Goal: Communication & Community: Answer question/provide support

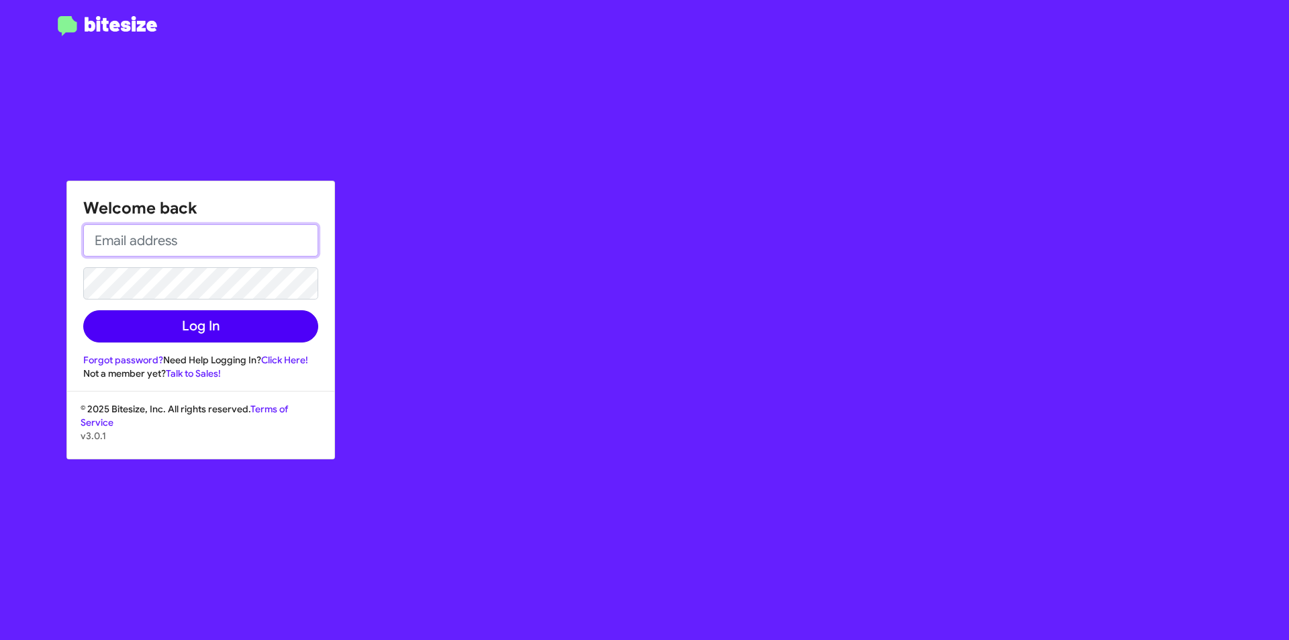
type input "[EMAIL_ADDRESS][DOMAIN_NAME]"
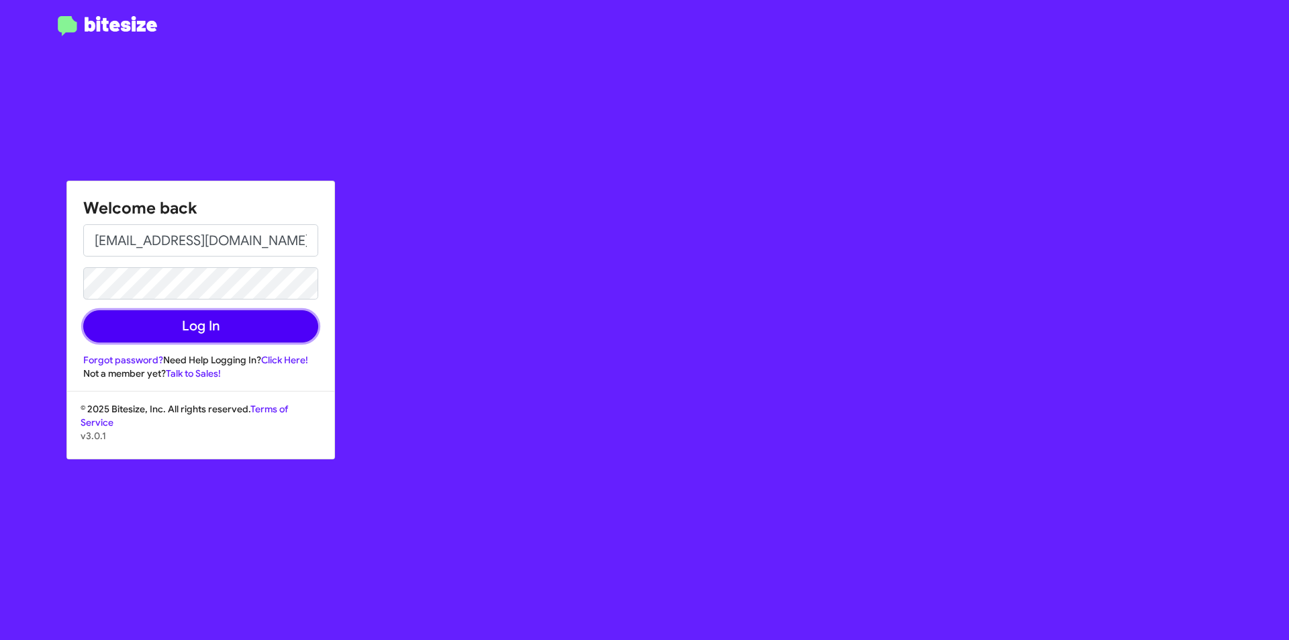
click at [195, 332] on button "Log In" at bounding box center [200, 326] width 235 height 32
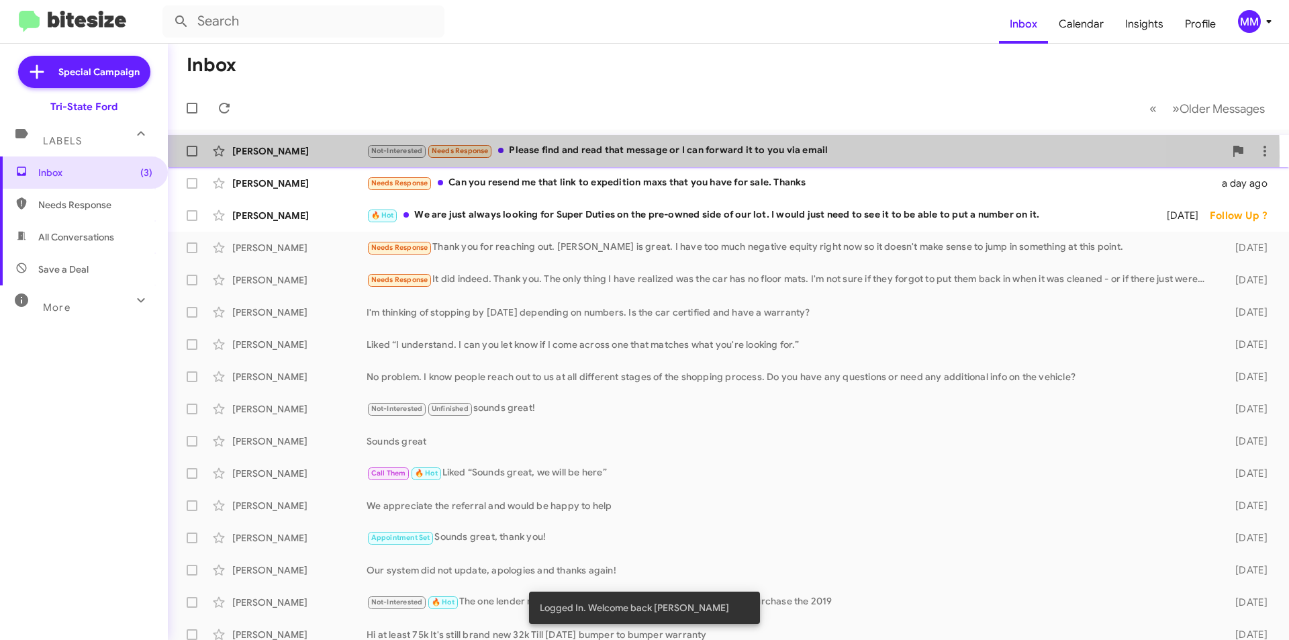
click at [626, 156] on div "Not-Interested Needs Response Please find and read that message or I can forwar…" at bounding box center [796, 150] width 858 height 15
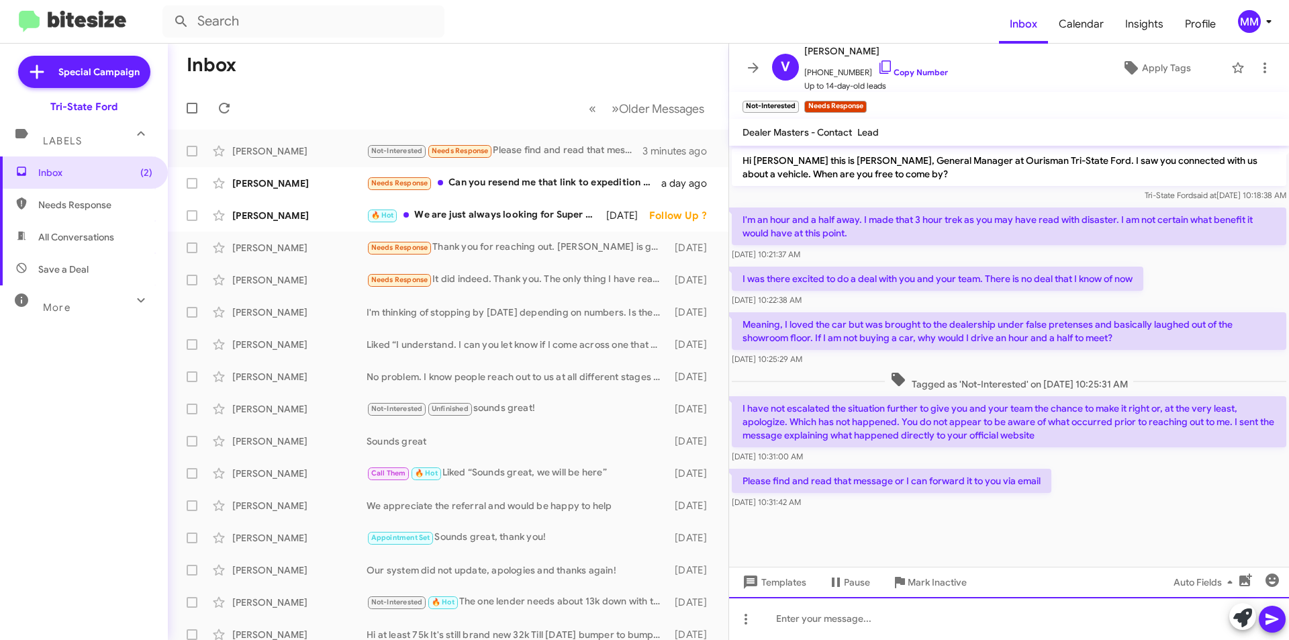
click at [798, 627] on div at bounding box center [1009, 618] width 560 height 43
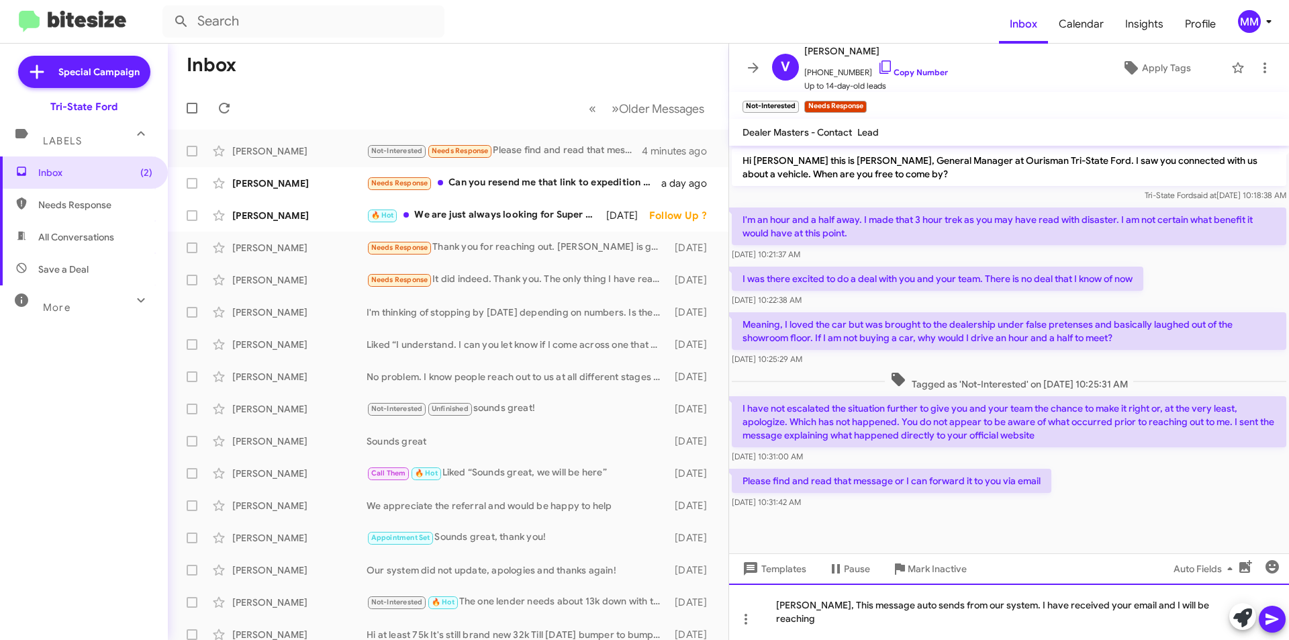
click at [1212, 620] on div "Vincent, This message auto sends from our system. I have received your email an…" at bounding box center [1009, 611] width 560 height 56
click at [1266, 618] on icon at bounding box center [1272, 619] width 16 height 16
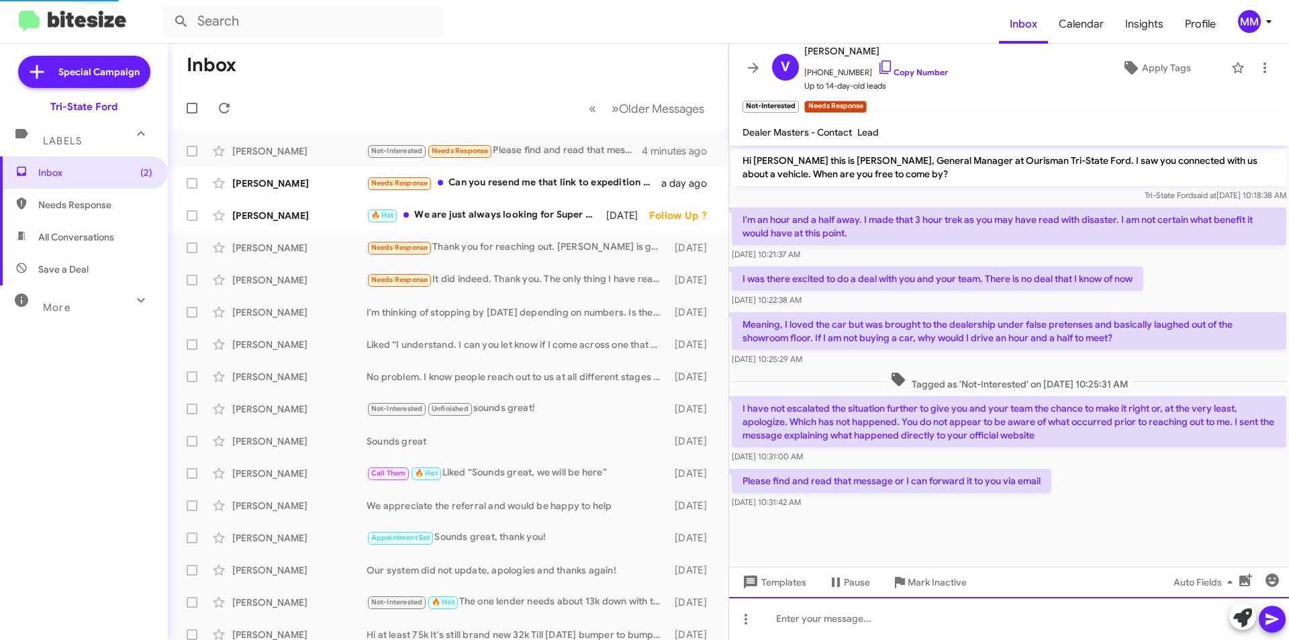
scroll to position [31, 0]
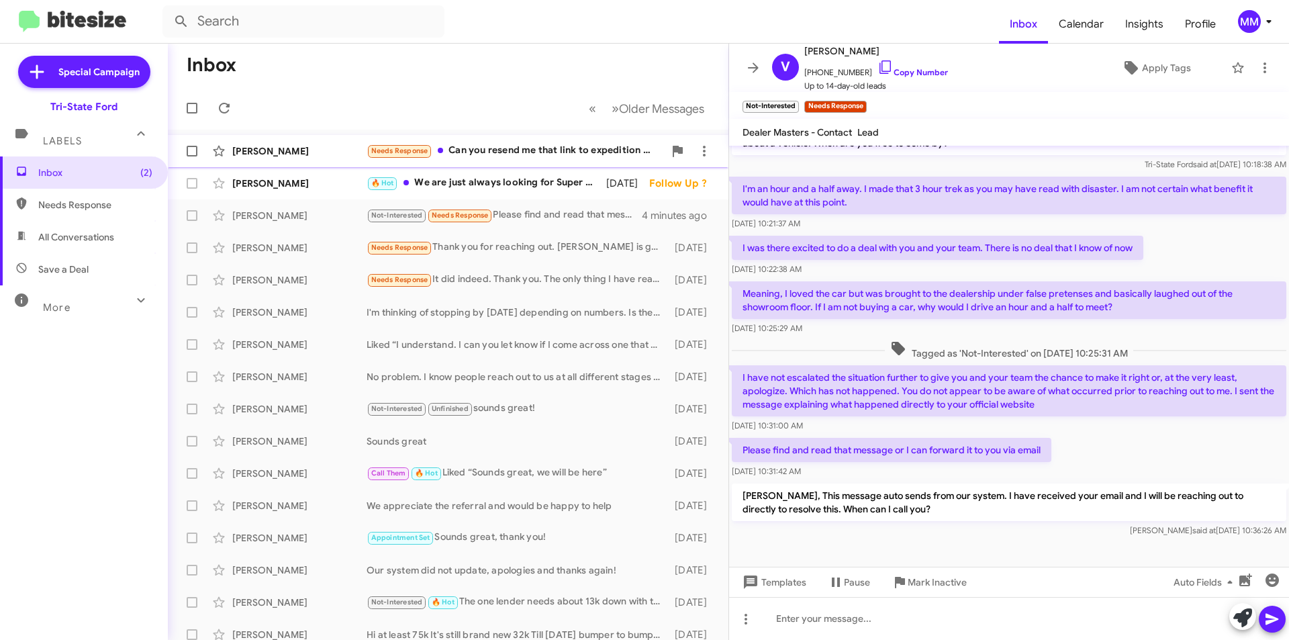
click at [518, 152] on div "Needs Response Can you resend me that link to expedition maxs that you have for…" at bounding box center [515, 150] width 297 height 15
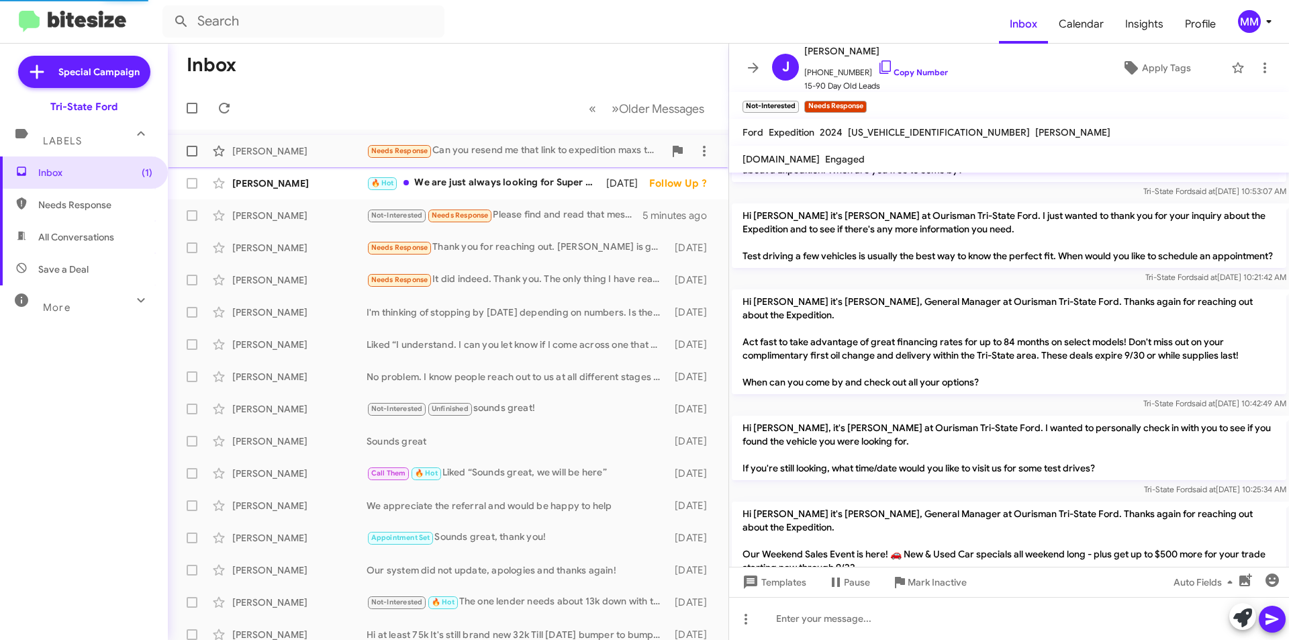
scroll to position [423, 0]
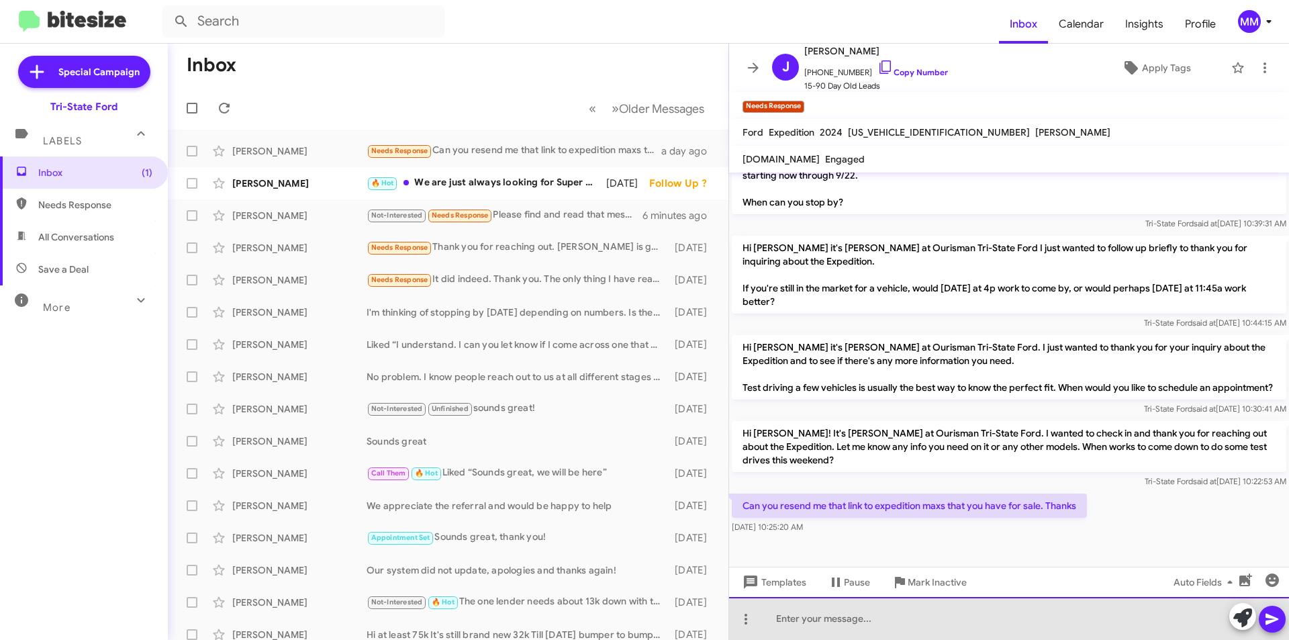
click at [810, 628] on div at bounding box center [1009, 618] width 560 height 43
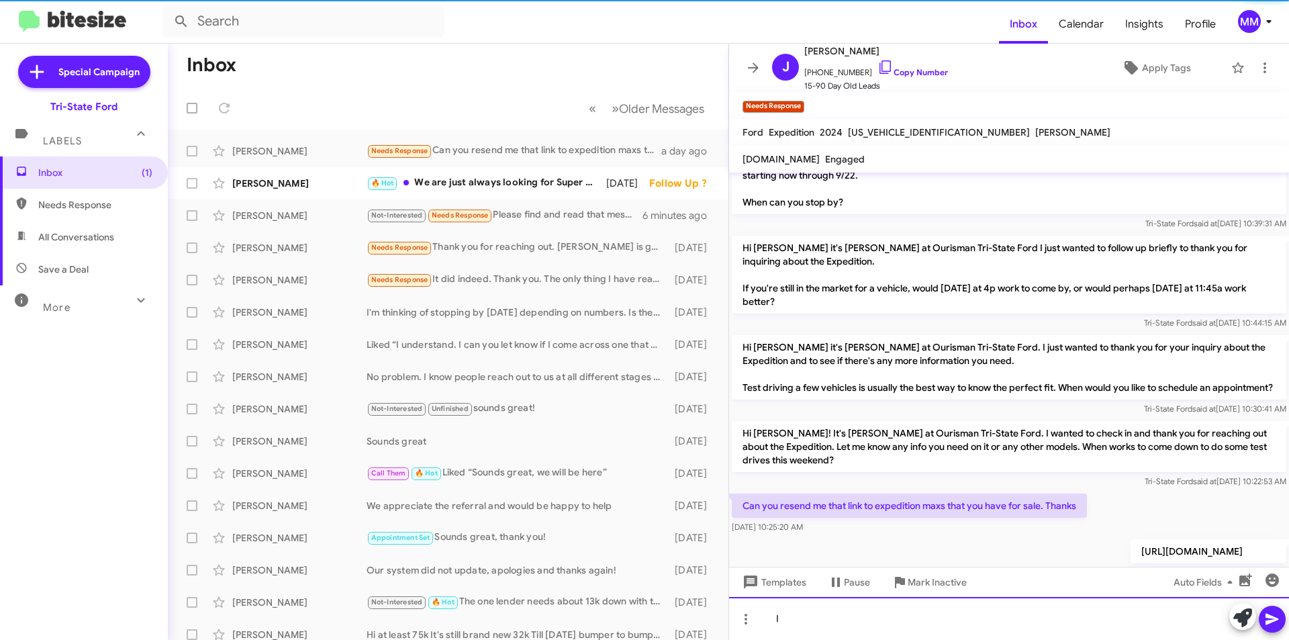
scroll to position [0, 0]
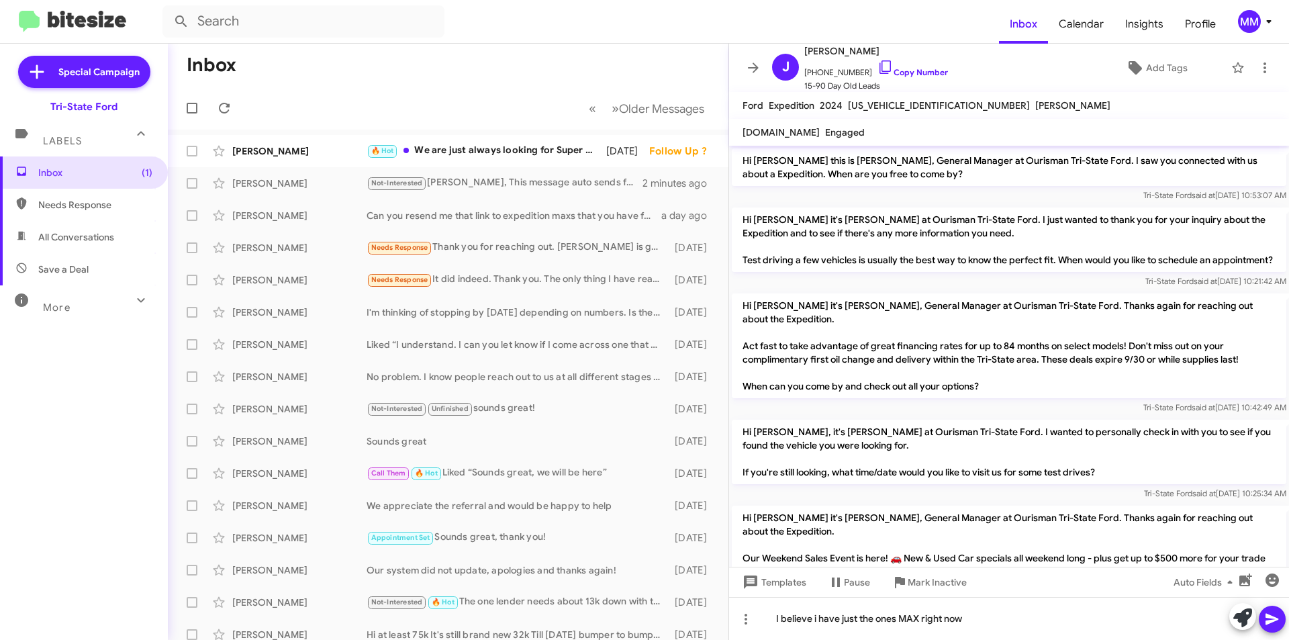
click at [1275, 618] on icon at bounding box center [1272, 619] width 13 height 11
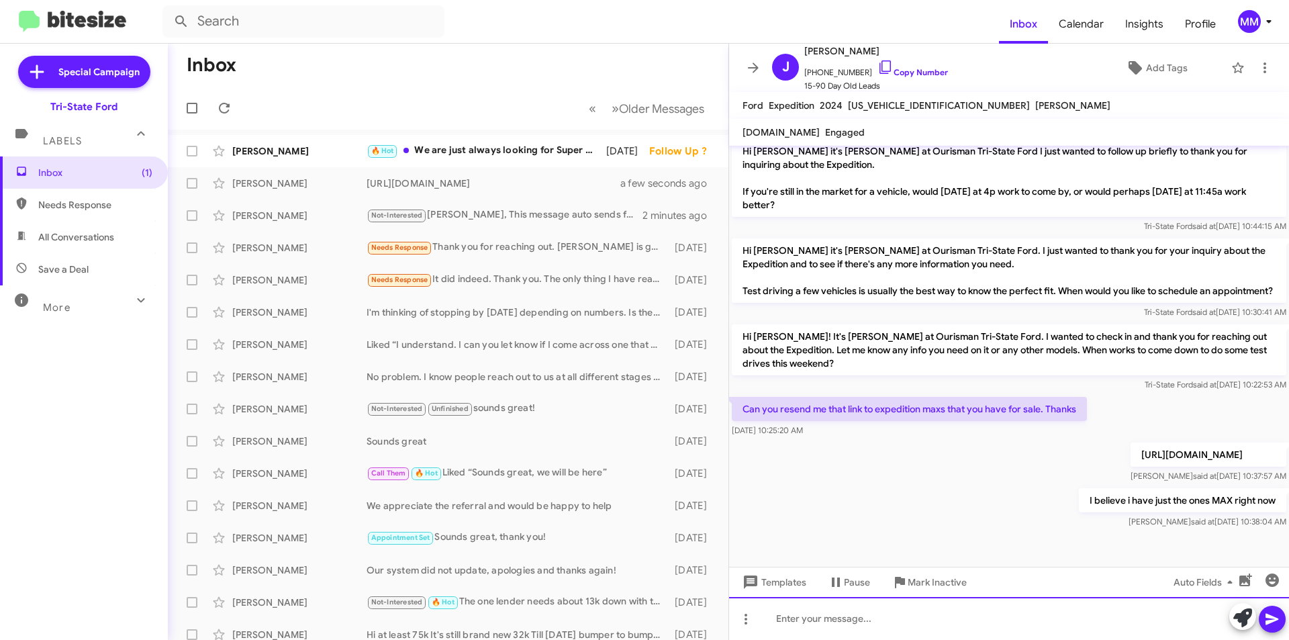
scroll to position [494, 0]
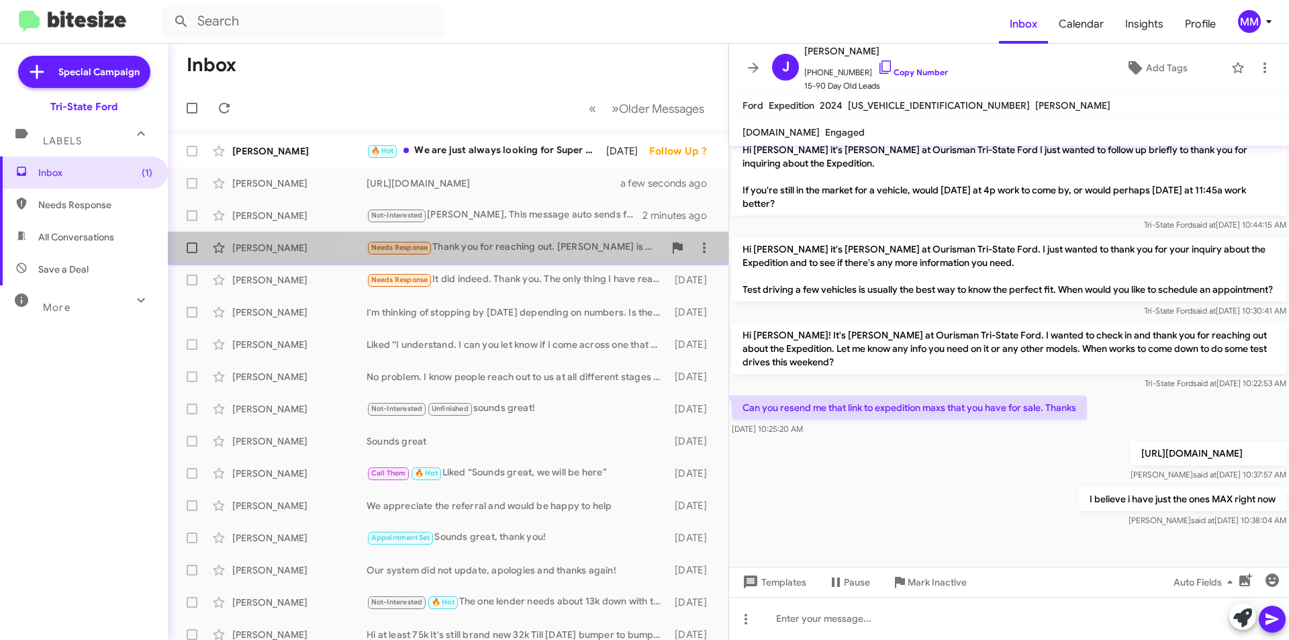
click at [495, 247] on div "Needs Response Thank you for reaching out. Kevin is great. I have too much nega…" at bounding box center [515, 247] width 297 height 15
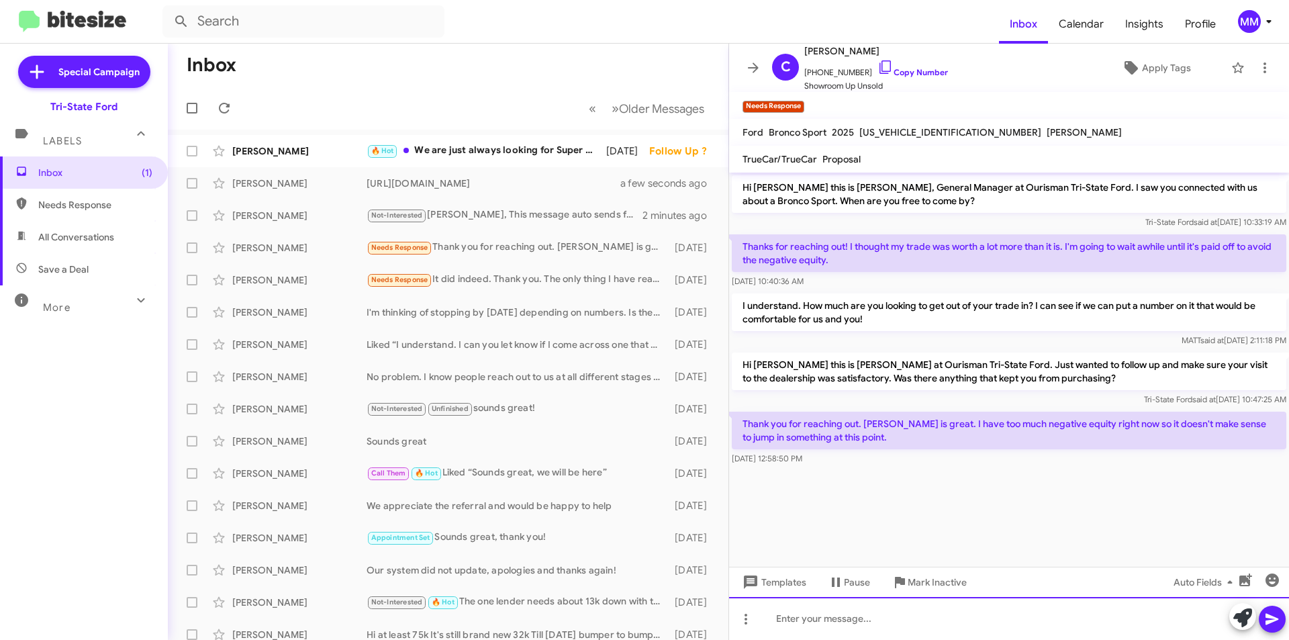
click at [812, 626] on div at bounding box center [1009, 618] width 560 height 43
click at [1257, 67] on icon at bounding box center [1265, 68] width 16 height 16
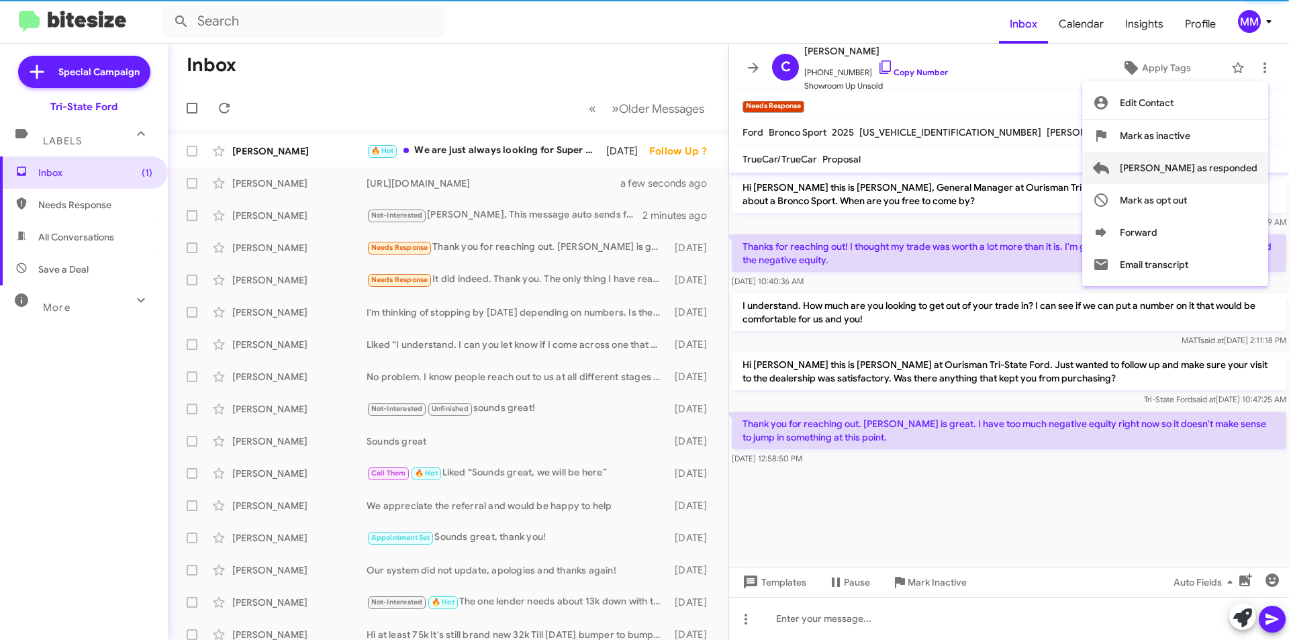
click at [1227, 171] on span "Mark as responded" at bounding box center [1189, 168] width 138 height 32
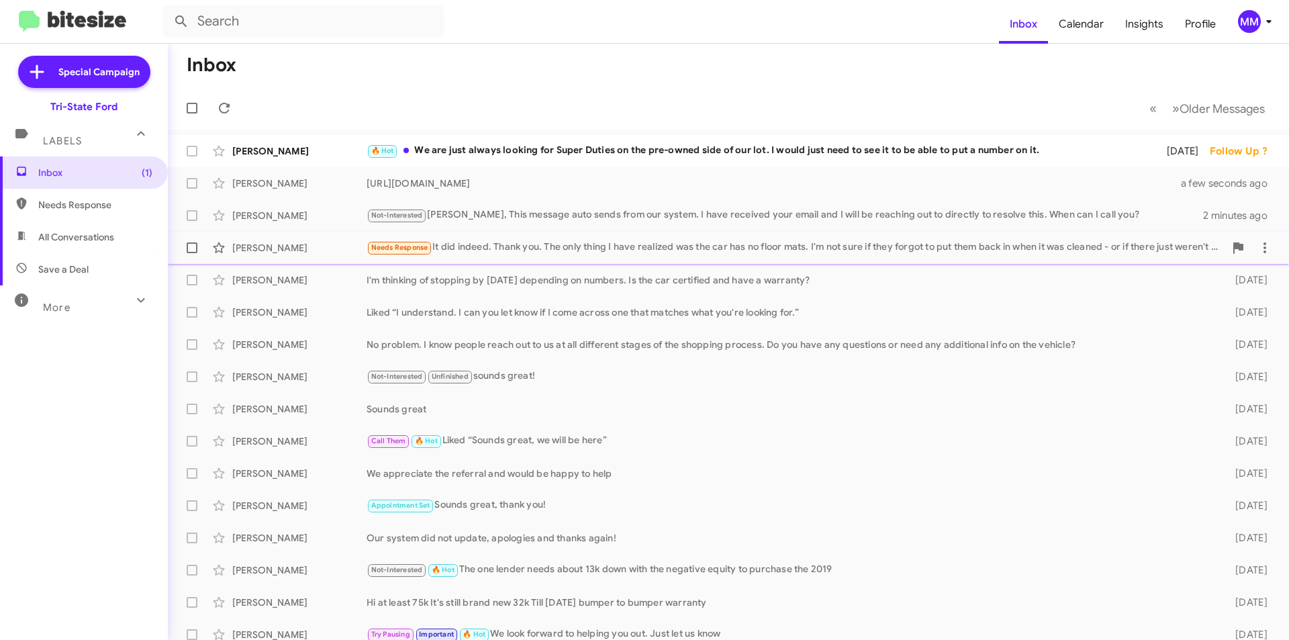
click at [552, 250] on div "Needs Response It did indeed. Thank you. The only thing I have realized was the…" at bounding box center [796, 247] width 858 height 15
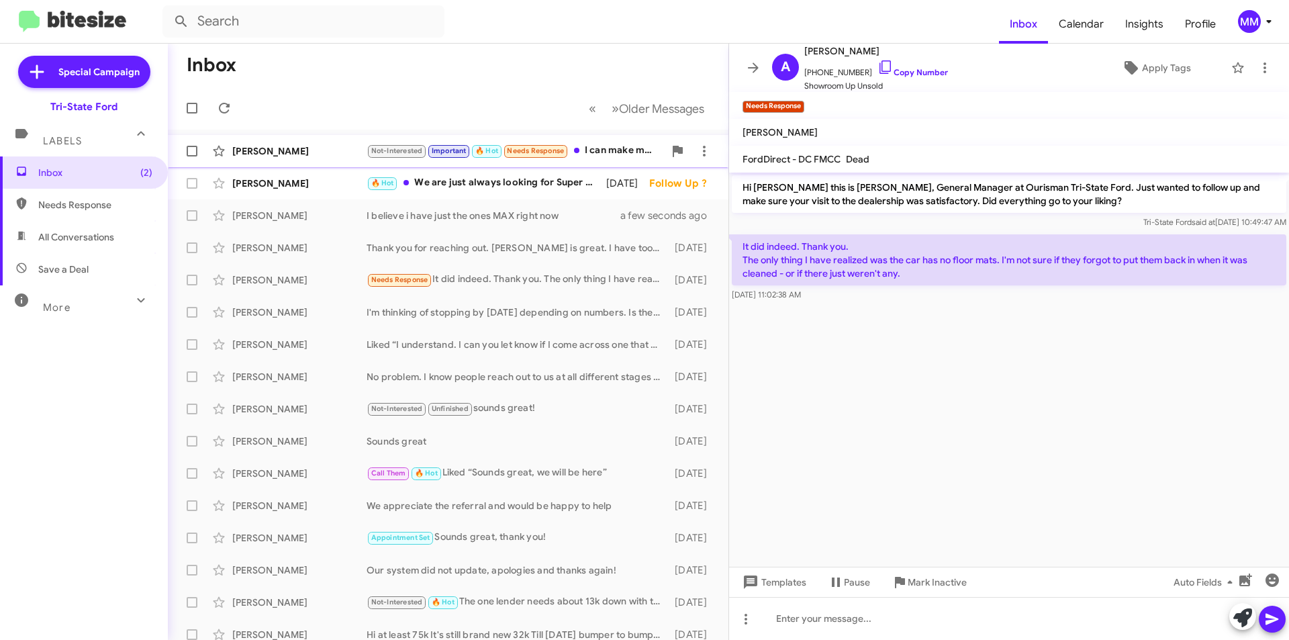
click at [629, 152] on div "Not-Interested Important 🔥 Hot Needs Response I can make myself available at lu…" at bounding box center [515, 150] width 297 height 15
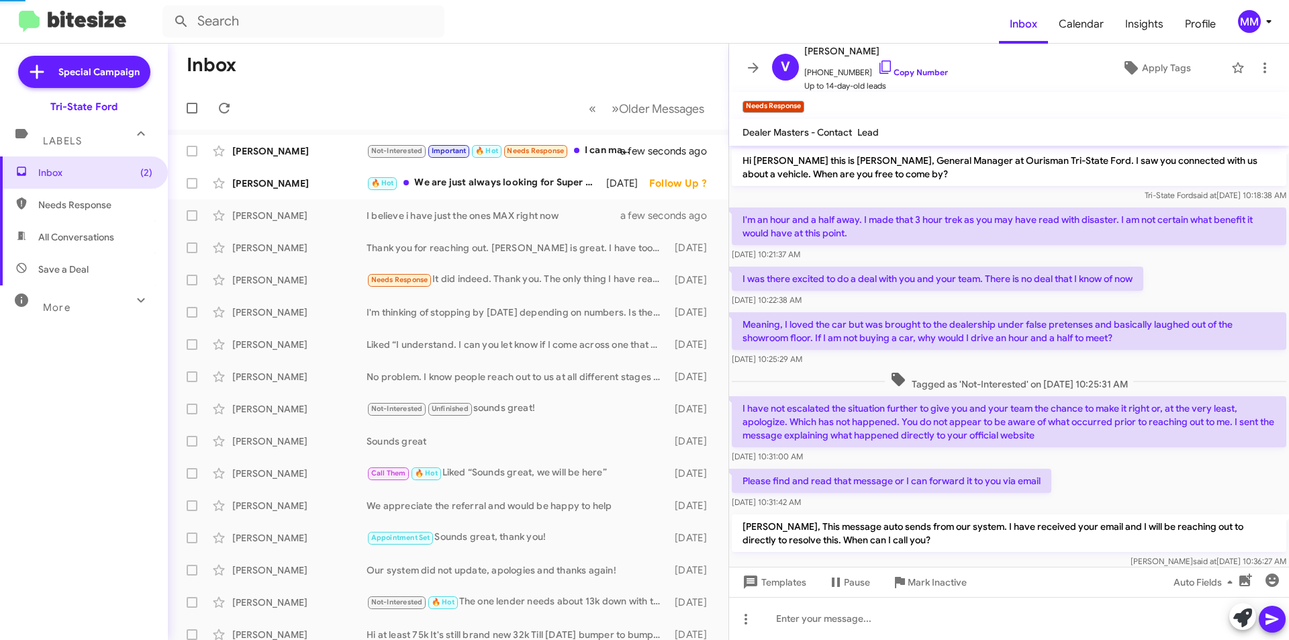
scroll to position [93, 0]
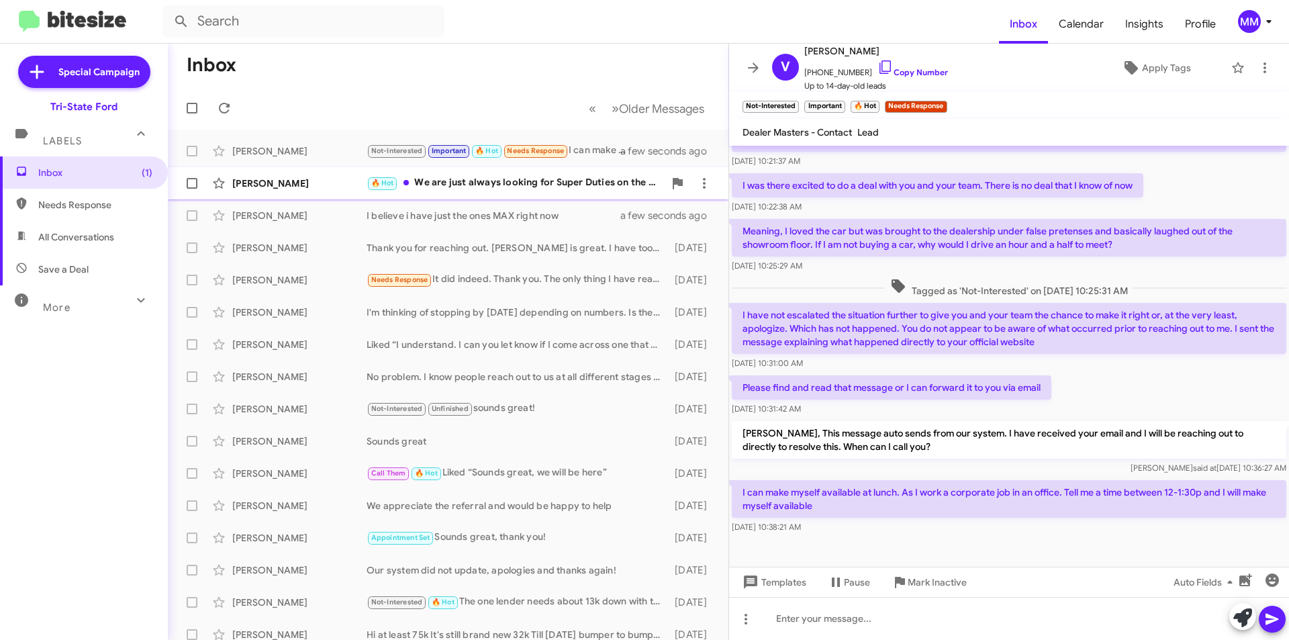
click at [489, 189] on div "🔥 Hot We are just always looking for Super Duties on the pre-owned side of our …" at bounding box center [515, 182] width 297 height 15
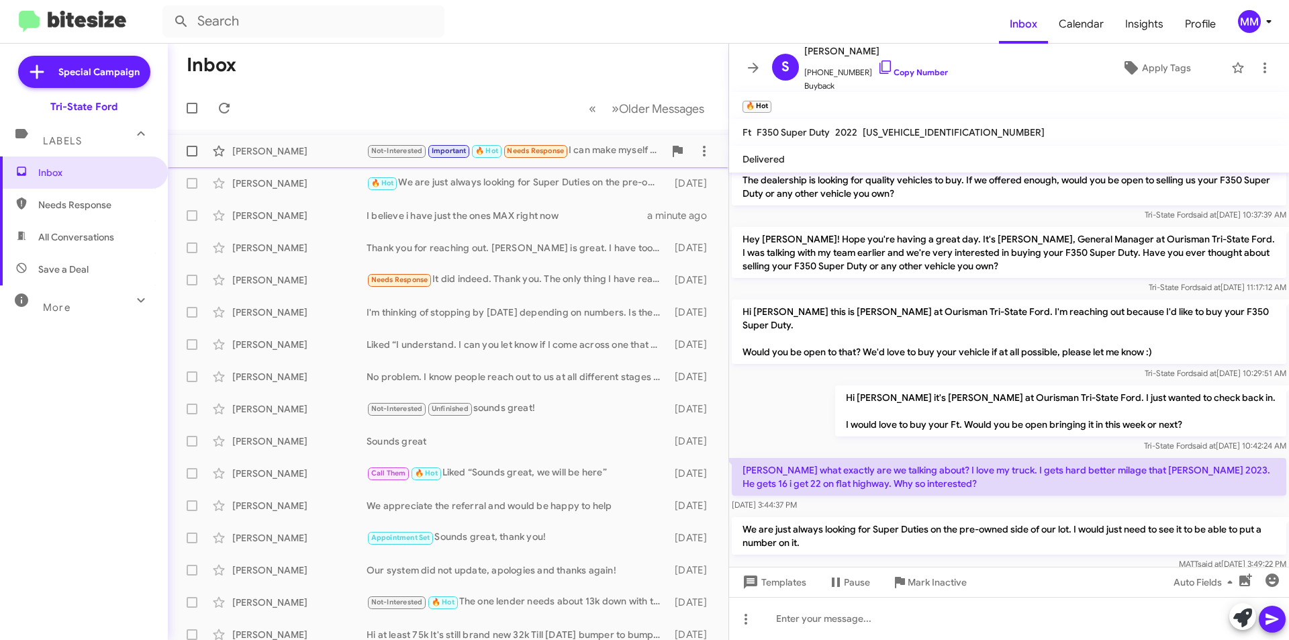
click at [591, 153] on div "Not-Interested Important 🔥 Hot Needs Response I can make myself available at lu…" at bounding box center [515, 150] width 297 height 15
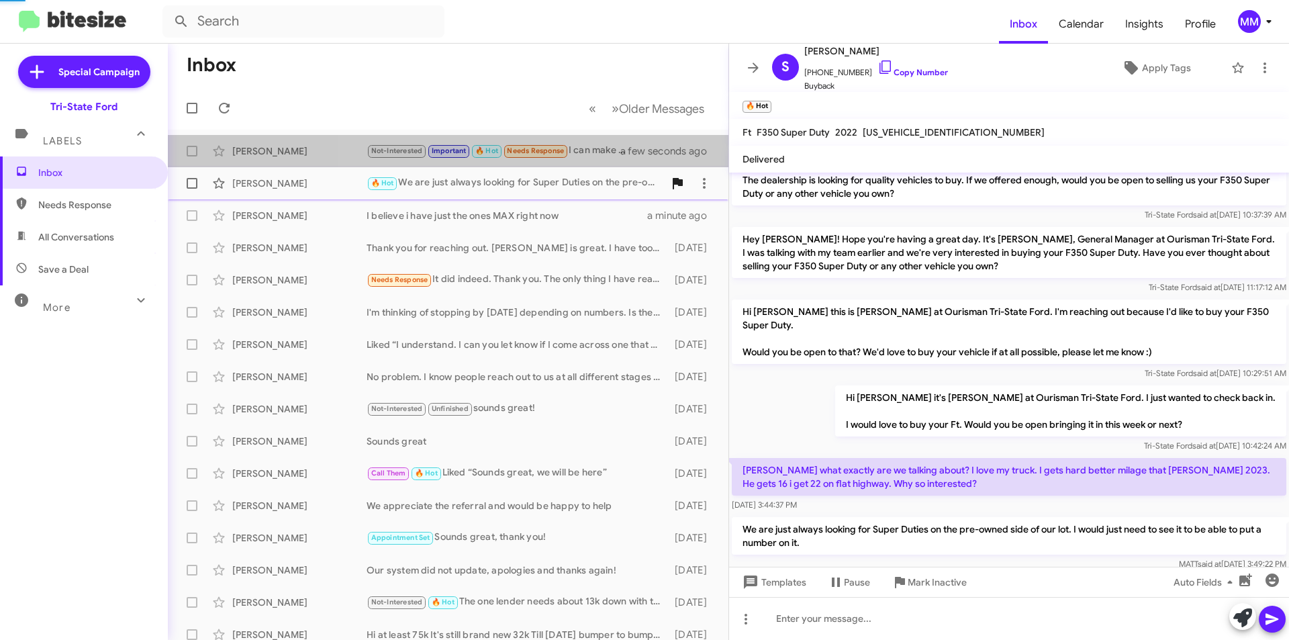
scroll to position [93, 0]
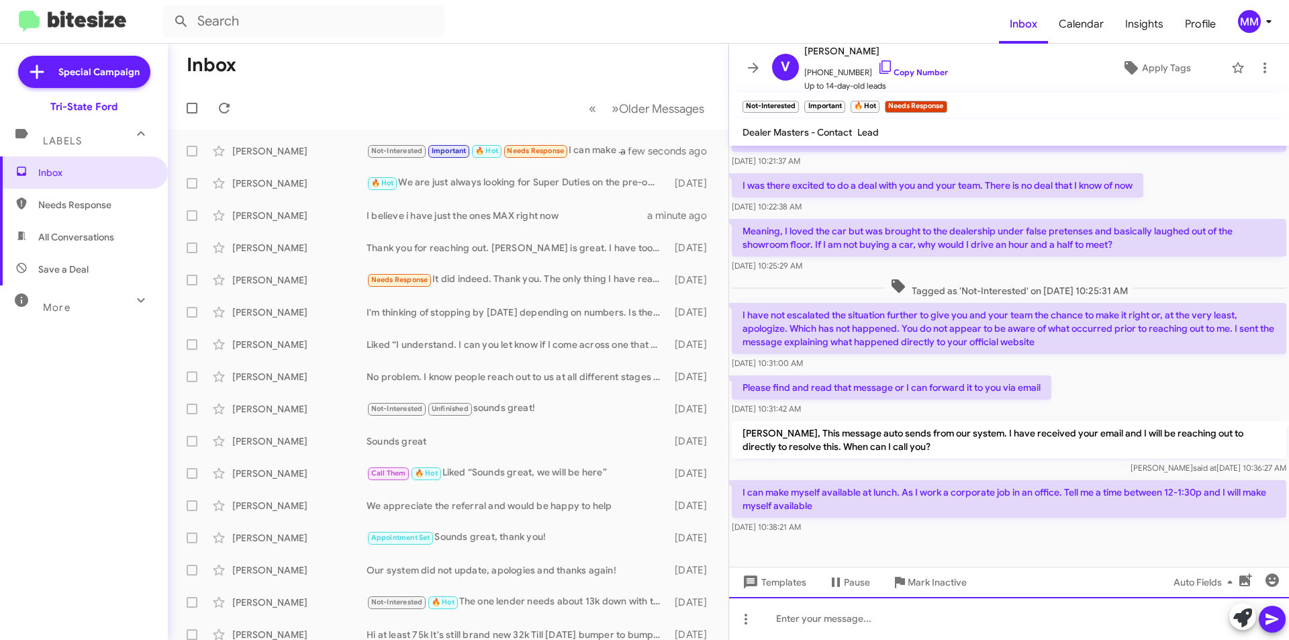
click at [804, 627] on div at bounding box center [1009, 618] width 560 height 43
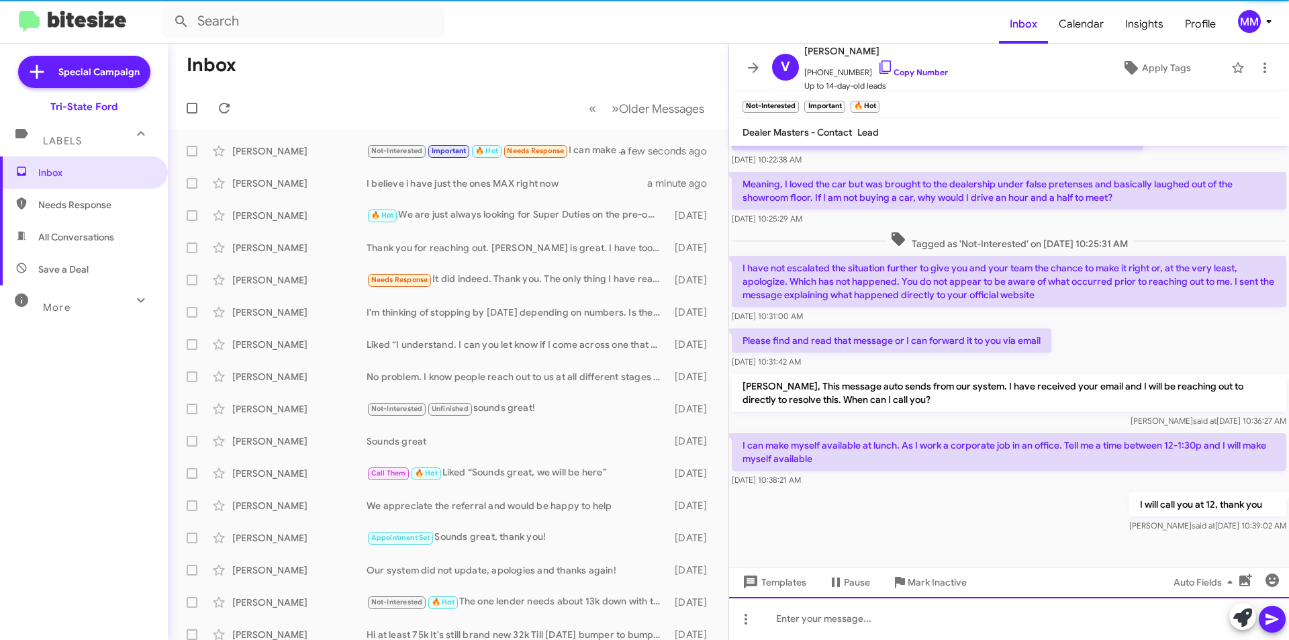
scroll to position [142, 0]
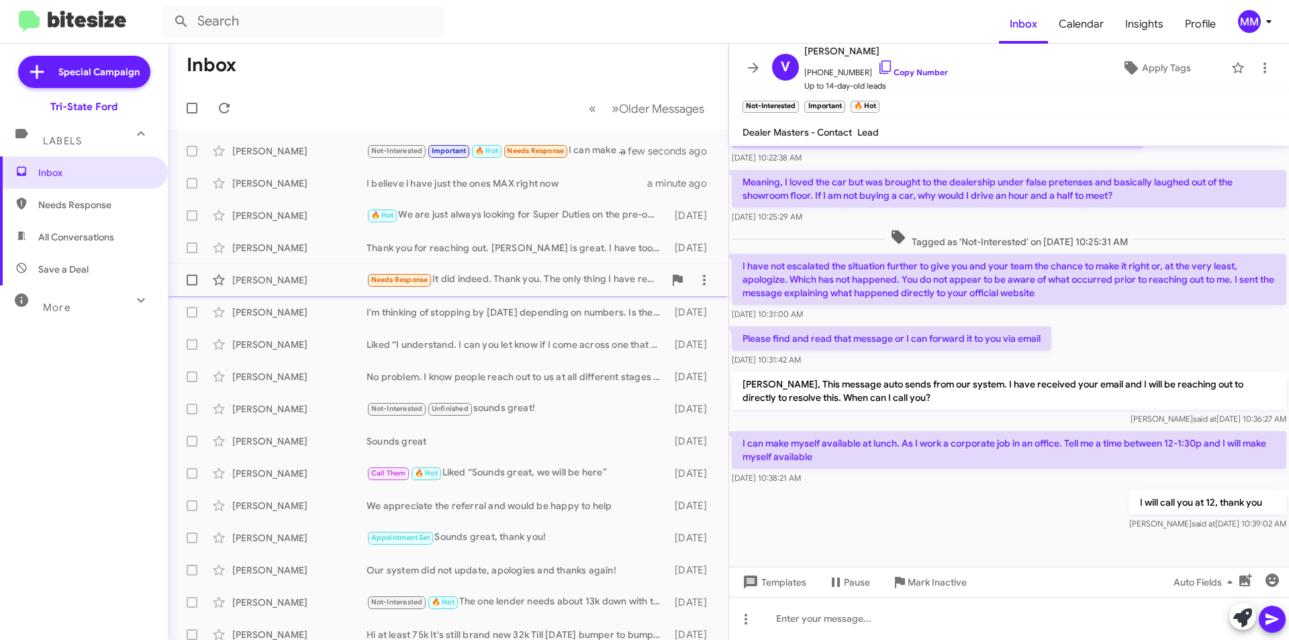
click at [504, 281] on div "Needs Response It did indeed. Thank you. The only thing I have realized was the…" at bounding box center [515, 279] width 297 height 15
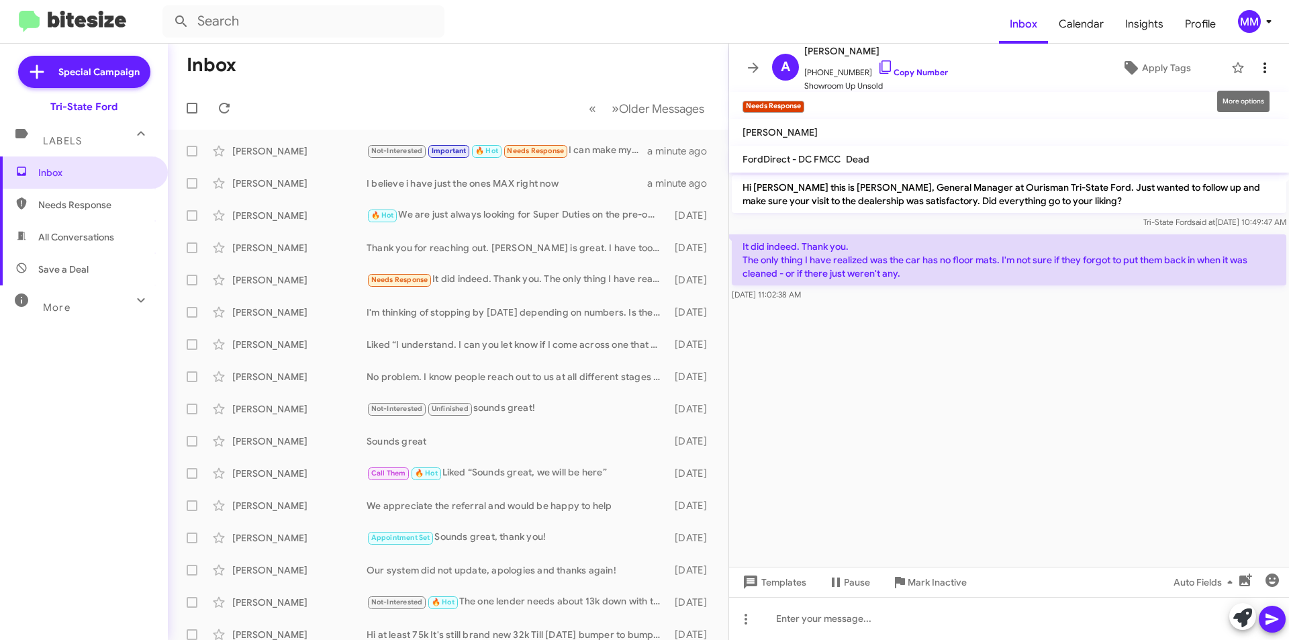
click at [1264, 68] on icon at bounding box center [1265, 67] width 3 height 11
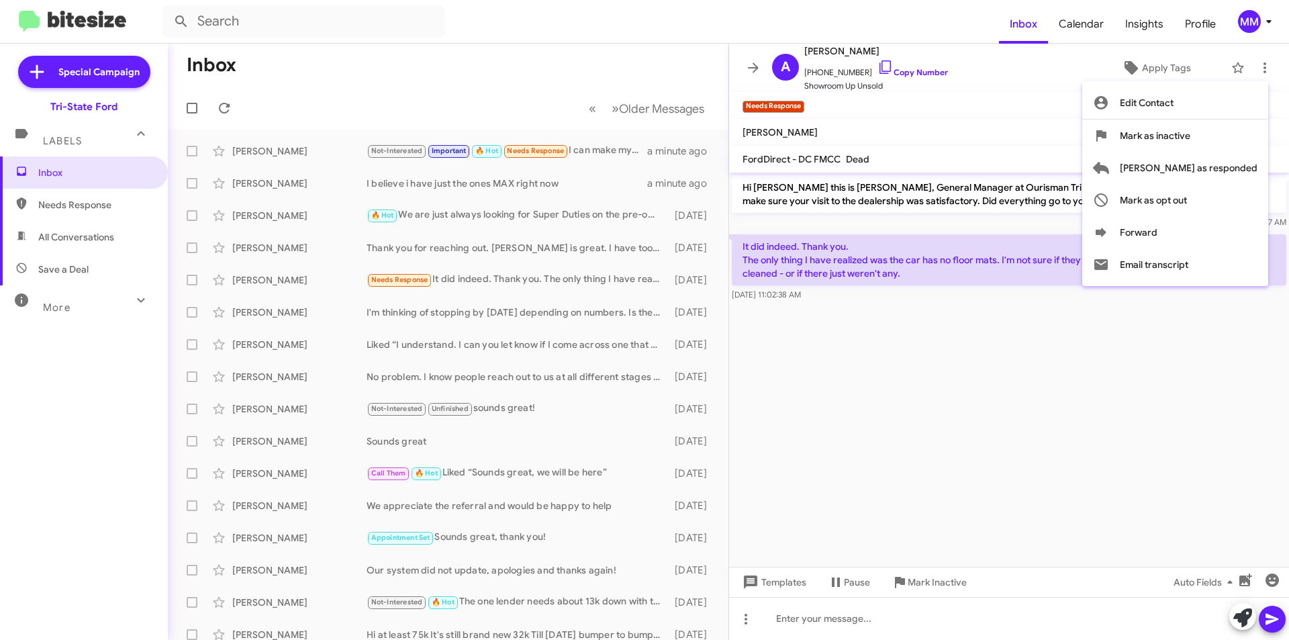
drag, startPoint x: 896, startPoint y: 361, endPoint x: 896, endPoint y: 334, distance: 26.2
click at [897, 361] on div at bounding box center [644, 320] width 1289 height 640
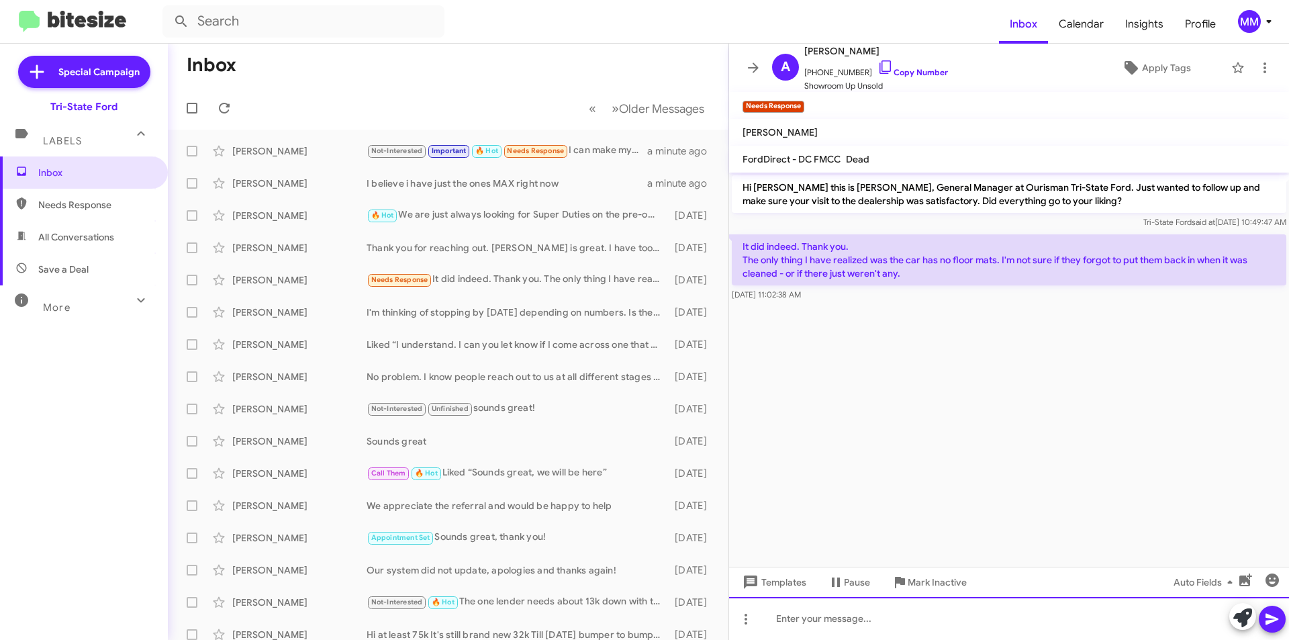
click at [812, 629] on div at bounding box center [1009, 618] width 560 height 43
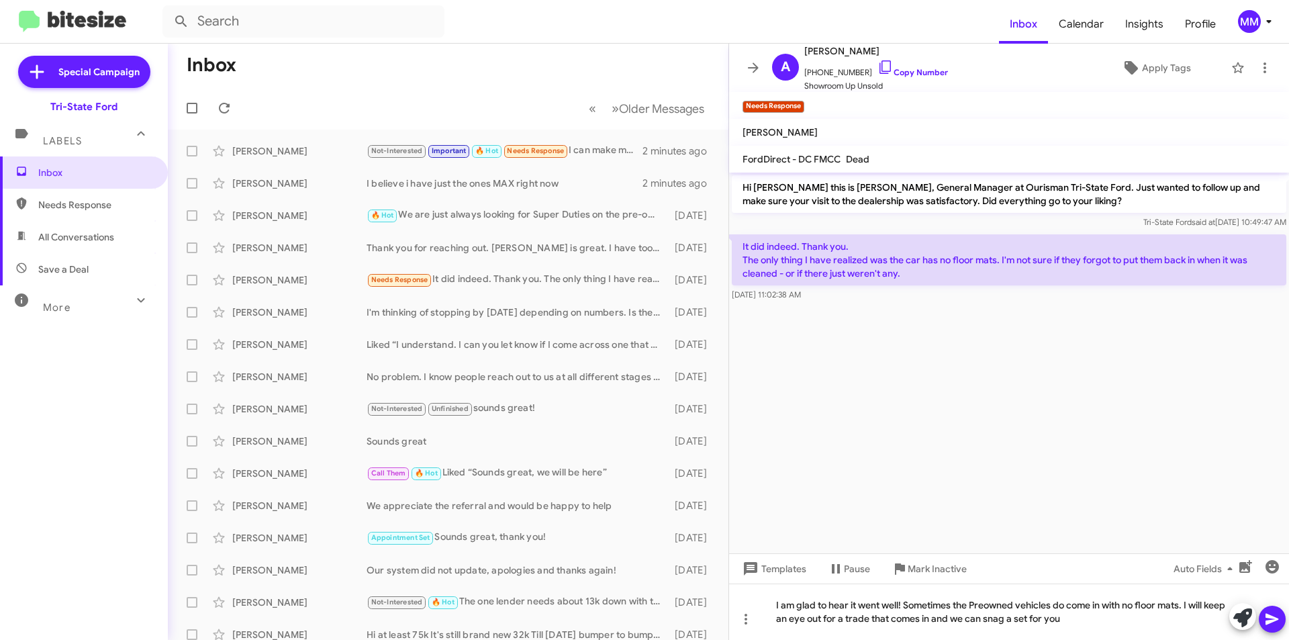
click at [1268, 620] on icon at bounding box center [1272, 619] width 13 height 11
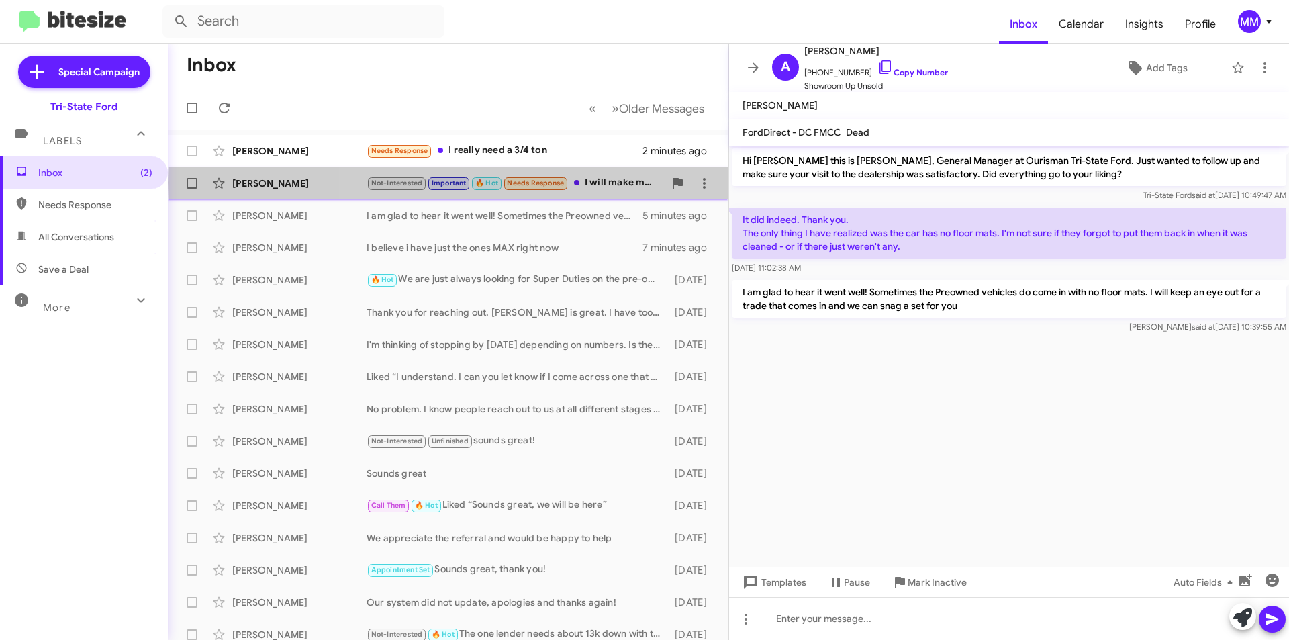
click at [593, 183] on div "Not-Interested Important 🔥 Hot Needs Response I will make myself available" at bounding box center [515, 182] width 297 height 15
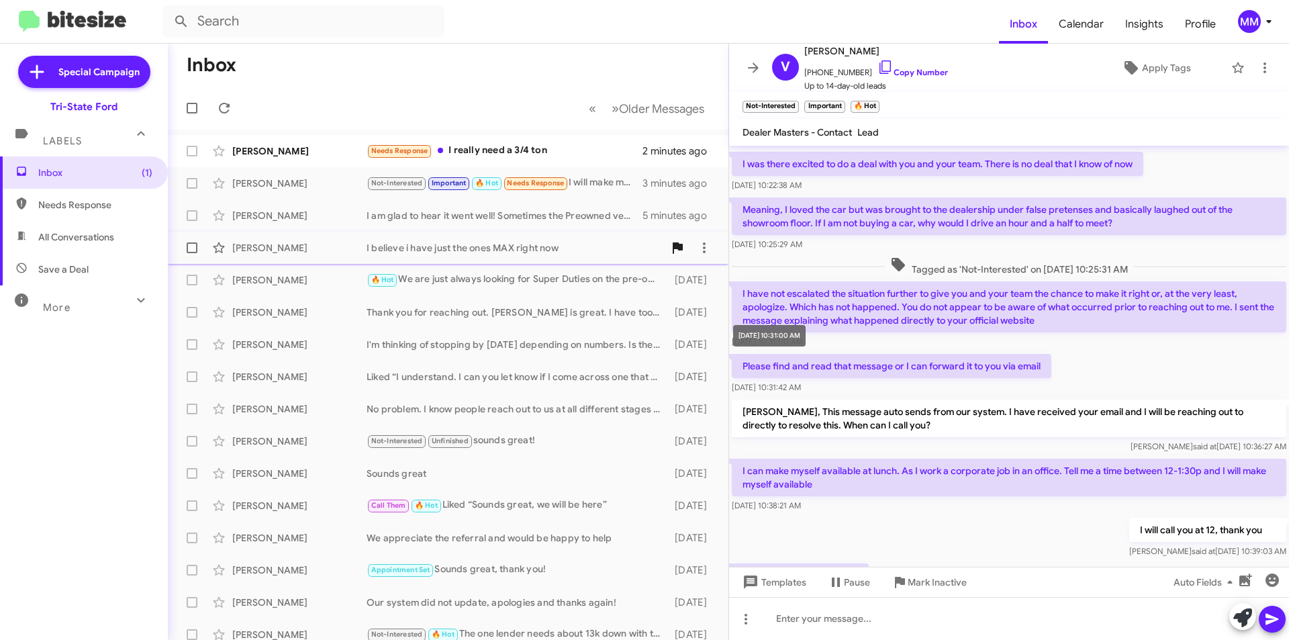
scroll to position [57, 0]
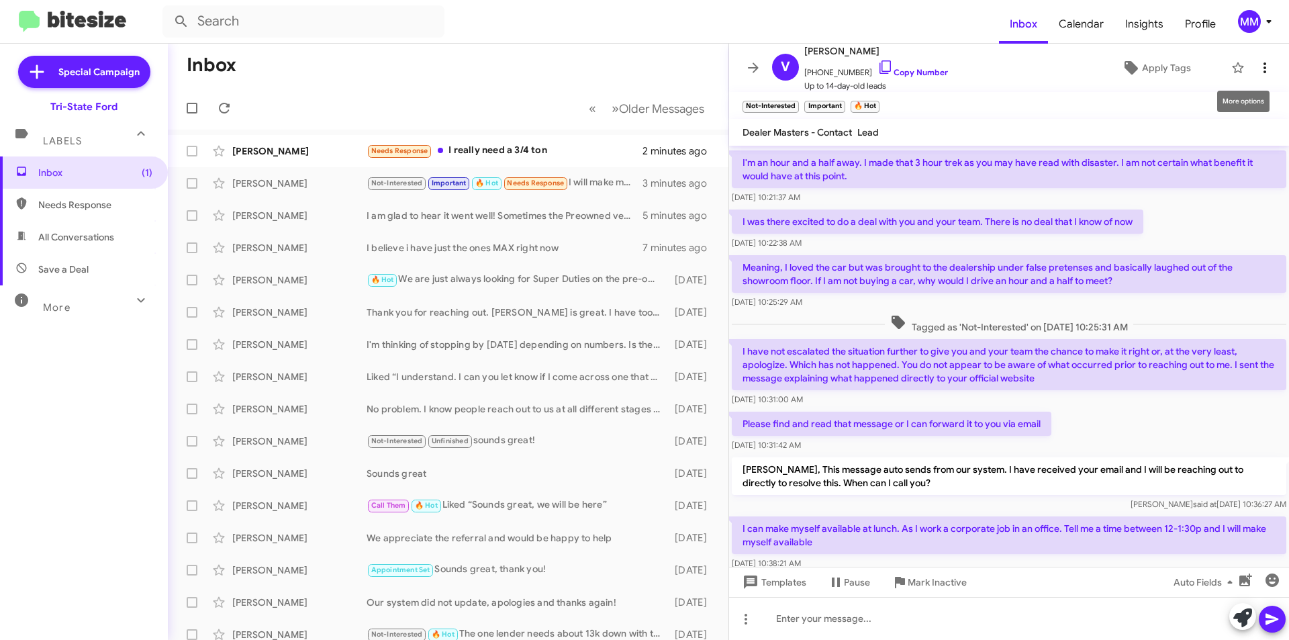
click at [1259, 62] on icon at bounding box center [1265, 68] width 16 height 16
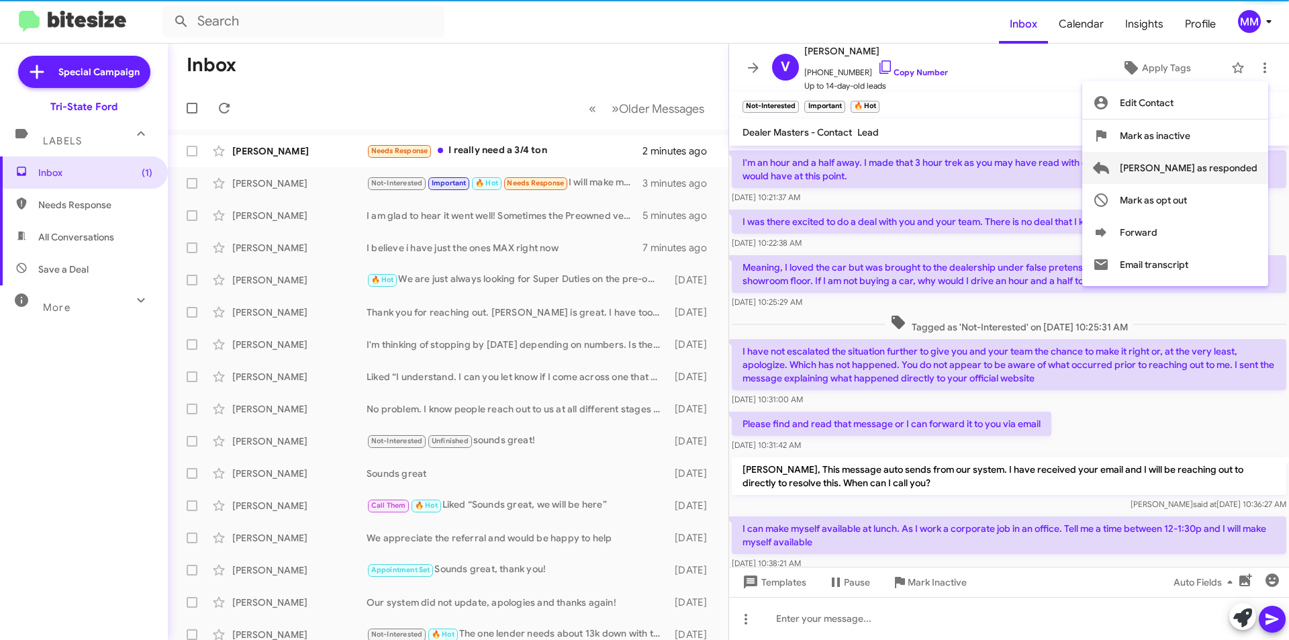
click at [1221, 169] on span "[PERSON_NAME] as responded" at bounding box center [1189, 168] width 138 height 32
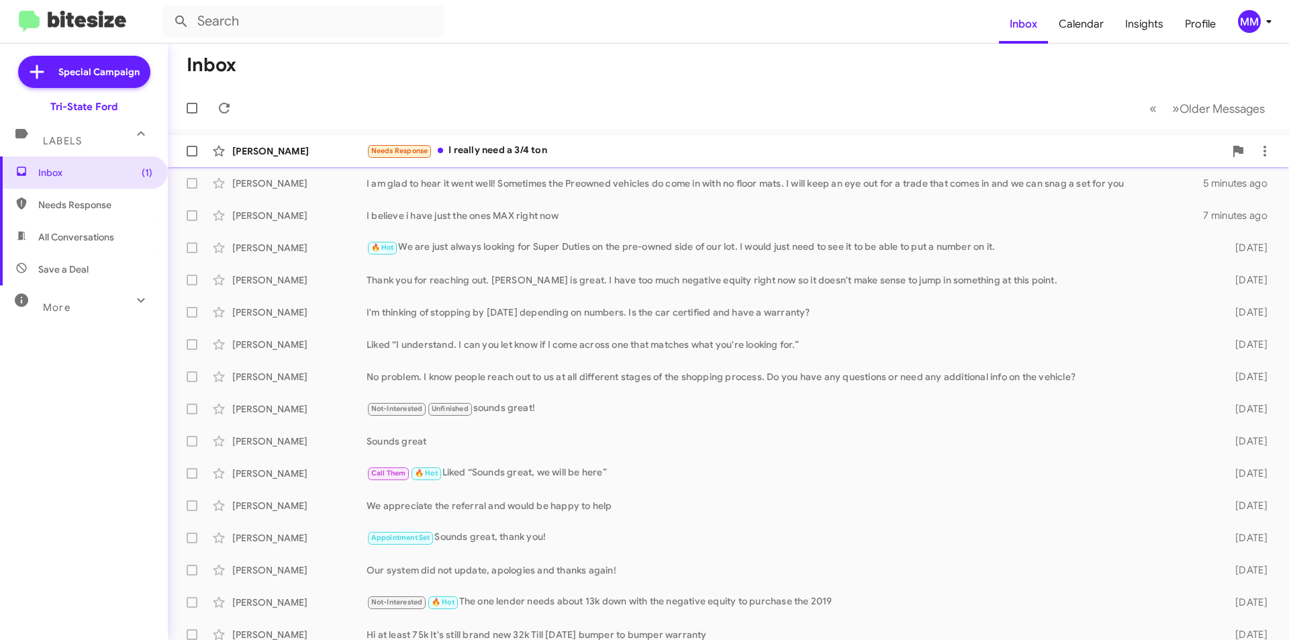
click at [637, 160] on div "James Johnson Needs Response I really need a 3/4 ton 2 minutes ago" at bounding box center [729, 151] width 1100 height 27
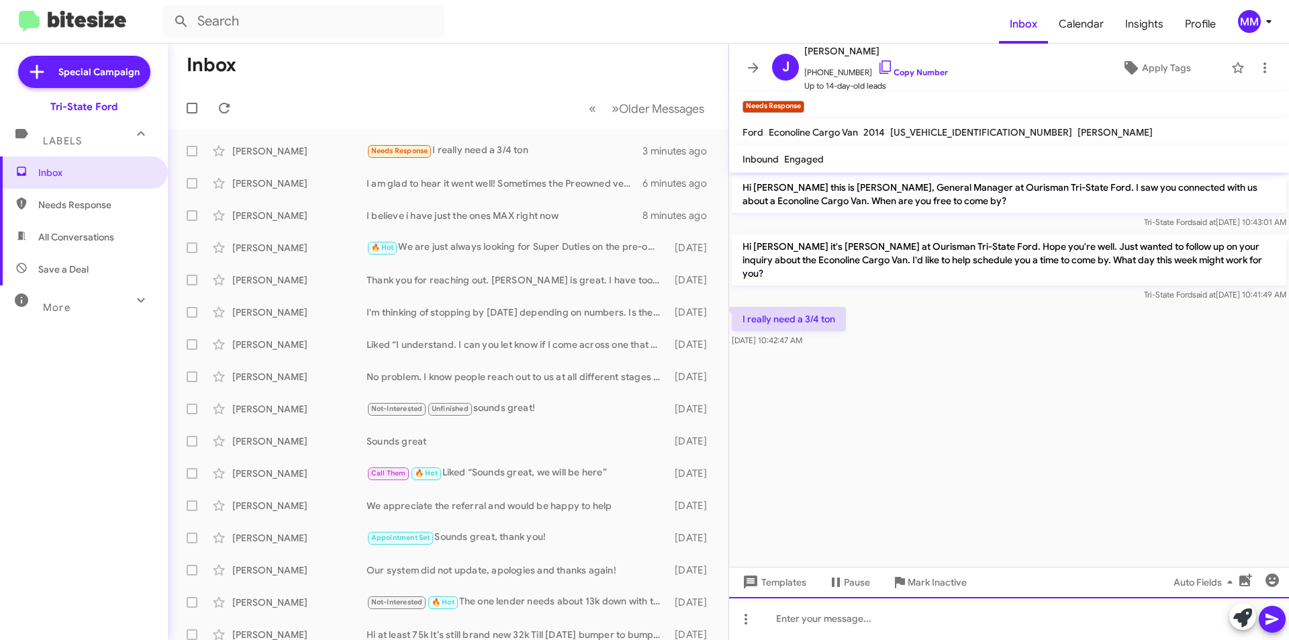
click at [821, 612] on div at bounding box center [1009, 618] width 560 height 43
click at [1279, 615] on icon at bounding box center [1272, 619] width 16 height 16
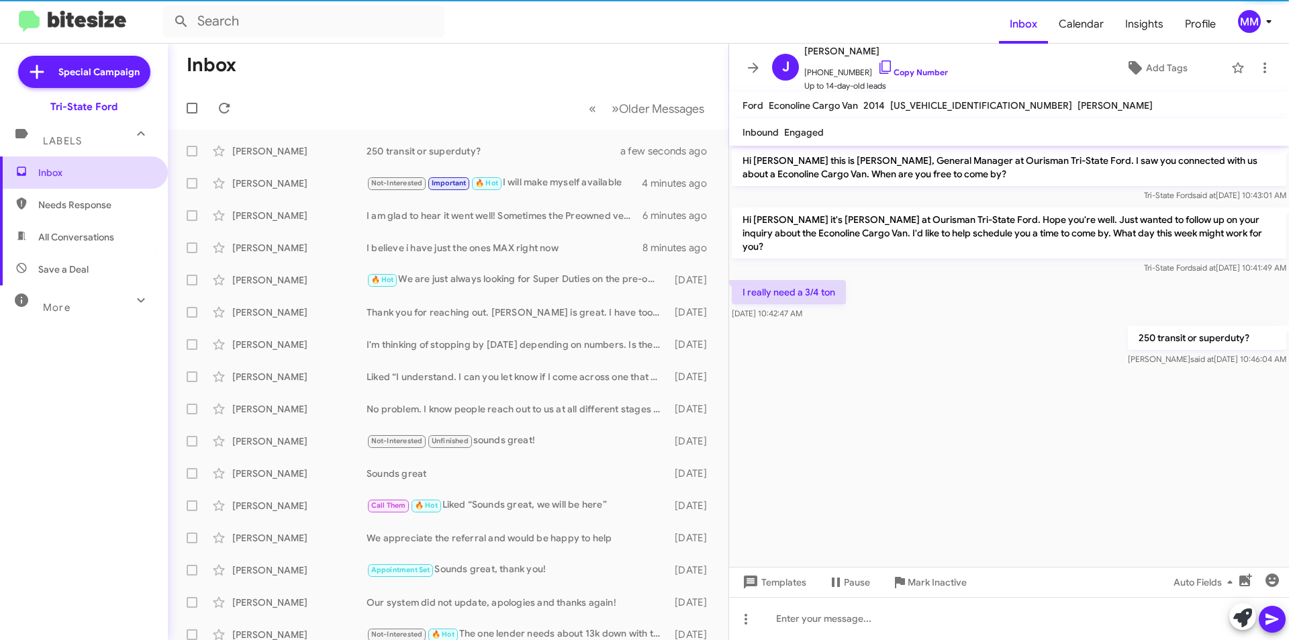
click at [67, 187] on span "Inbox" at bounding box center [84, 172] width 168 height 32
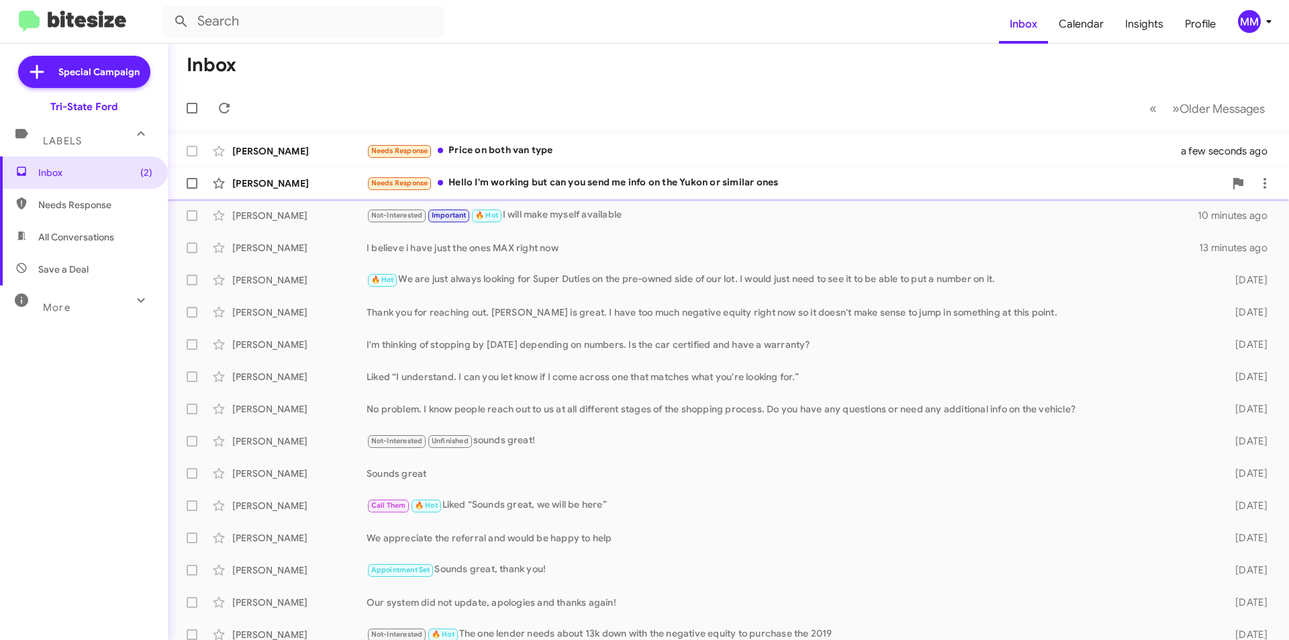
click at [604, 187] on div "Needs Response Hello I'm working but can you send me info on the Yukon or simil…" at bounding box center [796, 182] width 858 height 15
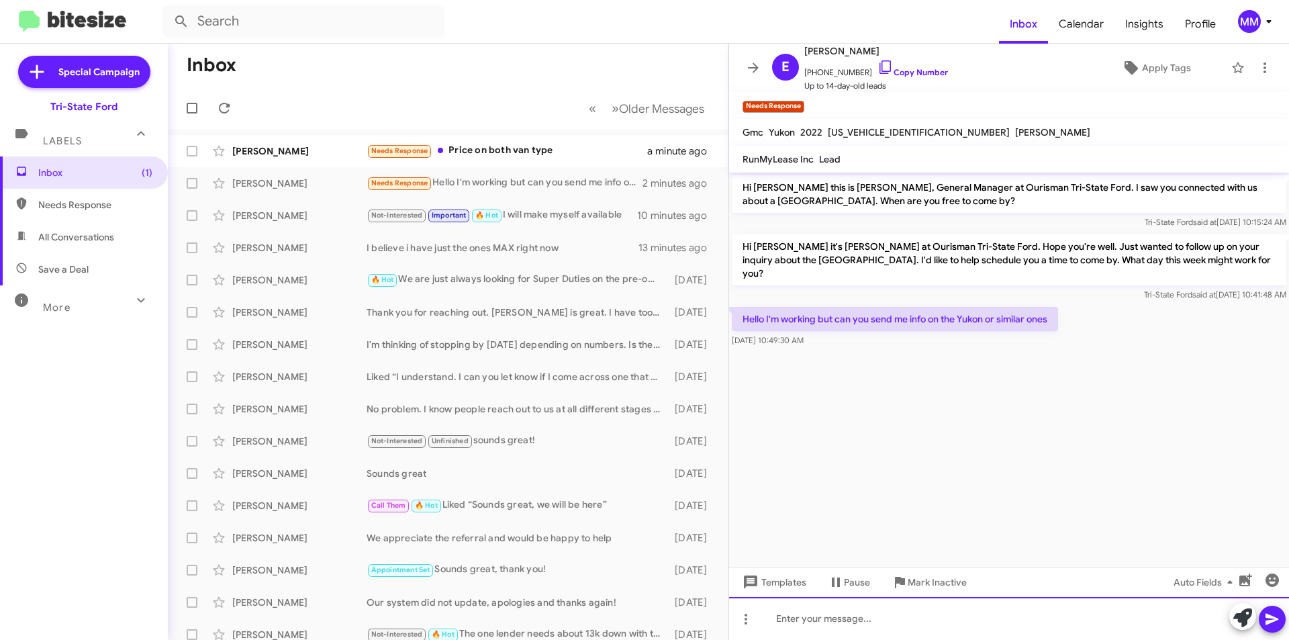
click at [869, 626] on div at bounding box center [1009, 618] width 560 height 43
click at [1269, 614] on icon at bounding box center [1272, 619] width 16 height 16
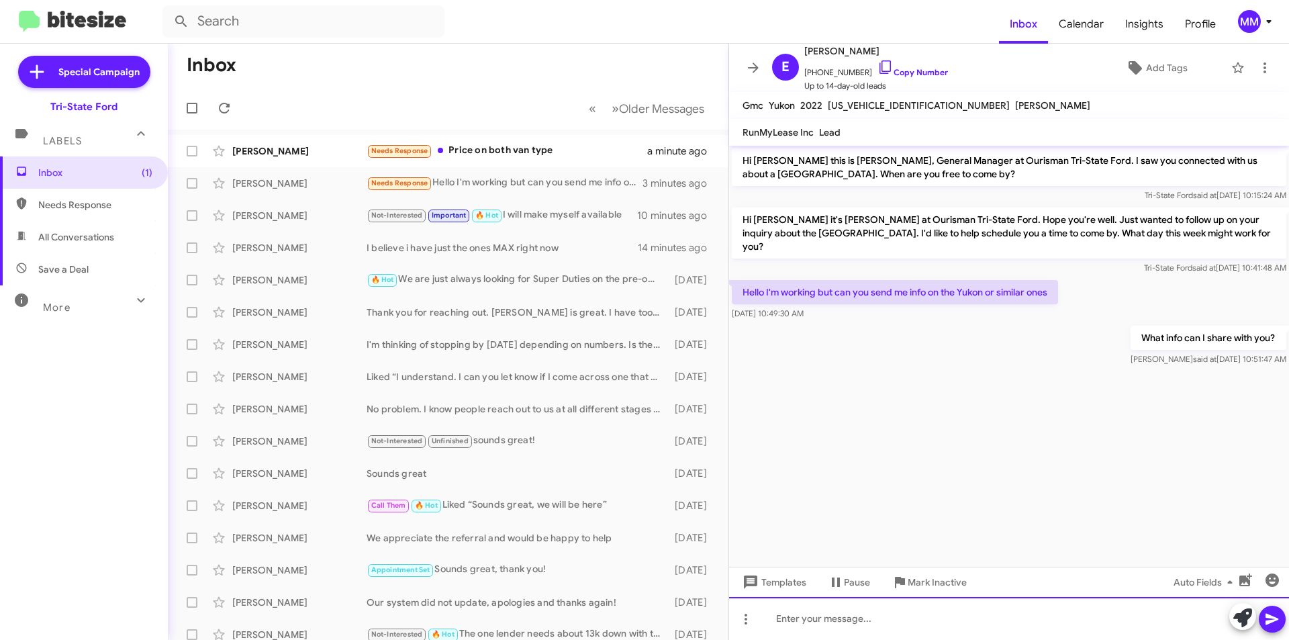
click at [835, 627] on div at bounding box center [1009, 618] width 560 height 43
click at [1274, 621] on icon at bounding box center [1272, 619] width 13 height 11
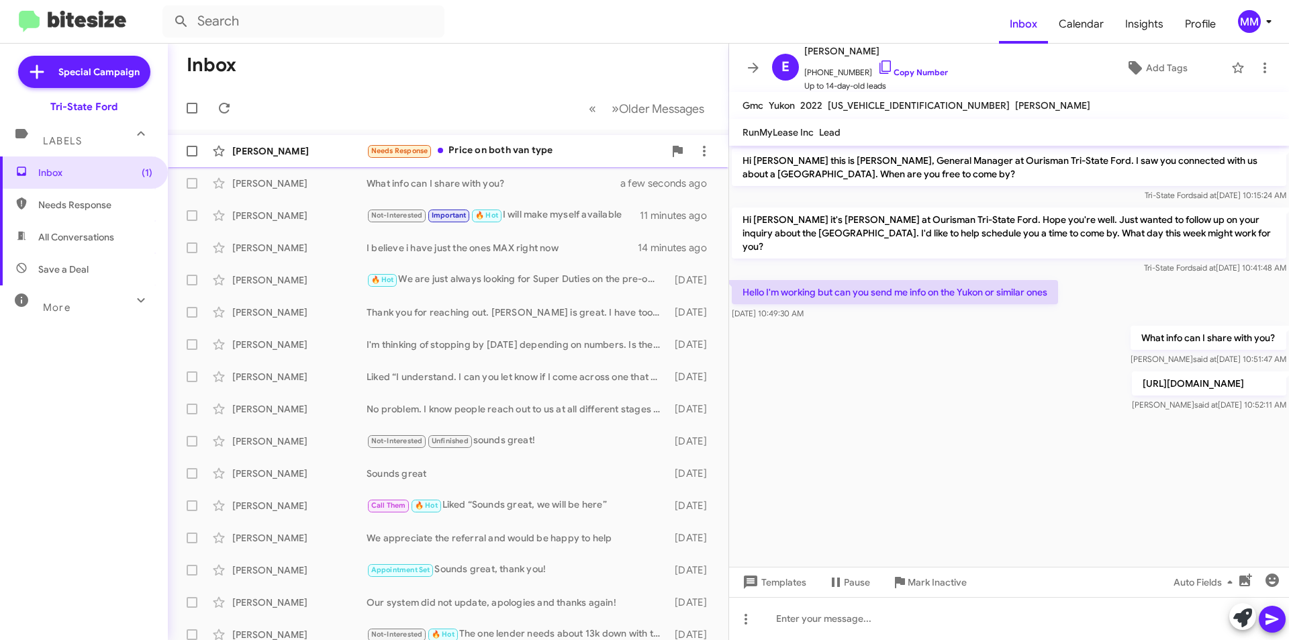
click at [520, 156] on div "Needs Response Price on both van type" at bounding box center [515, 150] width 297 height 15
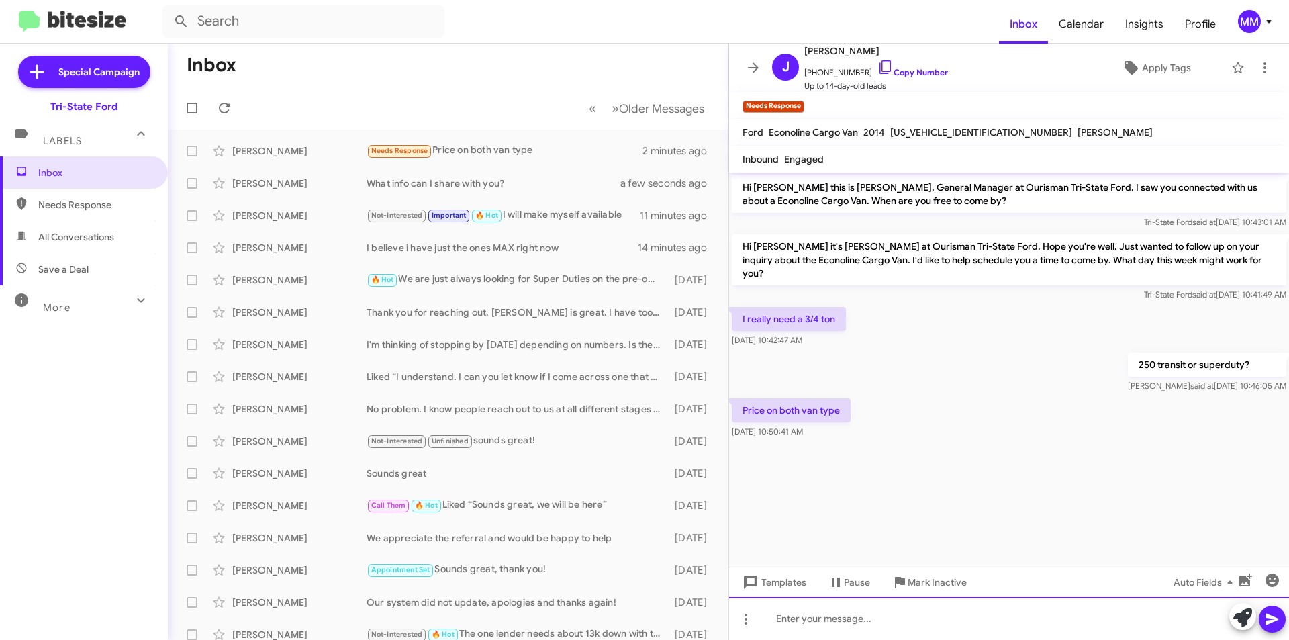
click at [851, 622] on div at bounding box center [1009, 618] width 560 height 43
click at [793, 622] on div at bounding box center [1009, 618] width 560 height 43
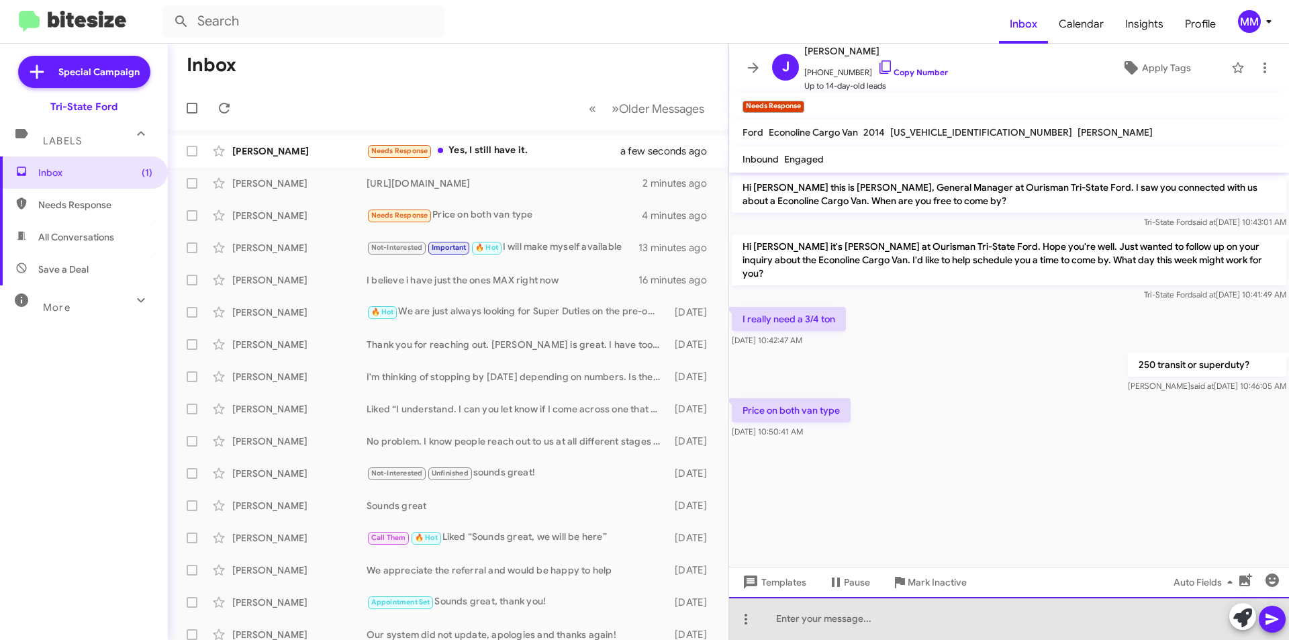
click at [798, 624] on div at bounding box center [1009, 618] width 560 height 43
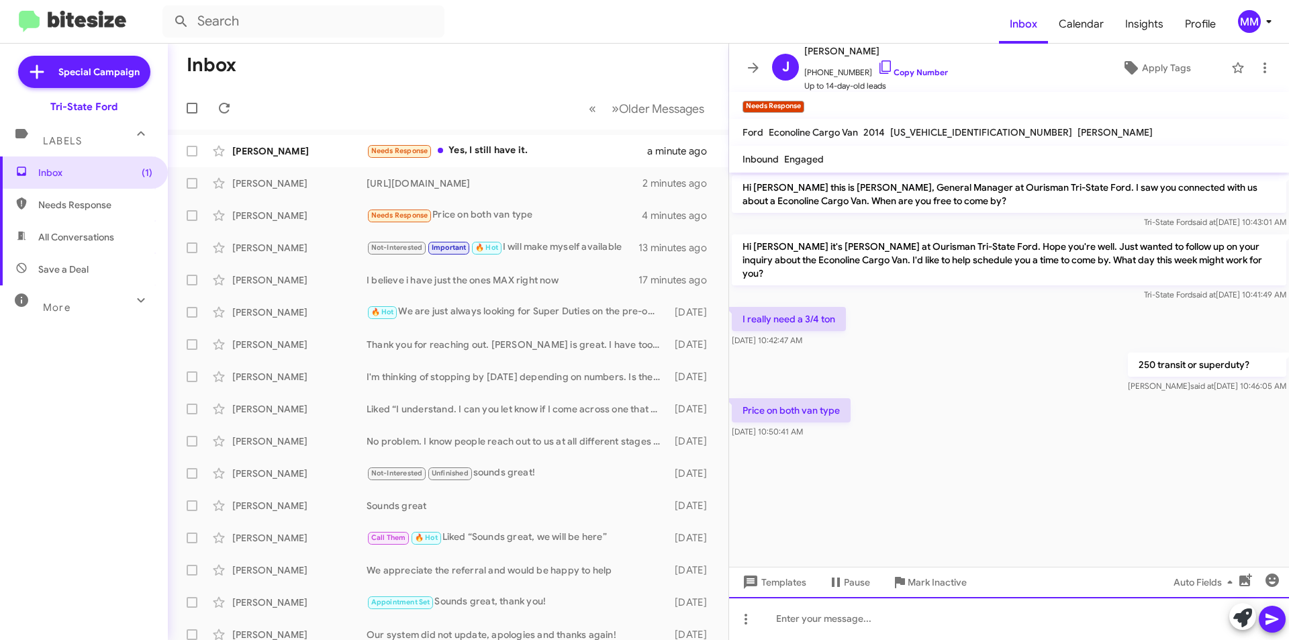
click at [803, 615] on div at bounding box center [1009, 618] width 560 height 43
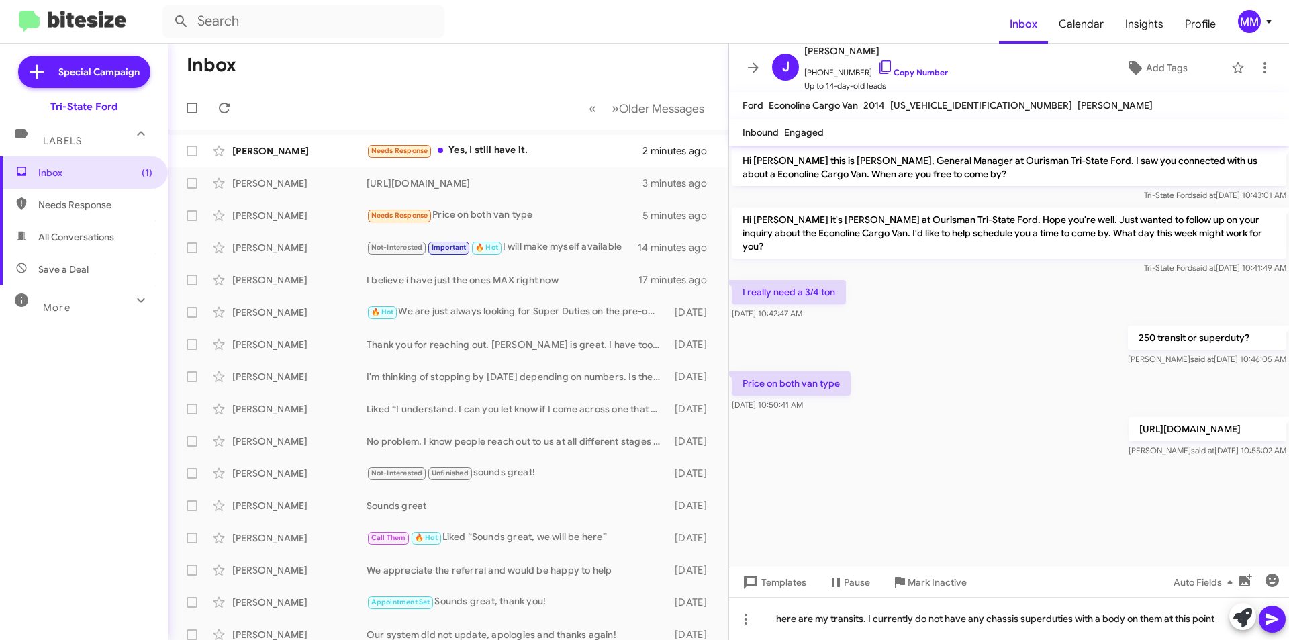
click at [1270, 612] on icon at bounding box center [1272, 619] width 16 height 16
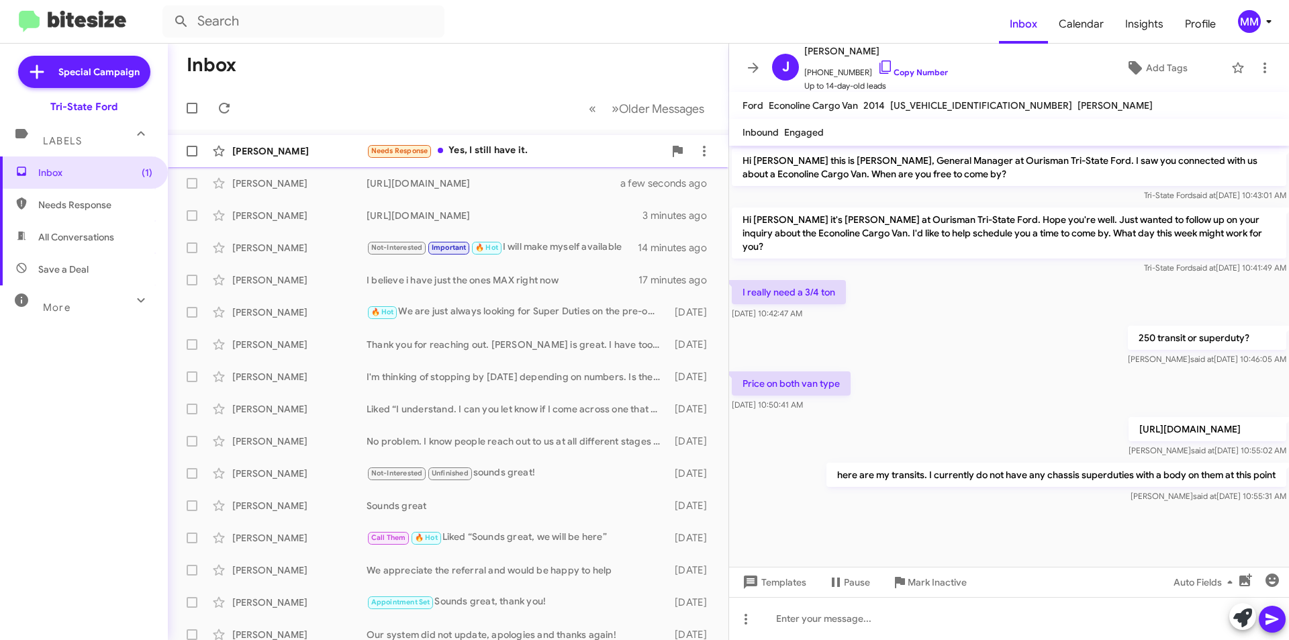
click at [520, 164] on div "Abram Amato Needs Response Yes, I still have it. 2 minutes ago" at bounding box center [448, 151] width 539 height 27
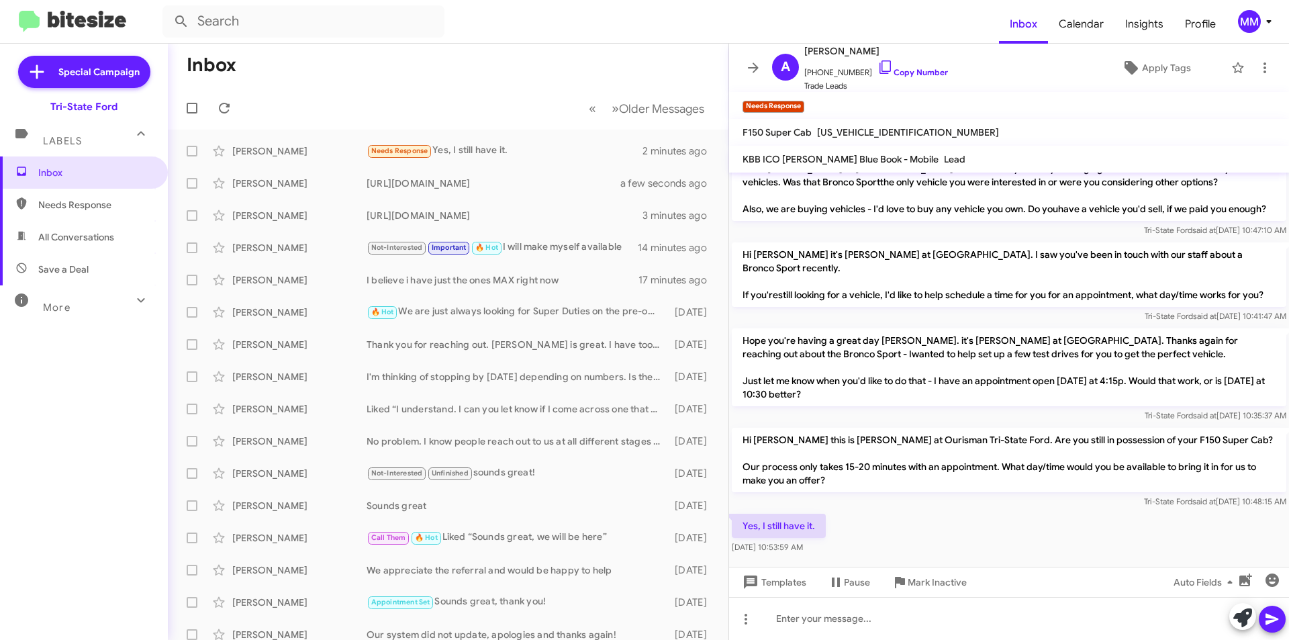
scroll to position [177, 0]
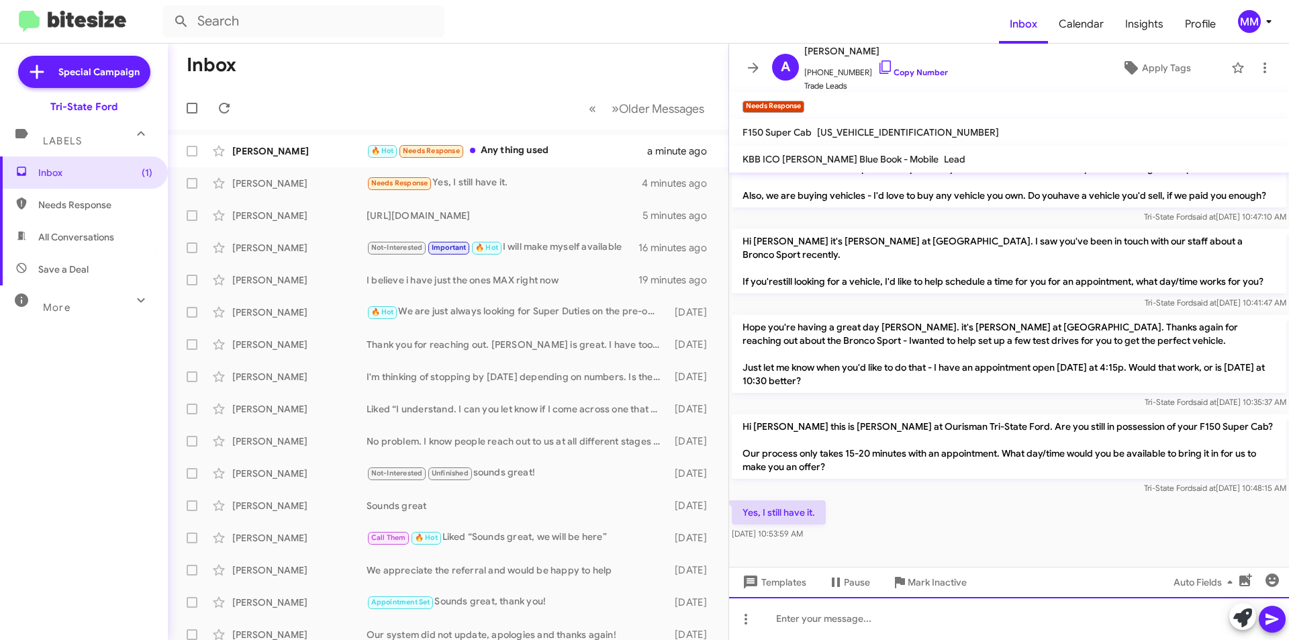
click at [805, 623] on div at bounding box center [1009, 618] width 560 height 43
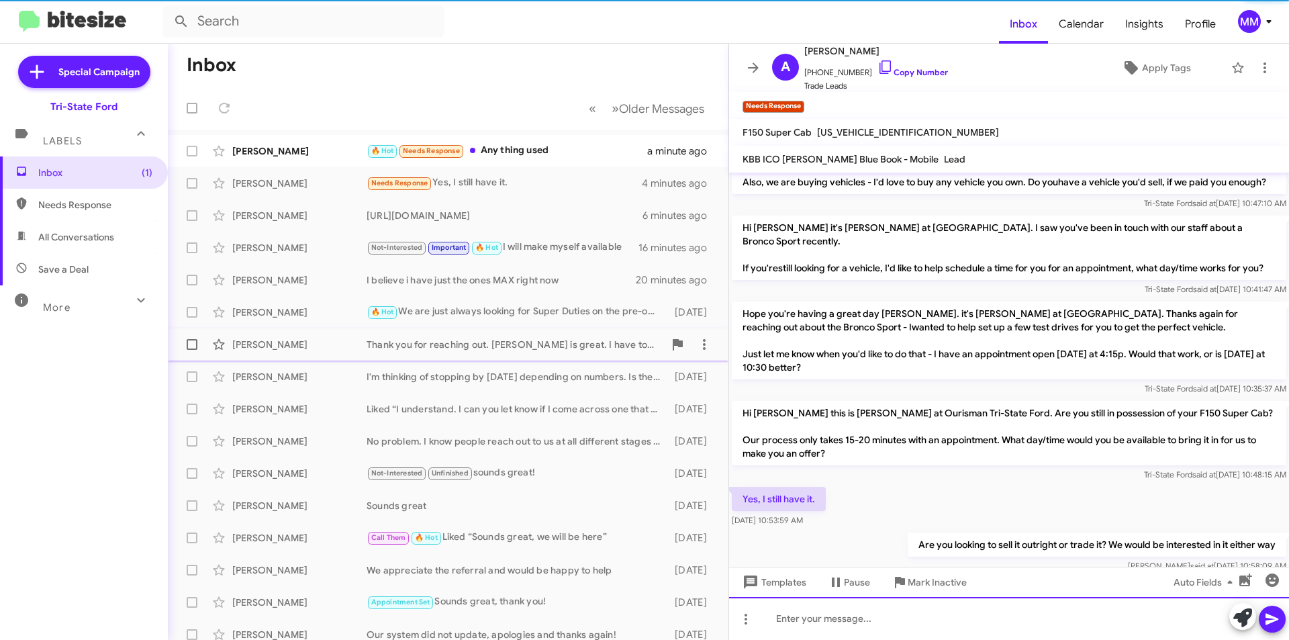
scroll to position [0, 0]
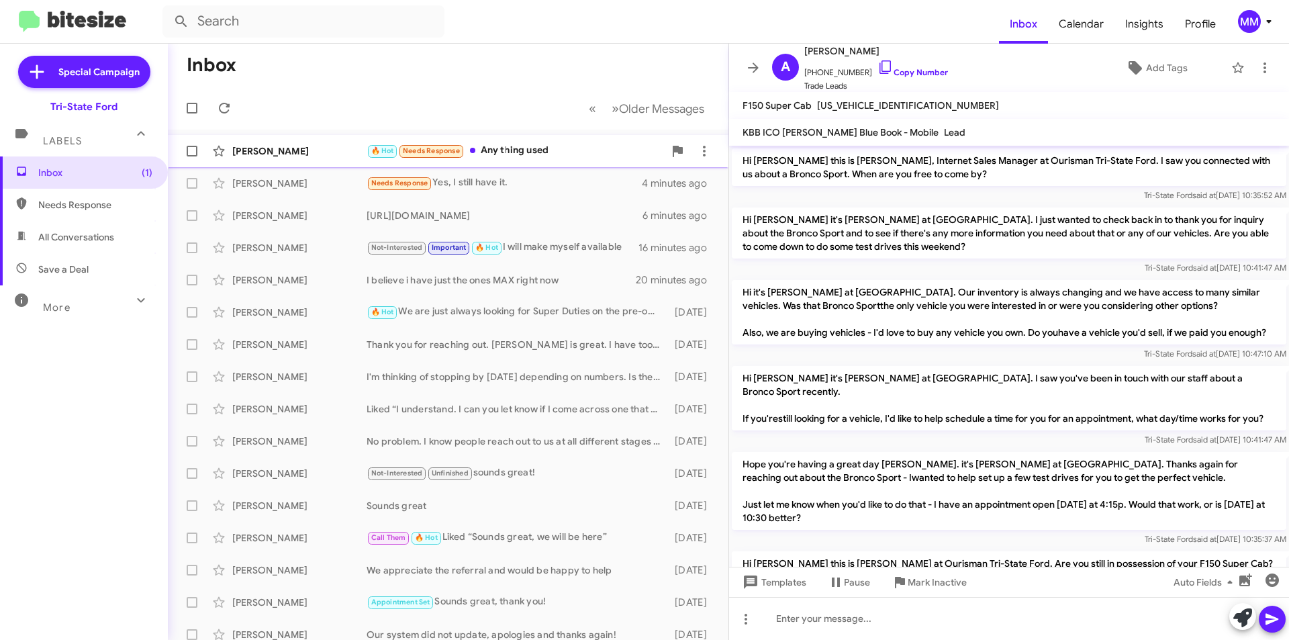
click at [510, 156] on div "🔥 Hot Needs Response Any thing used" at bounding box center [515, 150] width 297 height 15
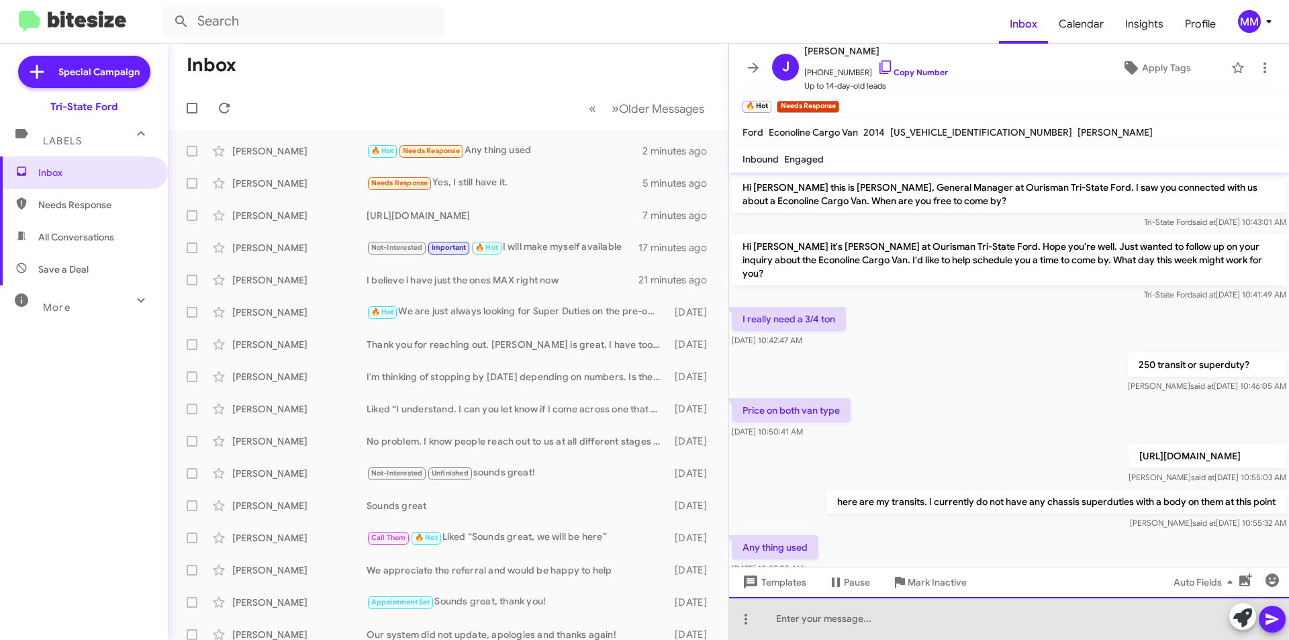
click at [847, 614] on div at bounding box center [1009, 618] width 560 height 43
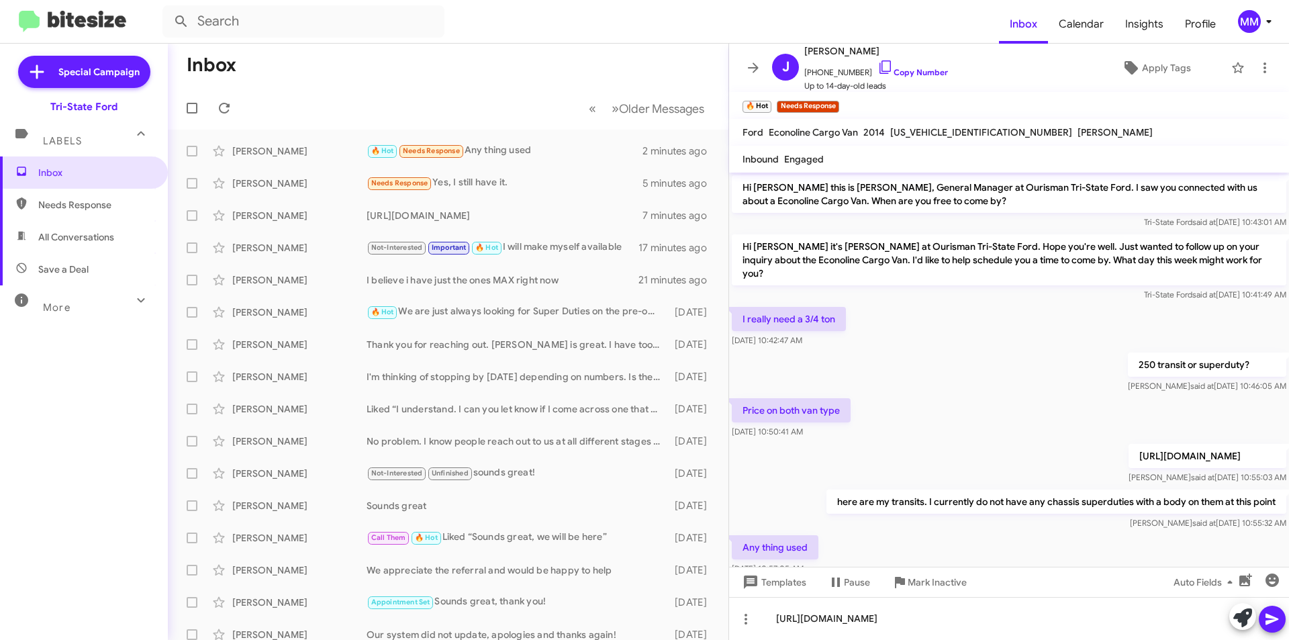
click at [1270, 612] on icon at bounding box center [1272, 619] width 16 height 16
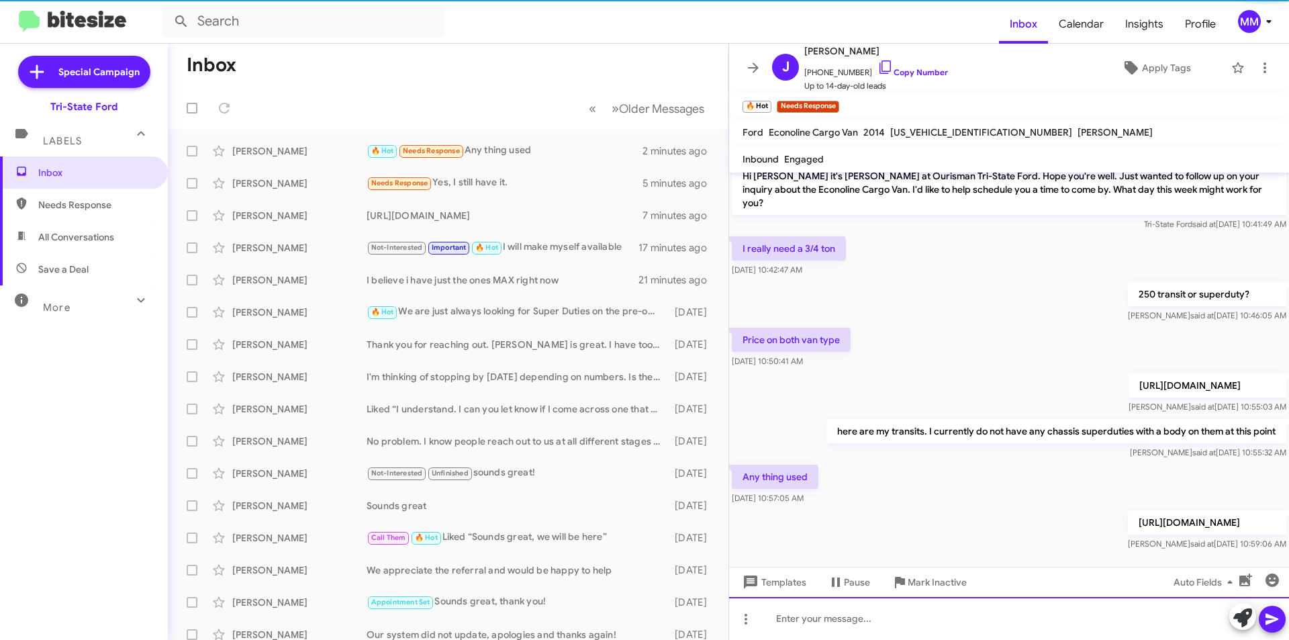
scroll to position [74, 0]
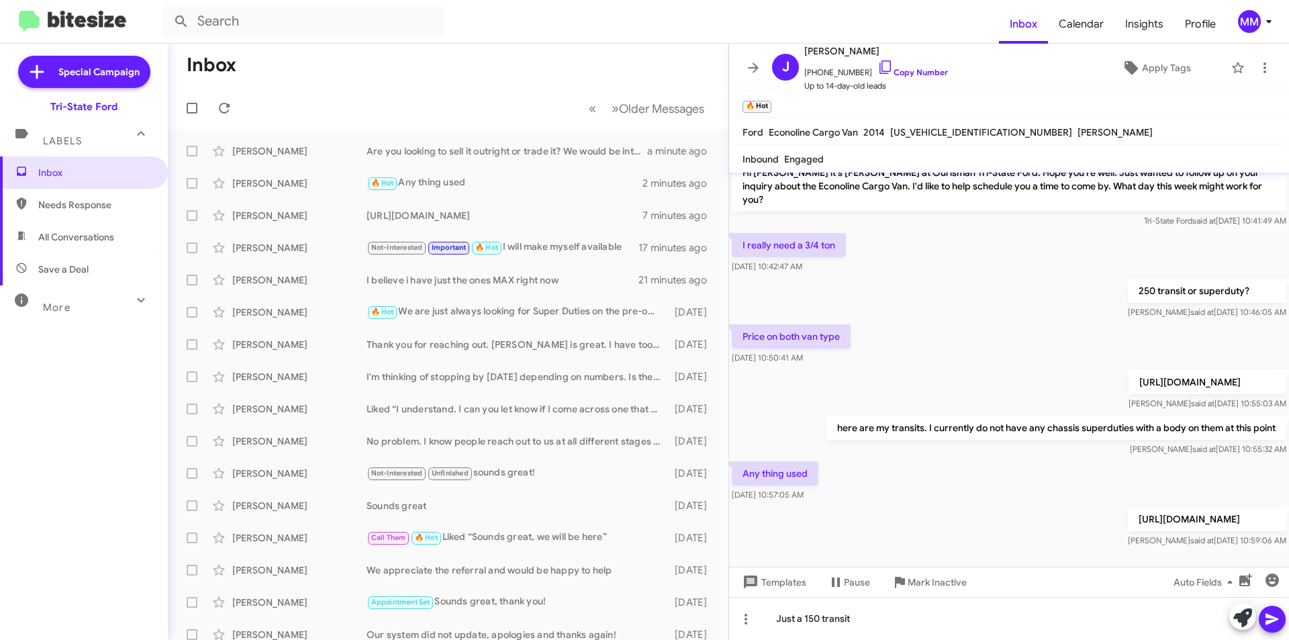
click at [1270, 619] on icon at bounding box center [1272, 619] width 16 height 16
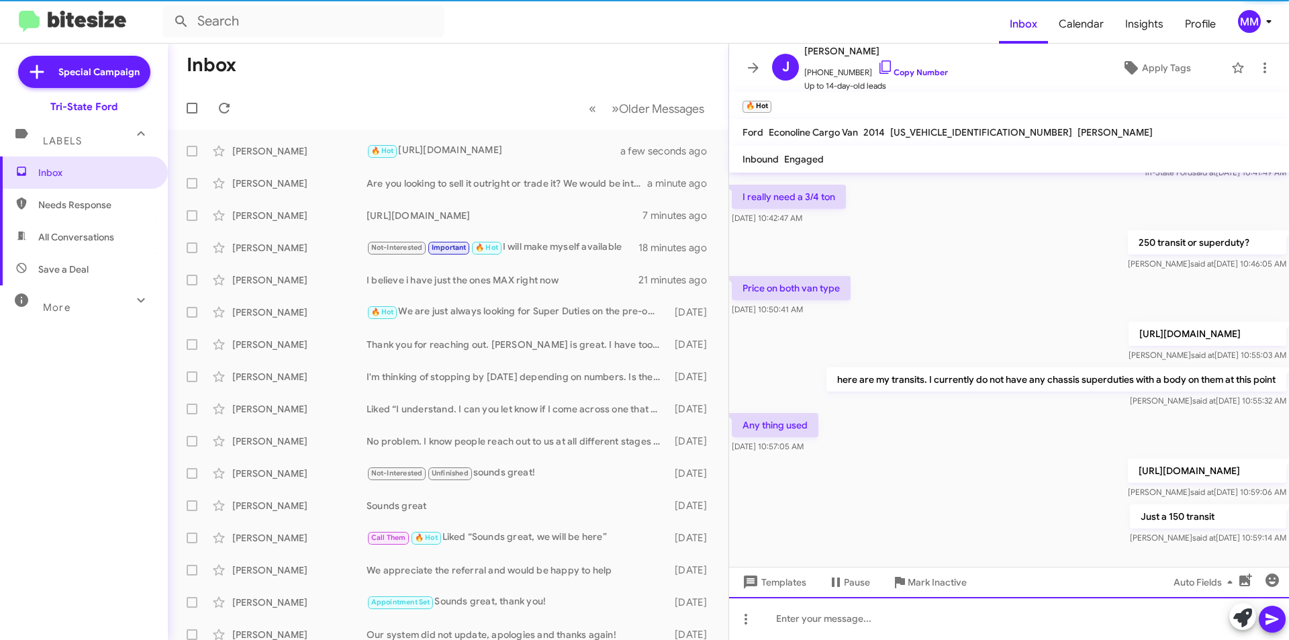
scroll to position [123, 0]
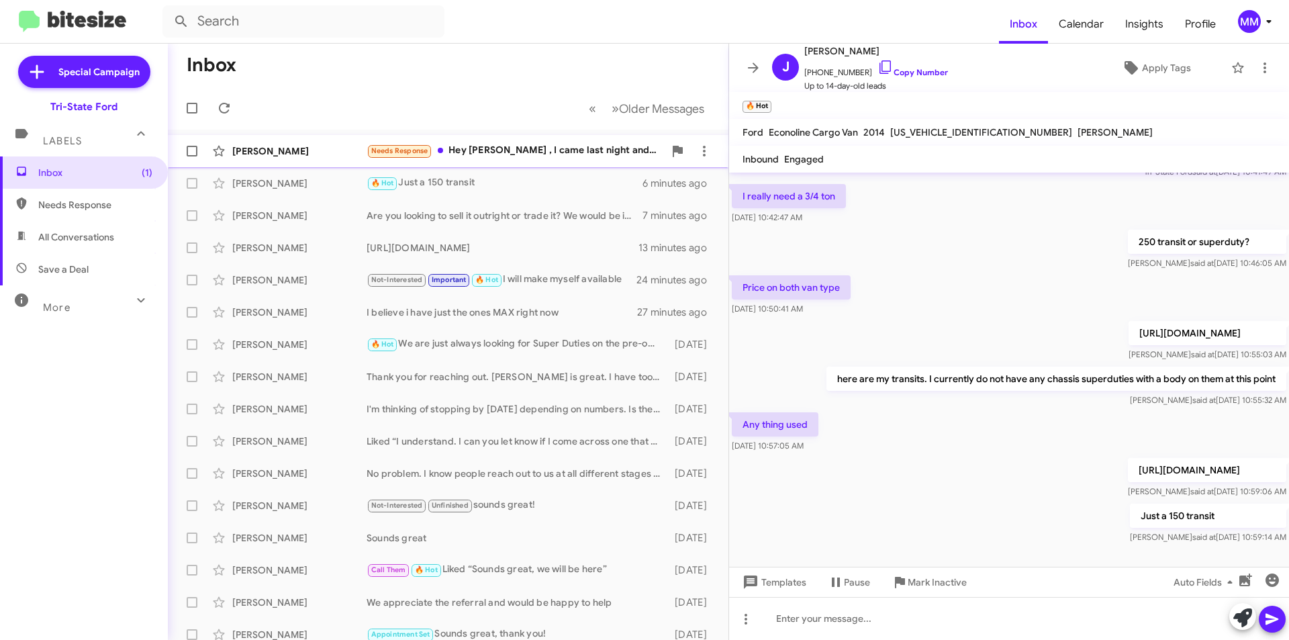
click at [522, 146] on div "Needs Response Hey Derek , I came last night and the numbers weren't right for …" at bounding box center [515, 150] width 297 height 15
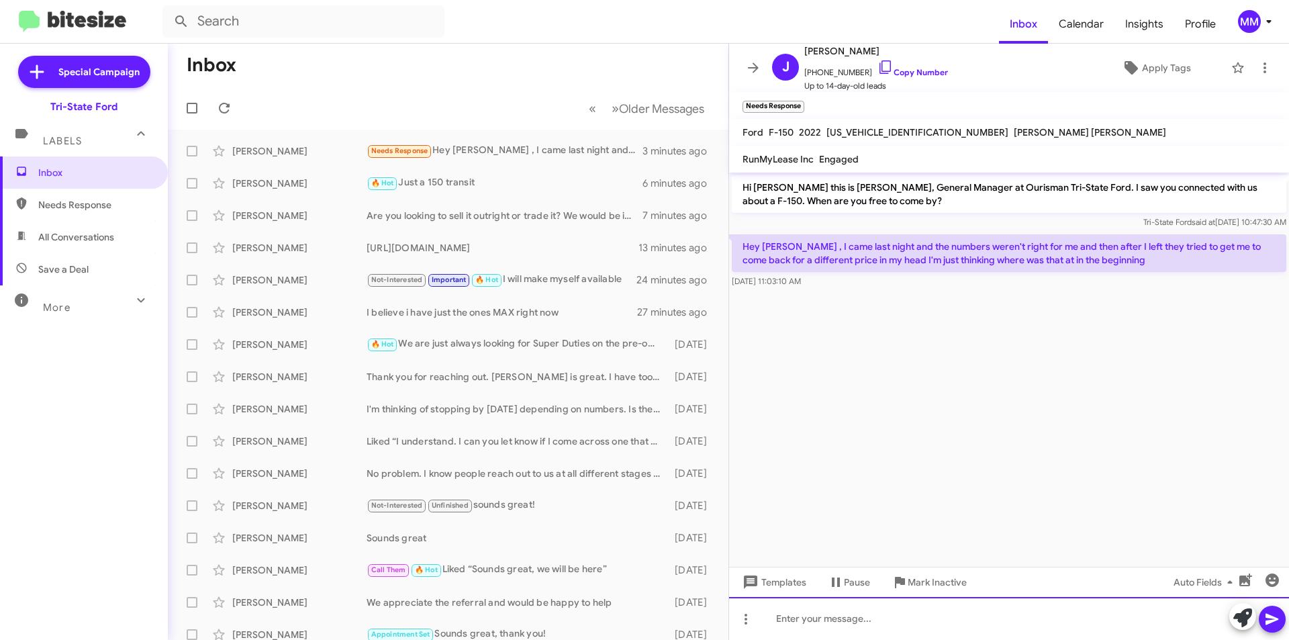
click at [830, 623] on div at bounding box center [1009, 618] width 560 height 43
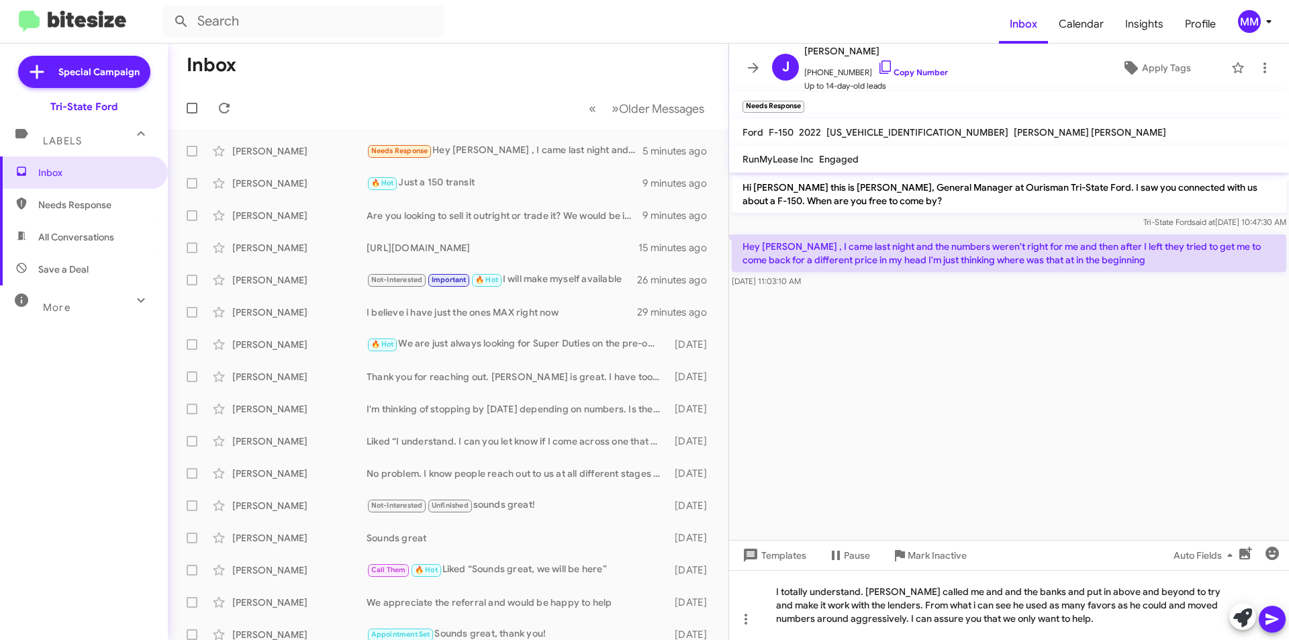
click at [1269, 616] on icon at bounding box center [1272, 619] width 13 height 11
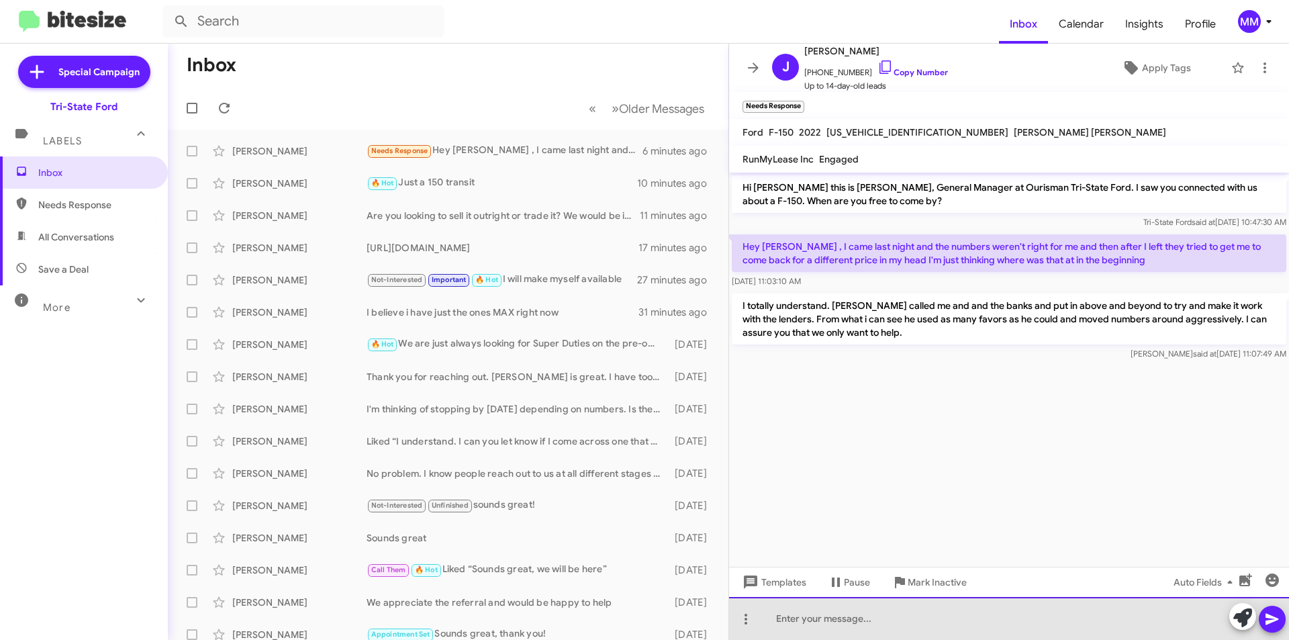
click at [786, 616] on div at bounding box center [1009, 618] width 560 height 43
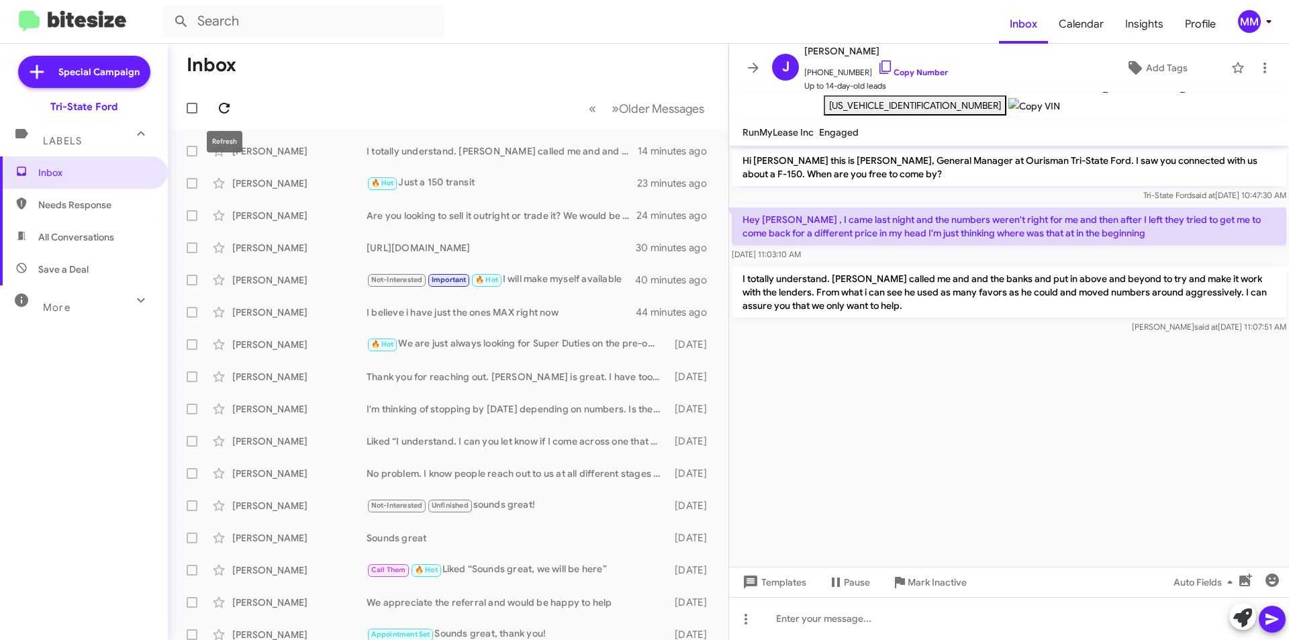
click at [226, 114] on icon at bounding box center [224, 108] width 16 height 16
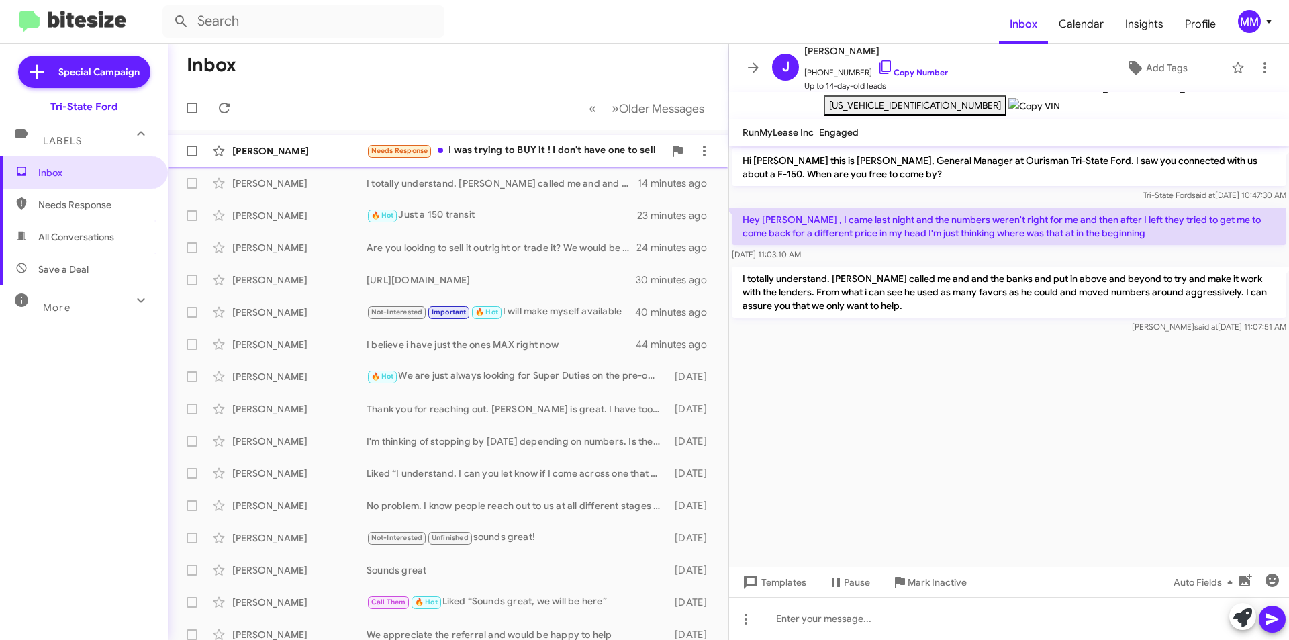
click at [524, 154] on div "Needs Response I was trying to BUY it ! I don't have one to sell" at bounding box center [515, 150] width 297 height 15
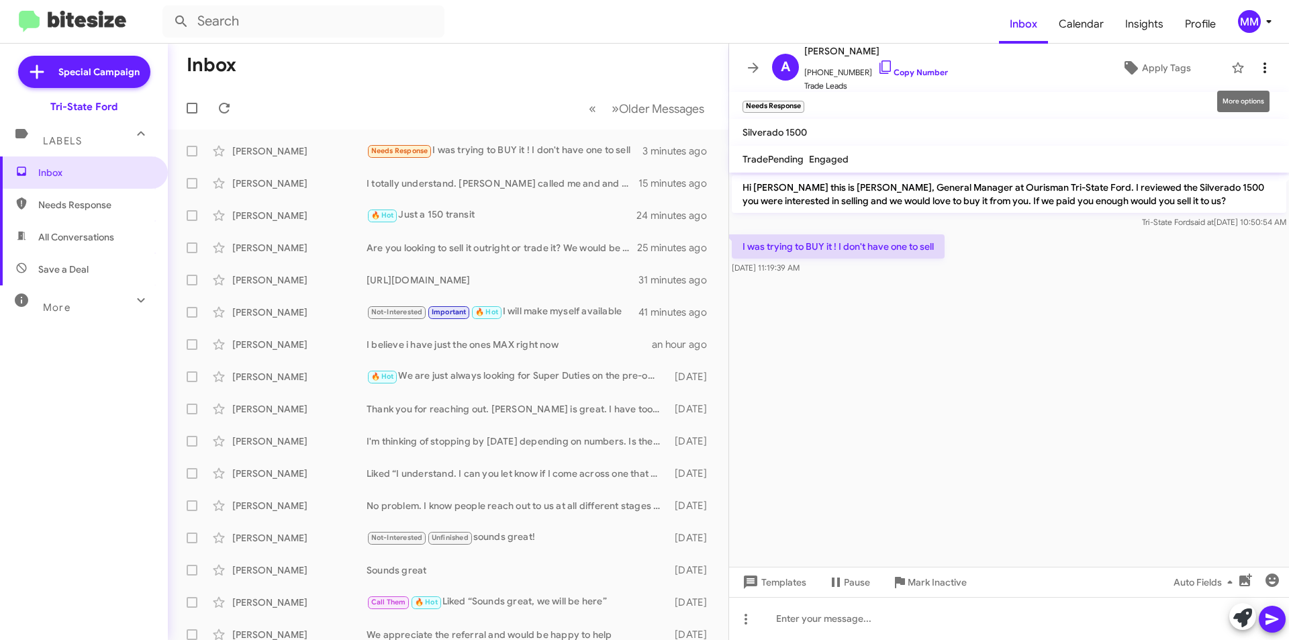
click at [1259, 72] on icon at bounding box center [1265, 68] width 16 height 16
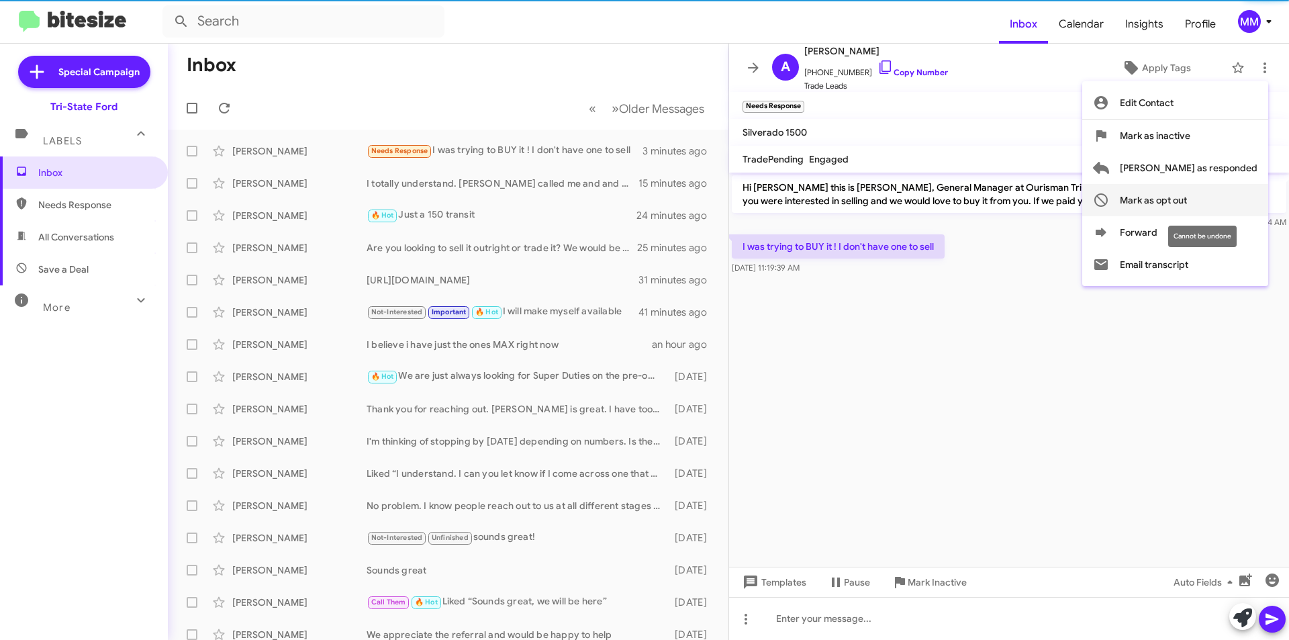
click at [1187, 193] on span "Mark as opt out" at bounding box center [1153, 200] width 67 height 32
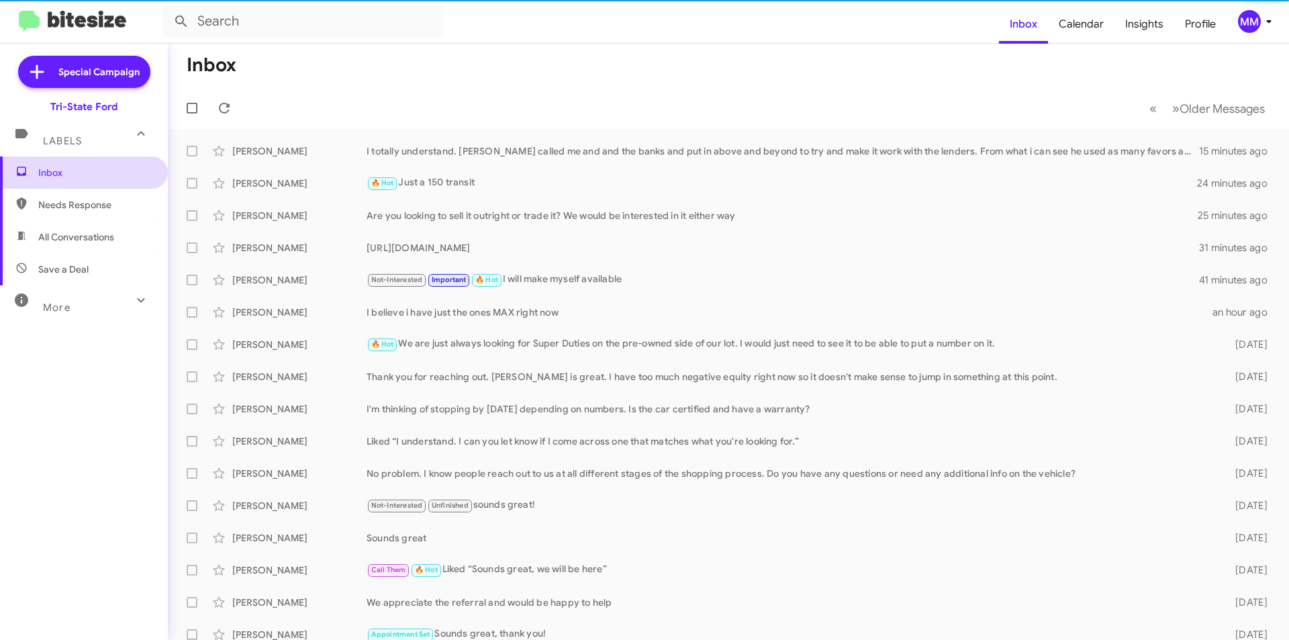
click at [79, 172] on span "Inbox" at bounding box center [95, 172] width 114 height 13
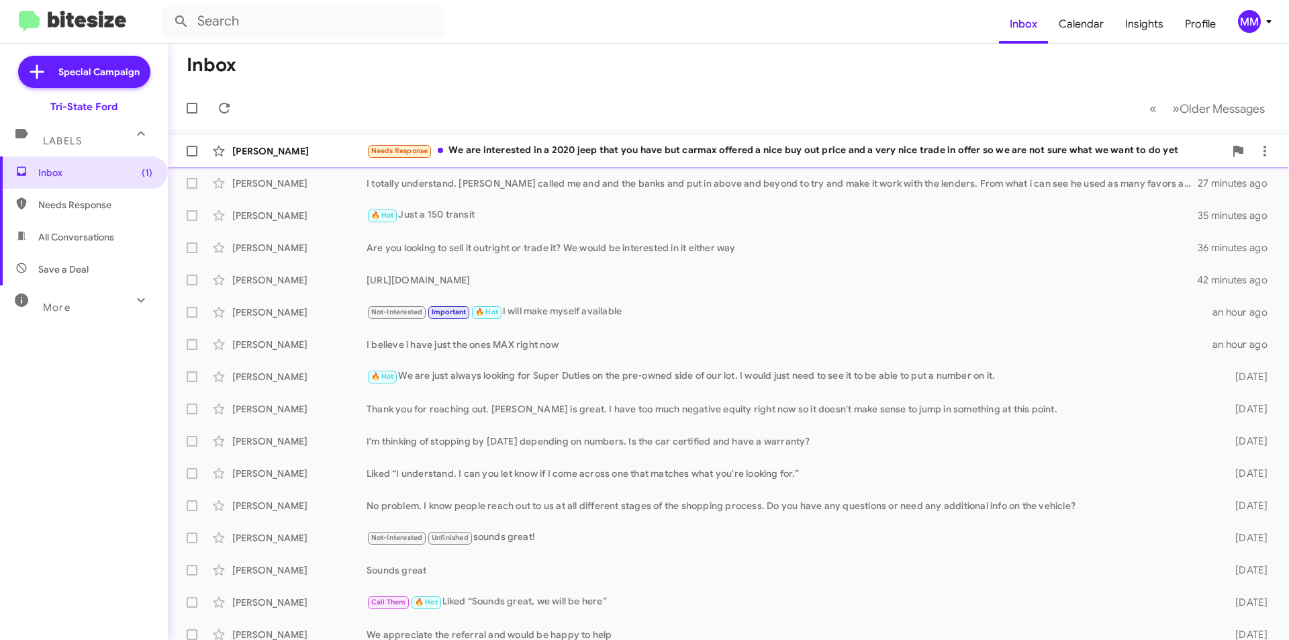
click at [534, 158] on div "Needs Response We are interested in a 2020 jeep that you have but carmax offere…" at bounding box center [796, 150] width 858 height 15
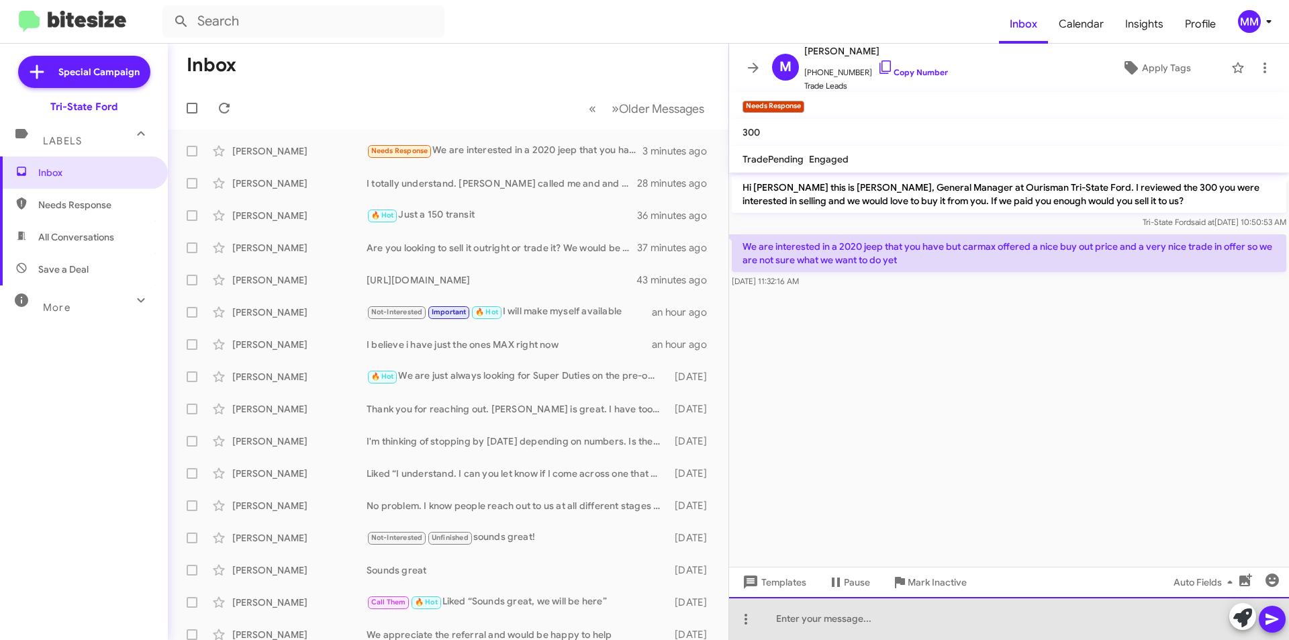
click at [841, 615] on div at bounding box center [1009, 618] width 560 height 43
click at [813, 615] on div at bounding box center [1009, 618] width 560 height 43
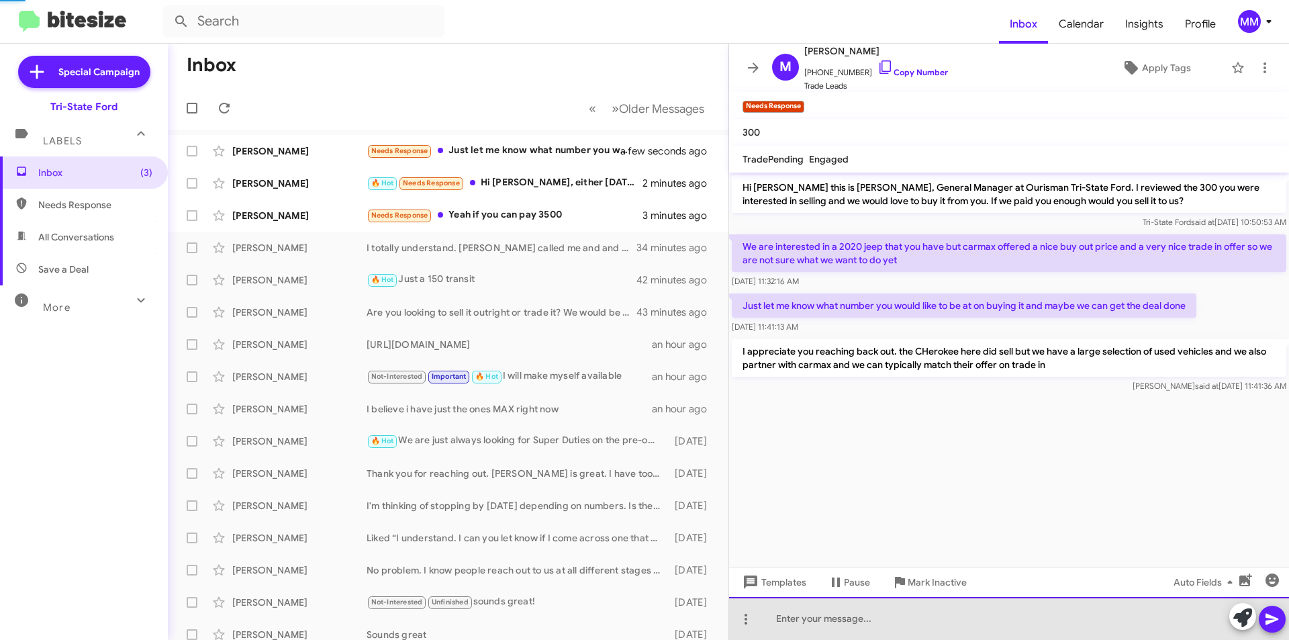
click at [834, 620] on div at bounding box center [1009, 618] width 560 height 43
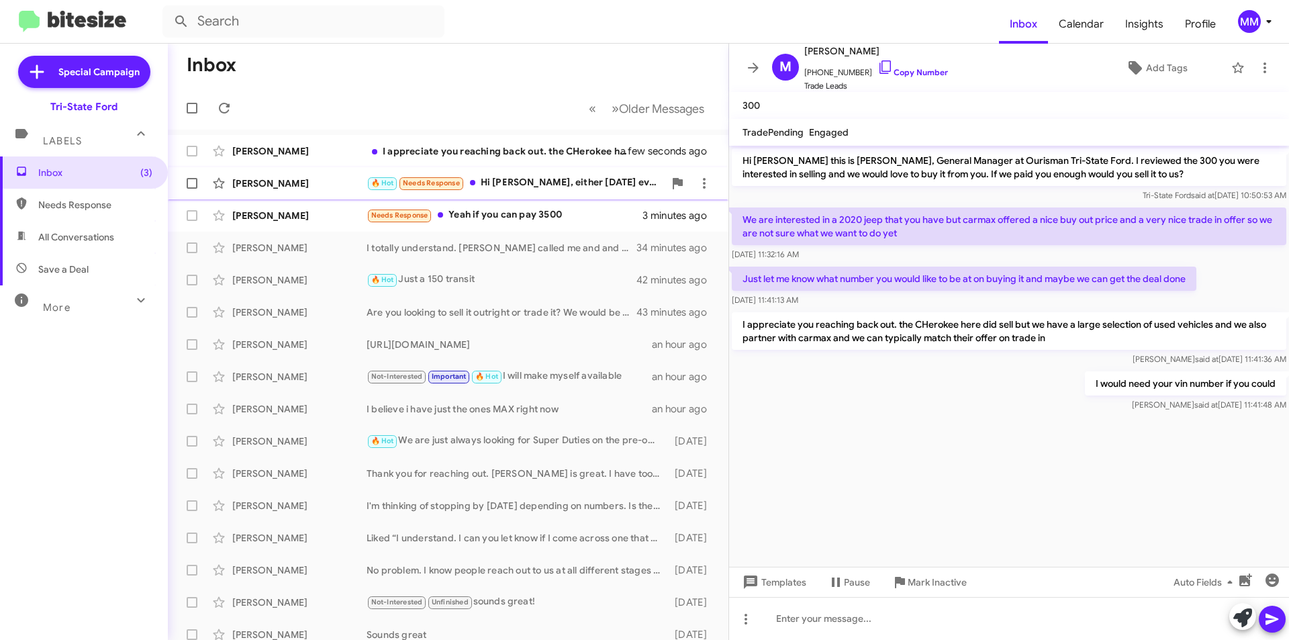
click at [520, 183] on div "🔥 Hot Needs Response Hi Derek, either this Friday evening or Saturday." at bounding box center [515, 182] width 297 height 15
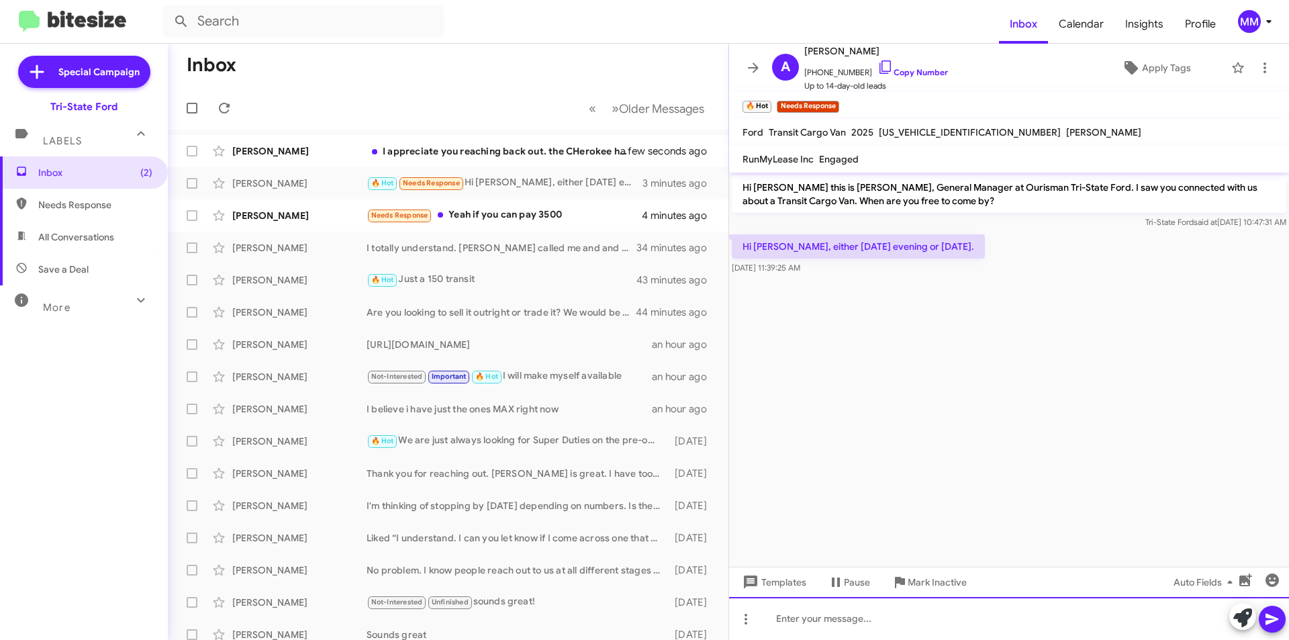
click at [804, 614] on div at bounding box center [1009, 618] width 560 height 43
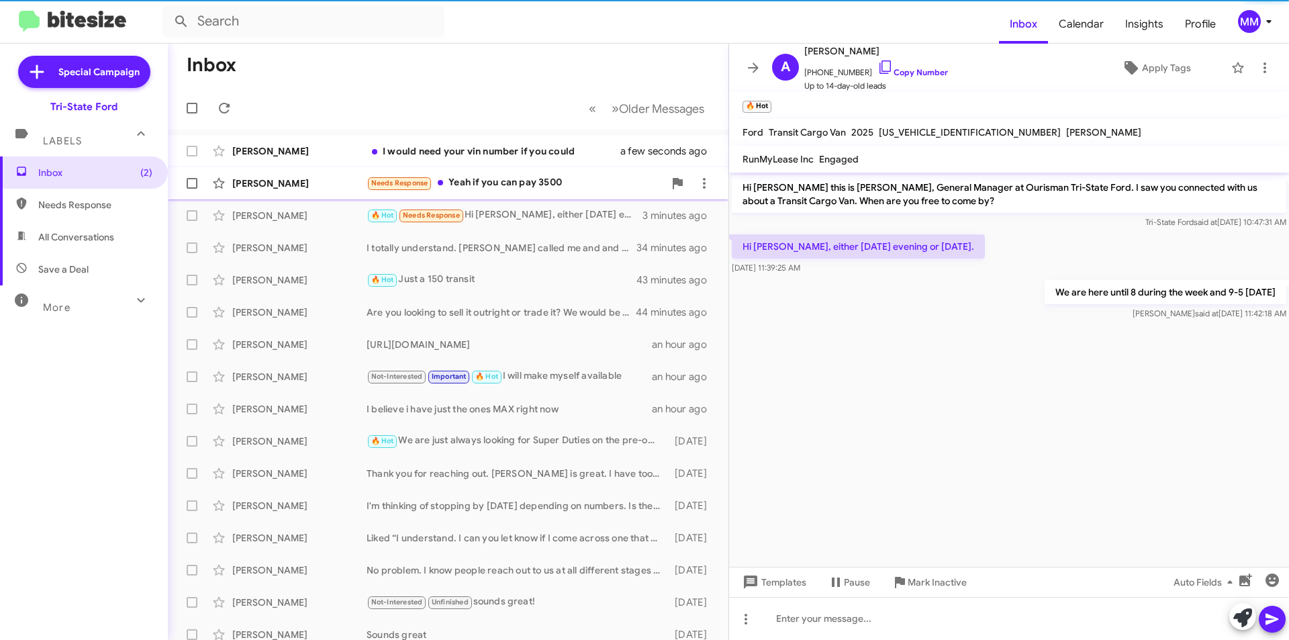
click at [533, 185] on div "Needs Response Yeah if you can pay 3500" at bounding box center [515, 182] width 297 height 15
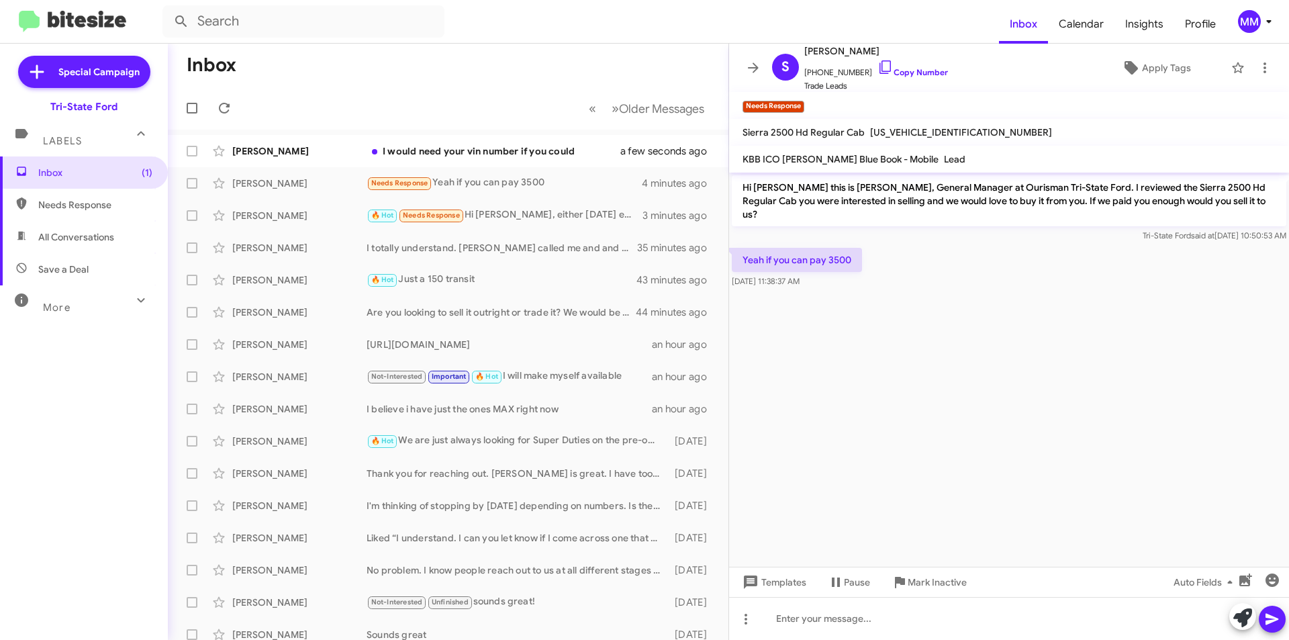
click at [931, 132] on span "1GTHK24U82E128899" at bounding box center [961, 132] width 182 height 12
copy span "1GTHK24U82E128899"
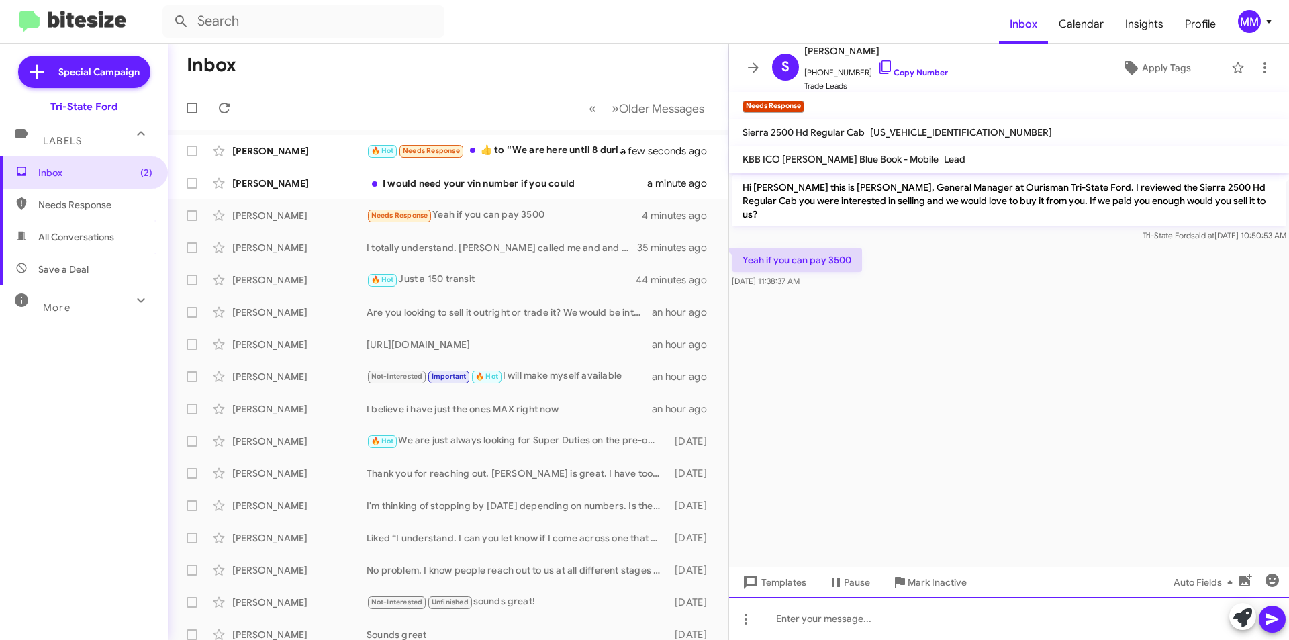
click at [781, 614] on div at bounding box center [1009, 618] width 560 height 43
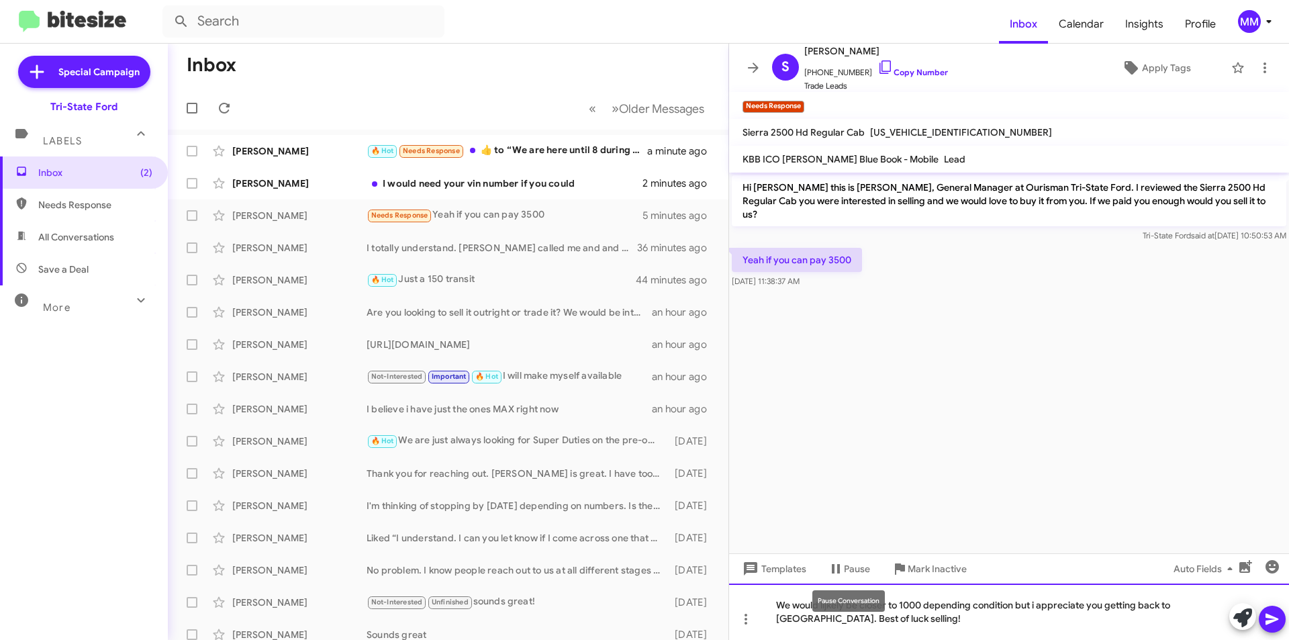
drag, startPoint x: 835, startPoint y: 605, endPoint x: 833, endPoint y: 616, distance: 11.6
click at [820, 631] on div "We would lijkely be closer to 1000 depending condition but i appreciate you get…" at bounding box center [1009, 611] width 560 height 56
click at [1276, 613] on icon at bounding box center [1272, 619] width 16 height 16
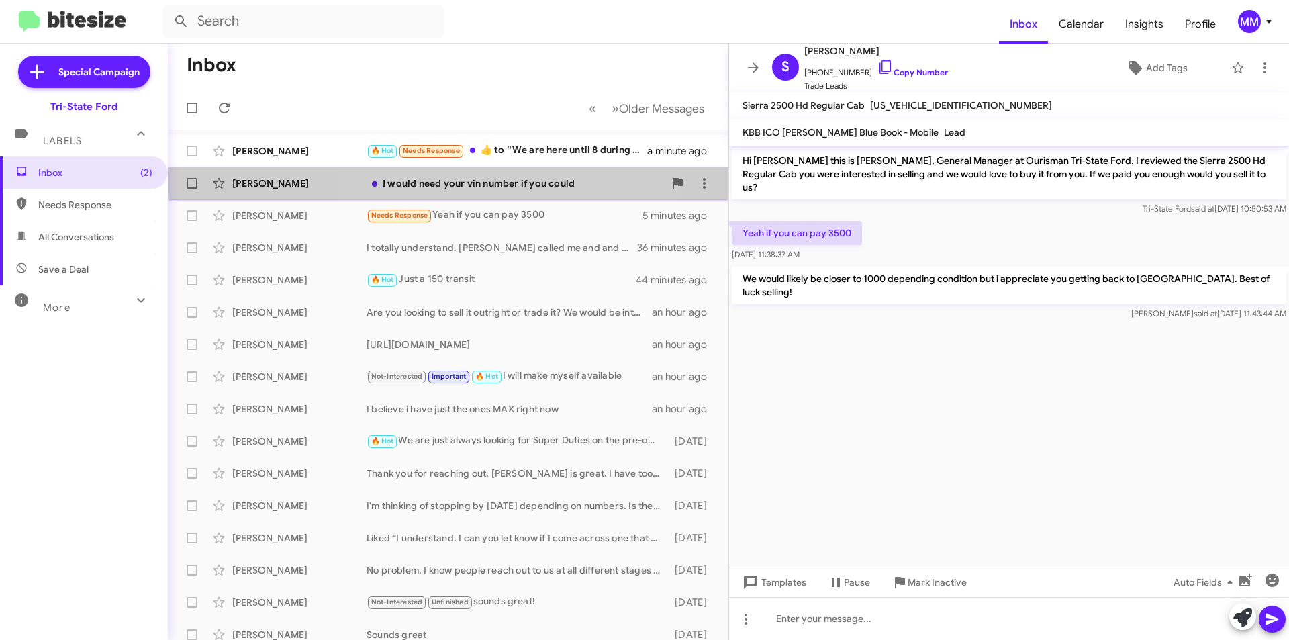
click at [508, 175] on div "Mark Orona I would need your vin number if you could 2 minutes ago" at bounding box center [448, 183] width 539 height 27
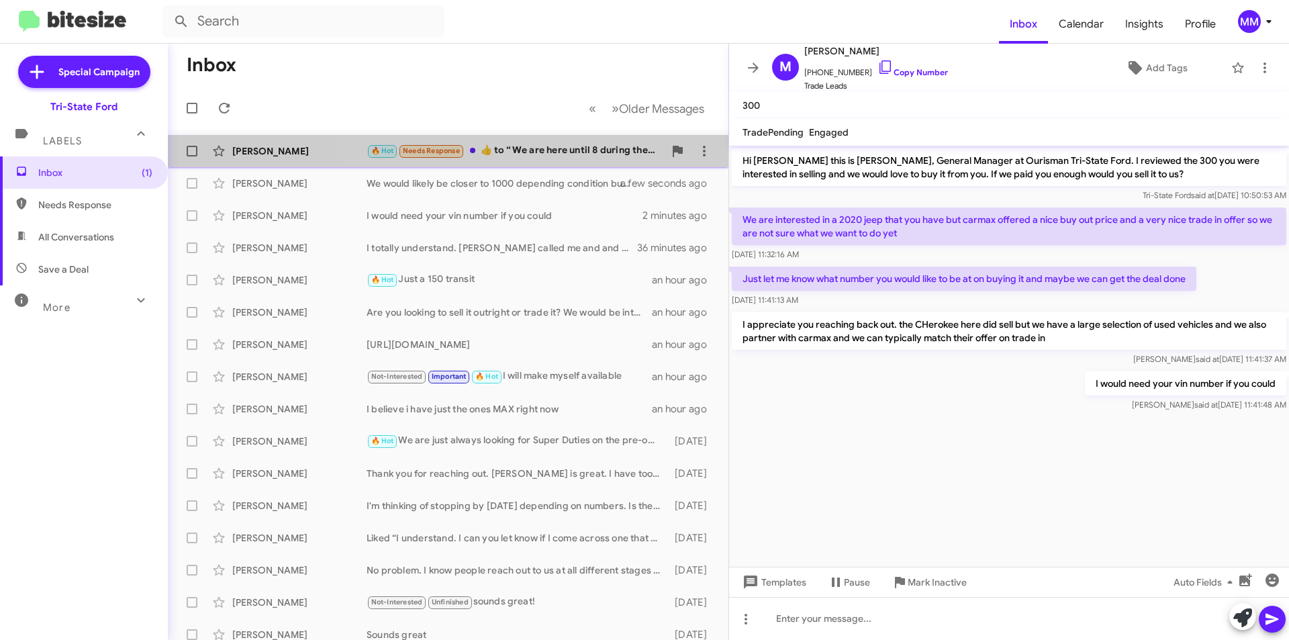
click at [569, 156] on div "🔥 Hot Needs Response ​👍​ to “ We are here until 8 during the week and 9-5 [DATE…" at bounding box center [515, 150] width 297 height 15
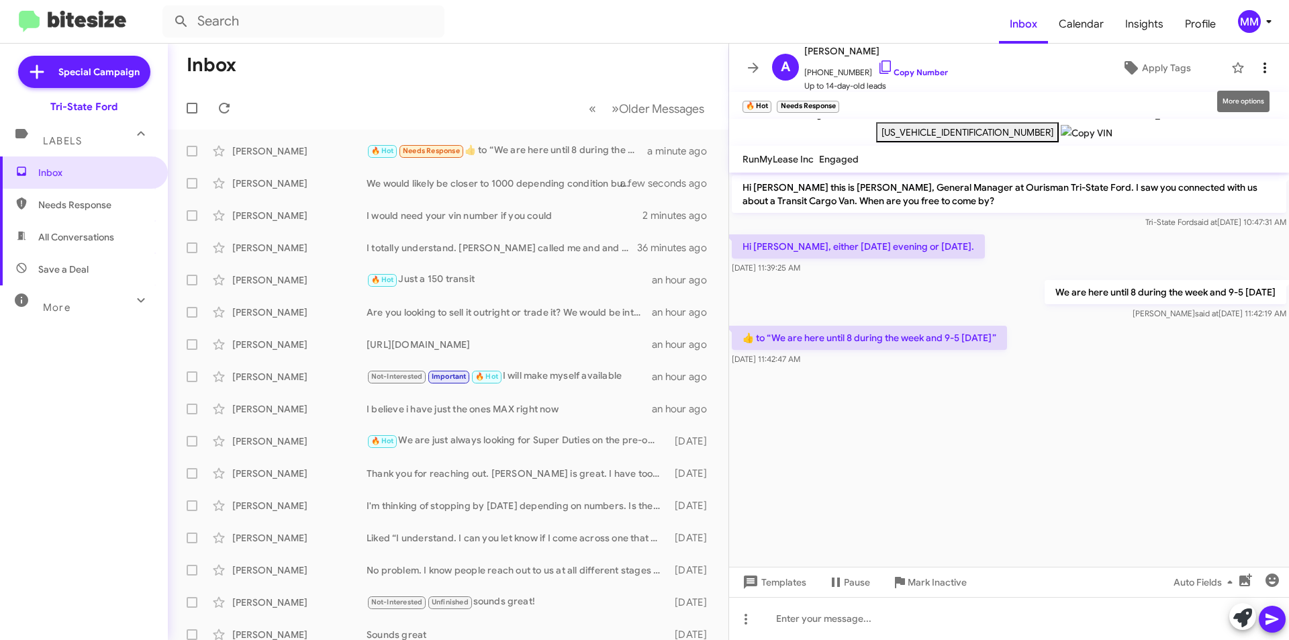
click at [1259, 69] on icon at bounding box center [1265, 68] width 16 height 16
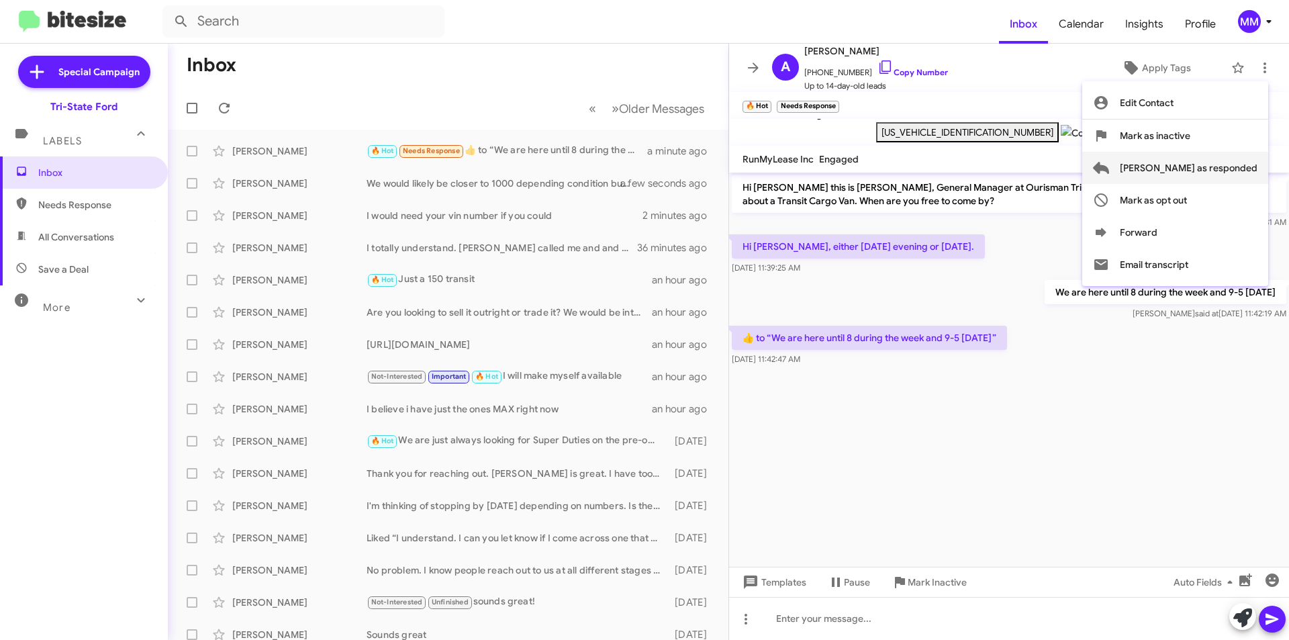
click at [1198, 164] on span "[PERSON_NAME] as responded" at bounding box center [1189, 168] width 138 height 32
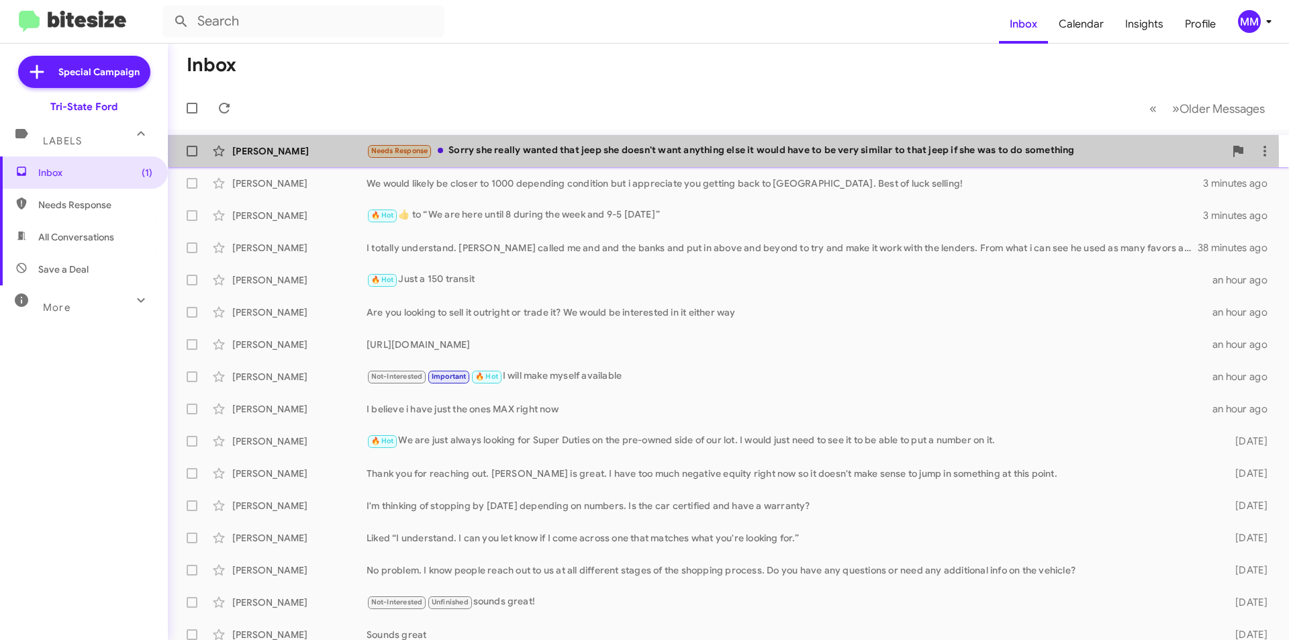
click at [492, 154] on div "Needs Response Sorry she really wanted that jeep she doesn't want anything else…" at bounding box center [796, 150] width 858 height 15
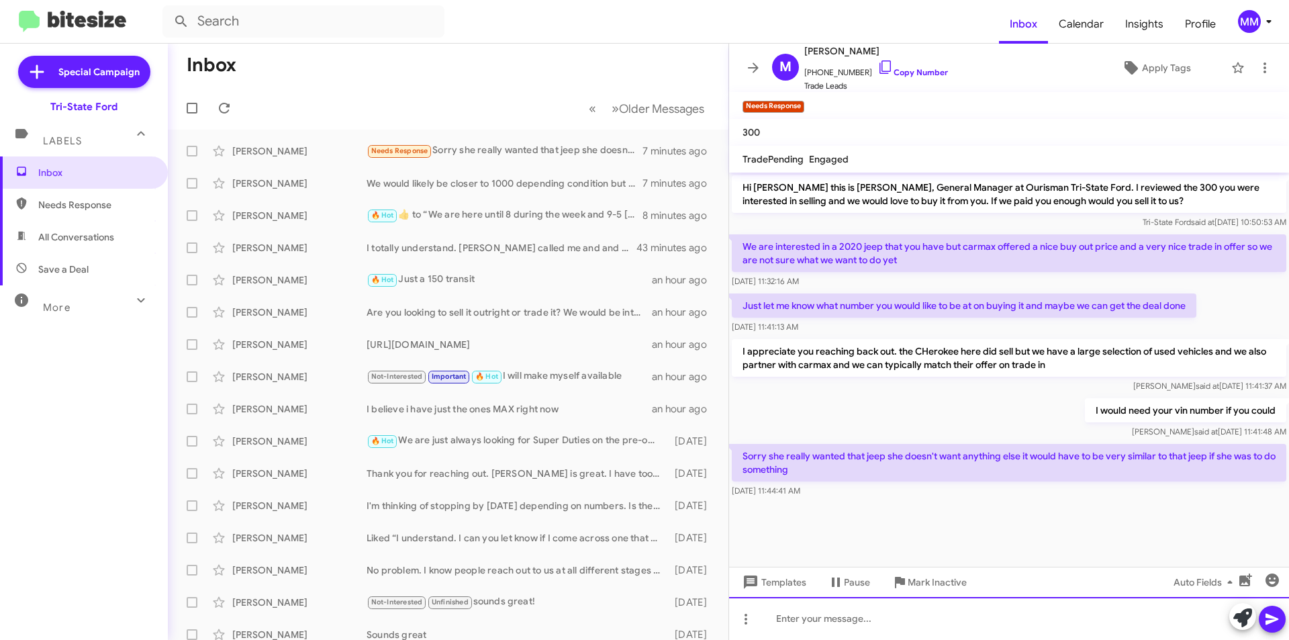
click at [806, 620] on div at bounding box center [1009, 618] width 560 height 43
paste div
click at [1272, 618] on icon at bounding box center [1272, 619] width 13 height 11
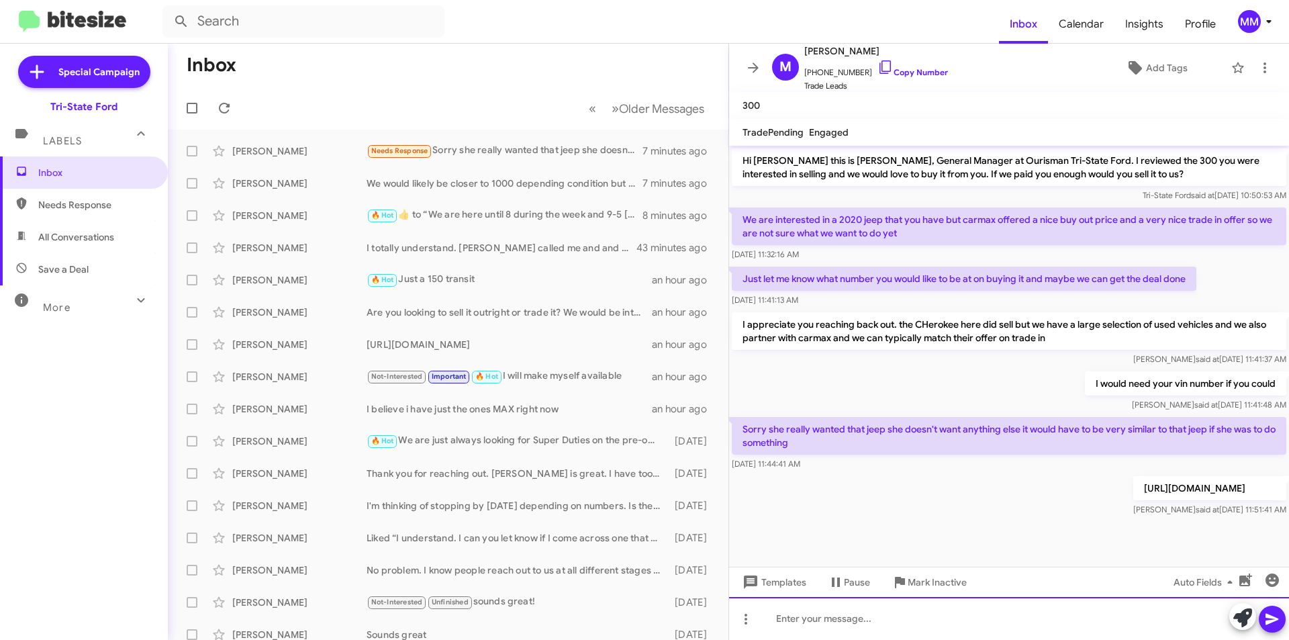
click at [857, 622] on div at bounding box center [1009, 618] width 560 height 43
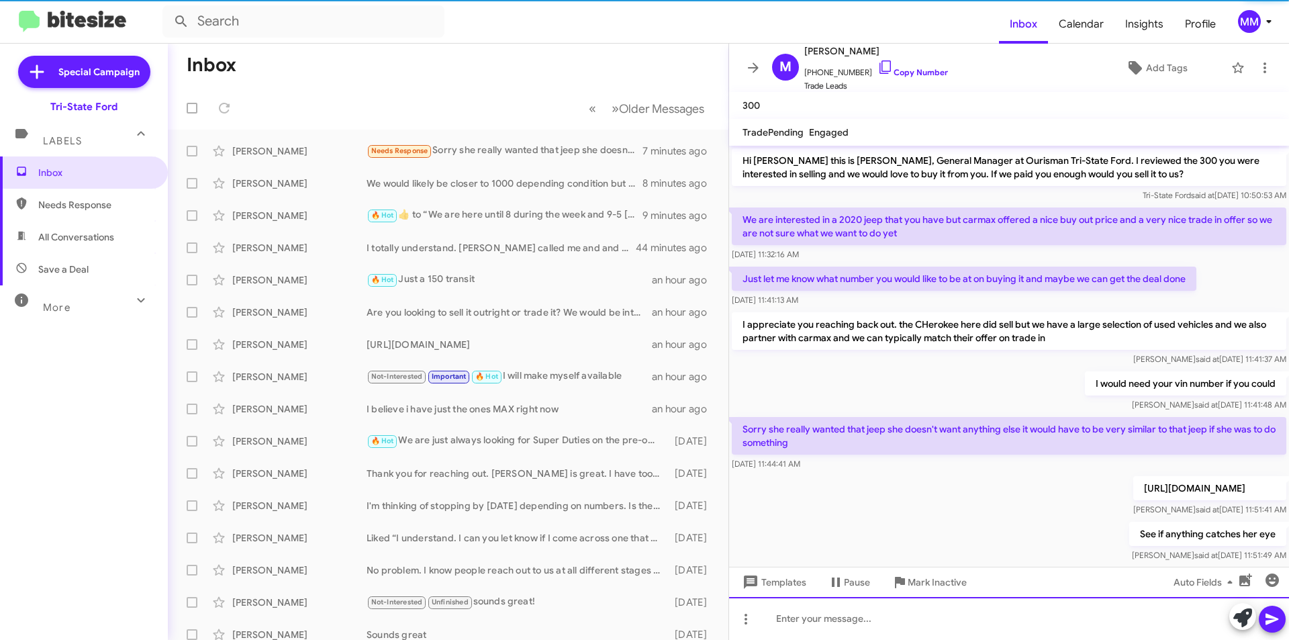
scroll to position [25, 0]
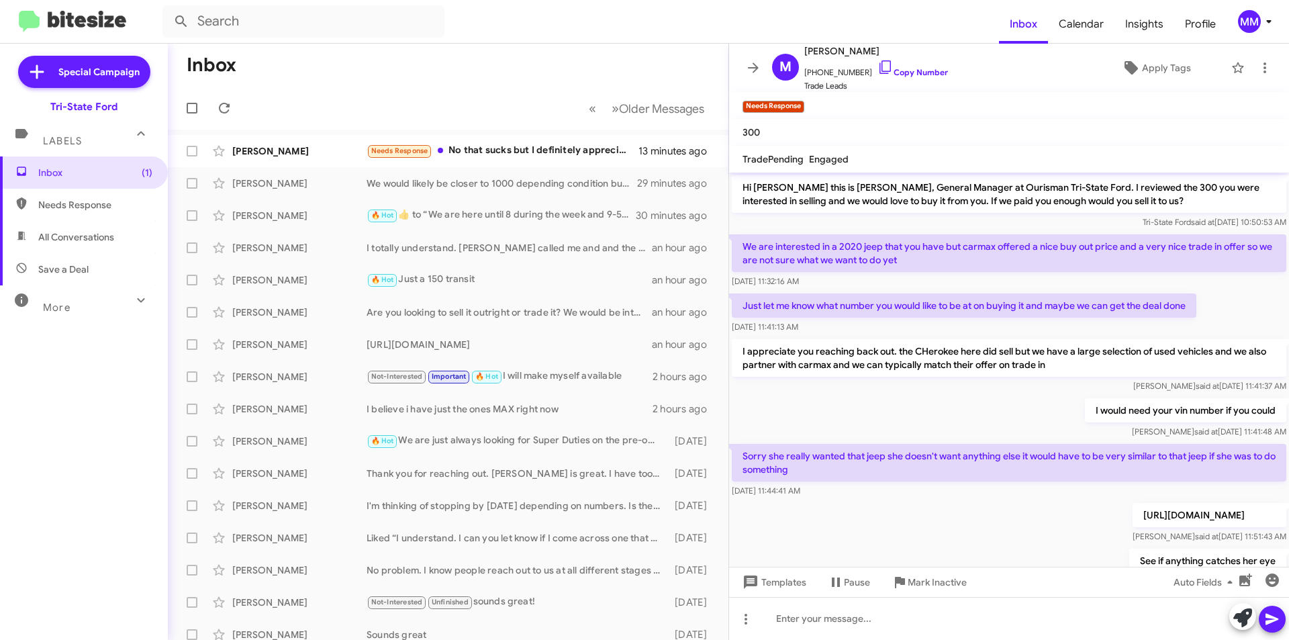
scroll to position [101, 0]
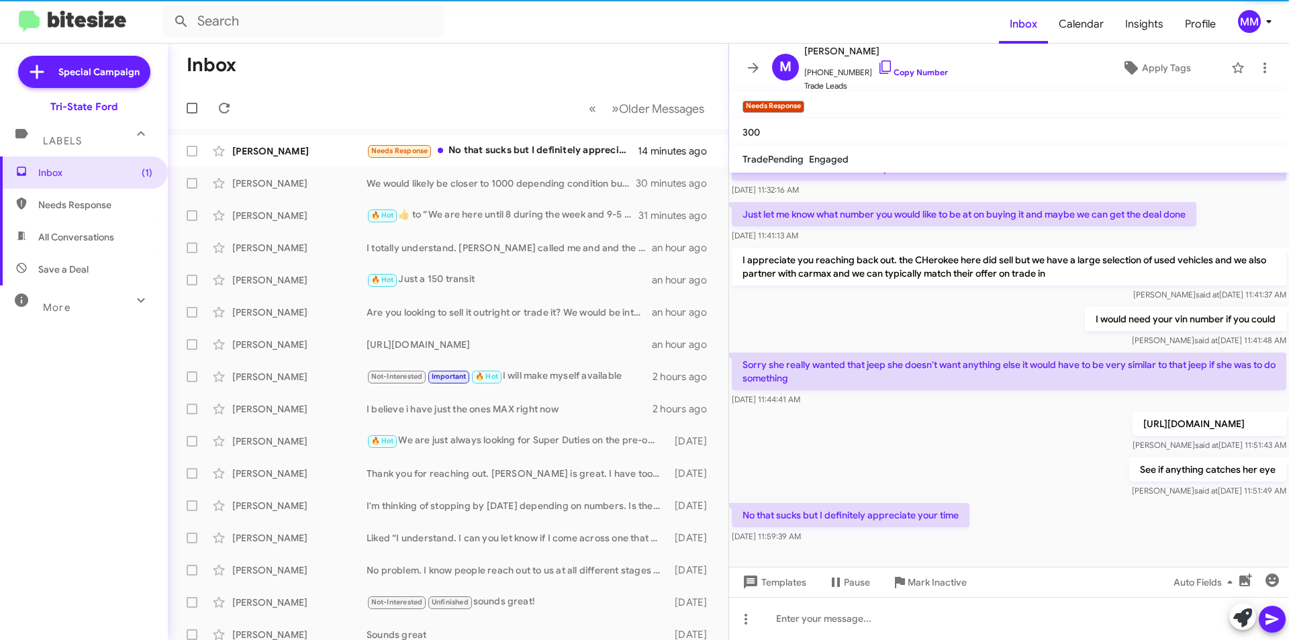
scroll to position [101, 0]
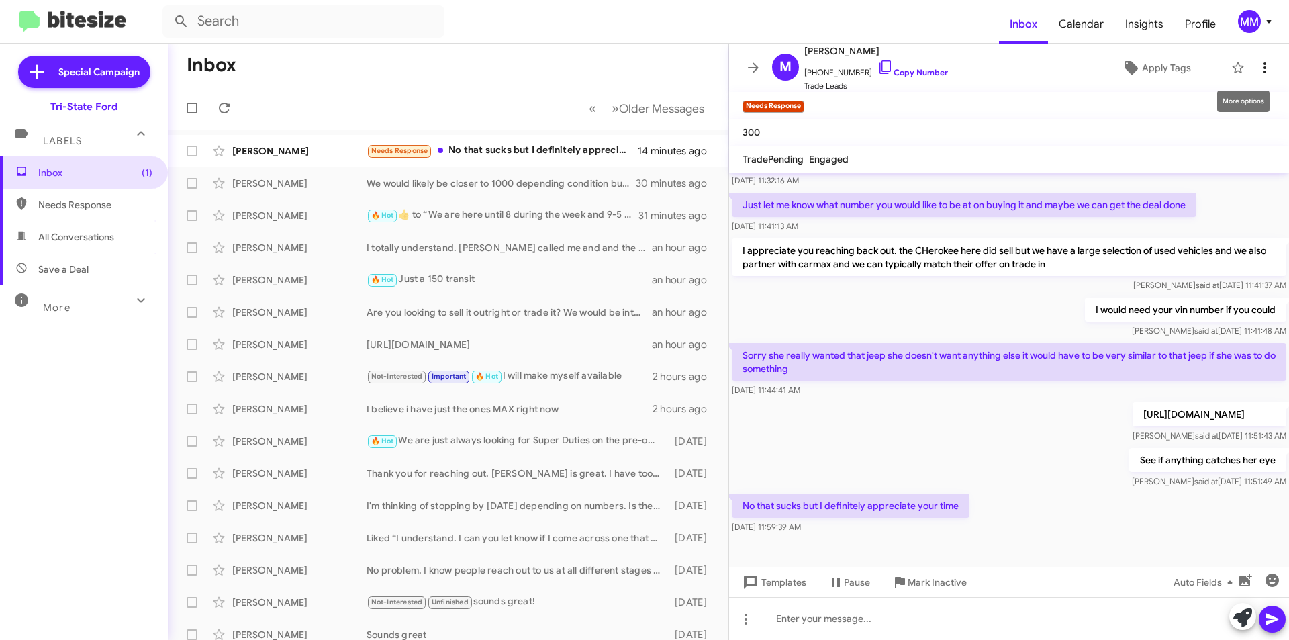
click at [1257, 69] on icon at bounding box center [1265, 68] width 16 height 16
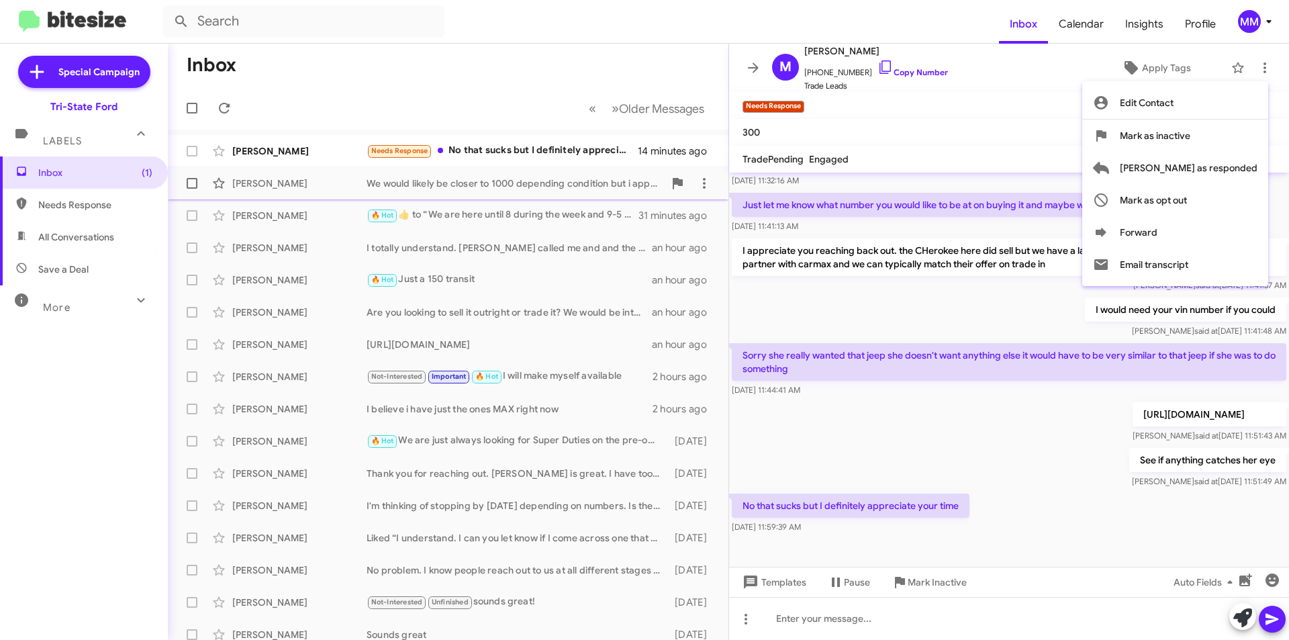
click at [1215, 173] on span "[PERSON_NAME] as responded" at bounding box center [1189, 168] width 138 height 32
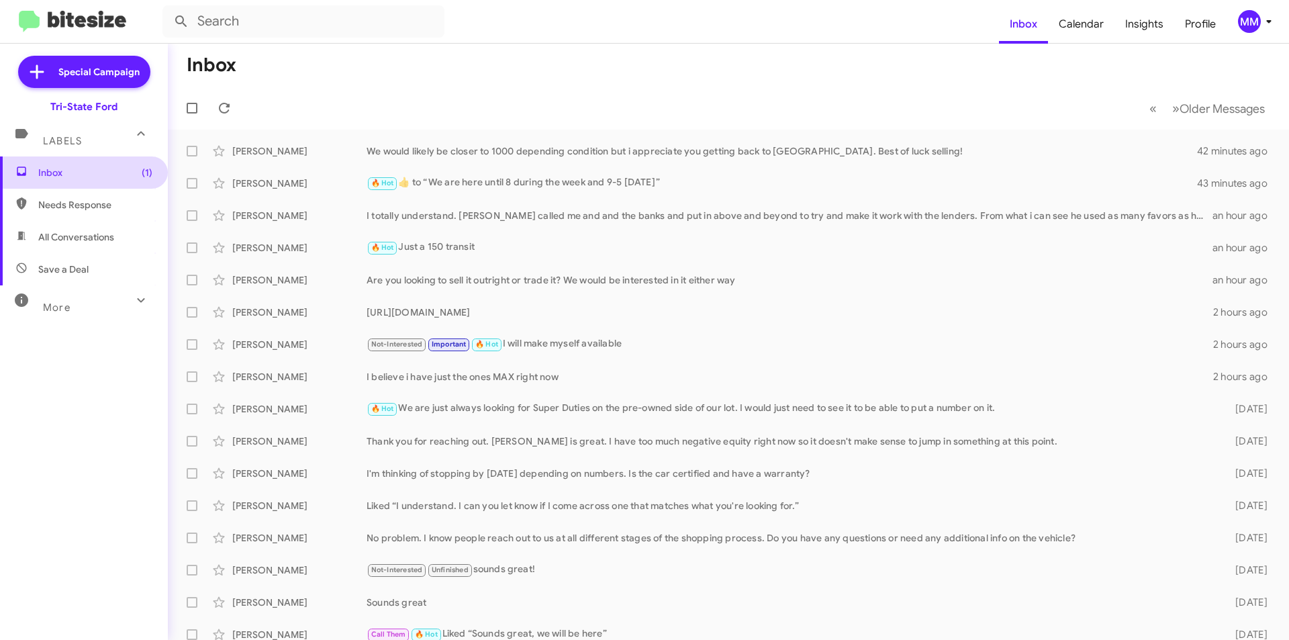
click at [67, 170] on span "Inbox (1)" at bounding box center [95, 172] width 114 height 13
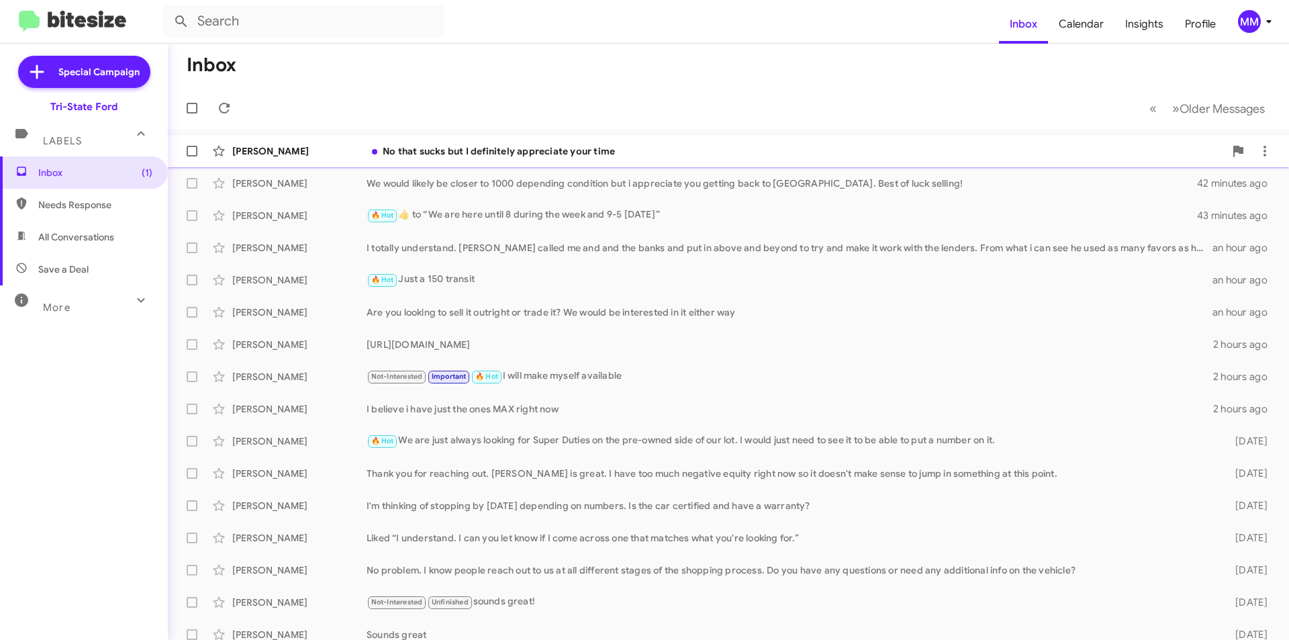
click at [495, 150] on div "No that sucks but I definitely appreciate your time" at bounding box center [796, 150] width 858 height 13
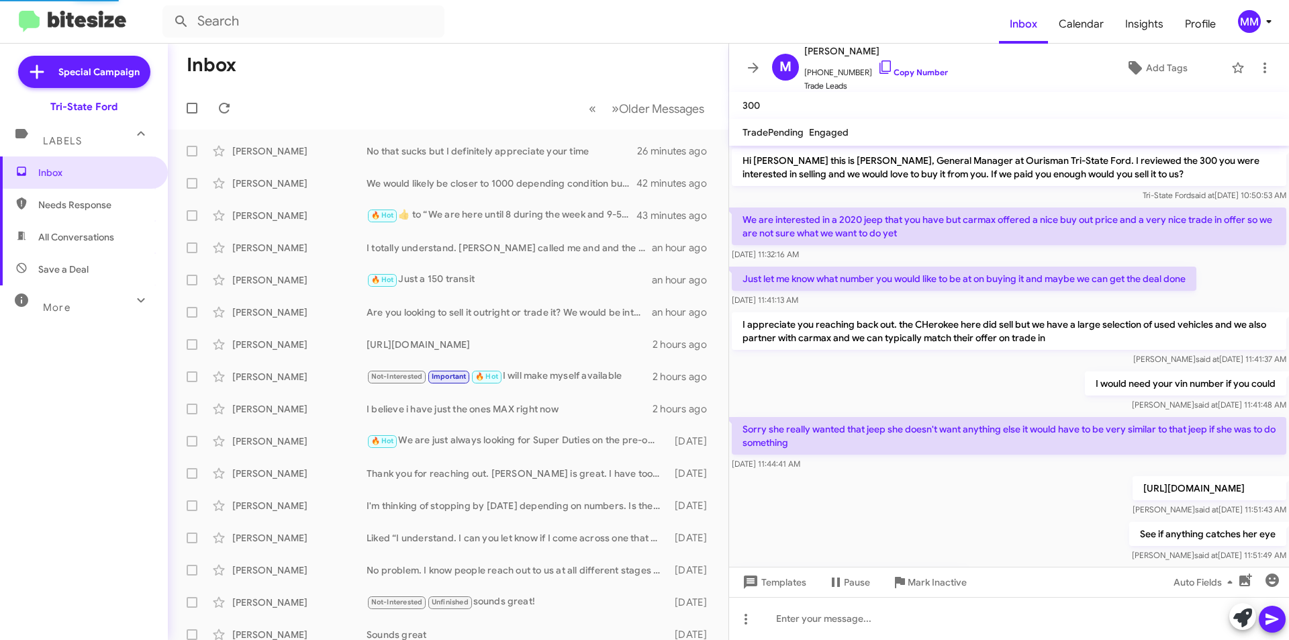
scroll to position [74, 0]
